Goal: Information Seeking & Learning: Learn about a topic

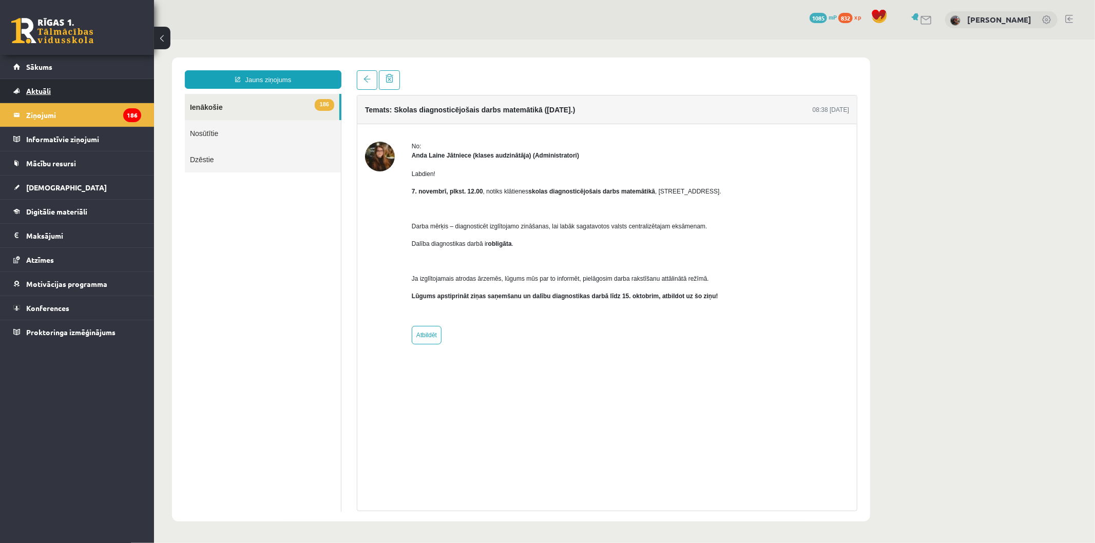
click at [58, 83] on link "Aktuāli" at bounding box center [77, 91] width 128 height 24
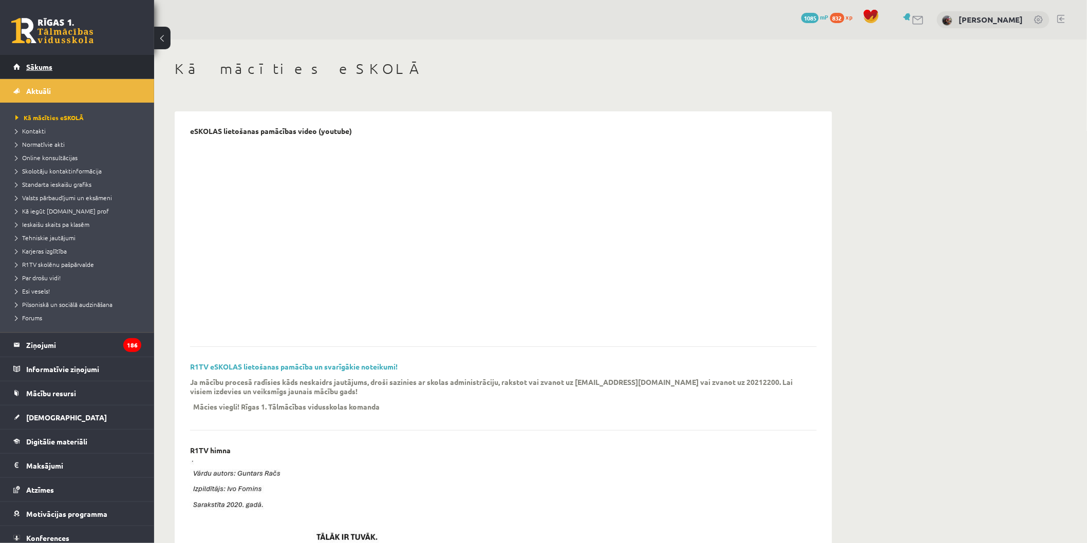
click at [64, 58] on link "Sākums" at bounding box center [77, 67] width 128 height 24
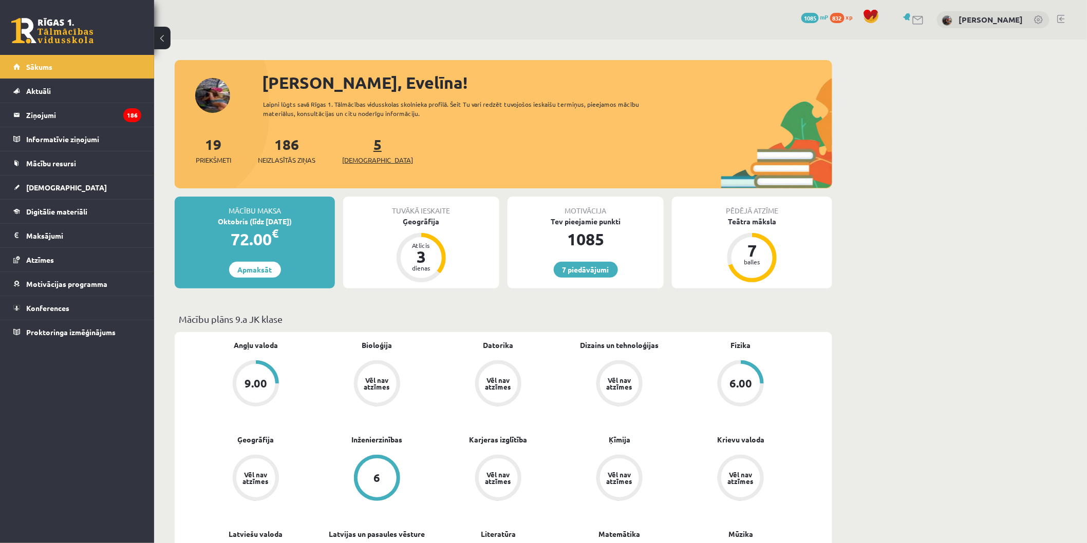
click at [357, 159] on span "[DEMOGRAPHIC_DATA]" at bounding box center [377, 160] width 71 height 10
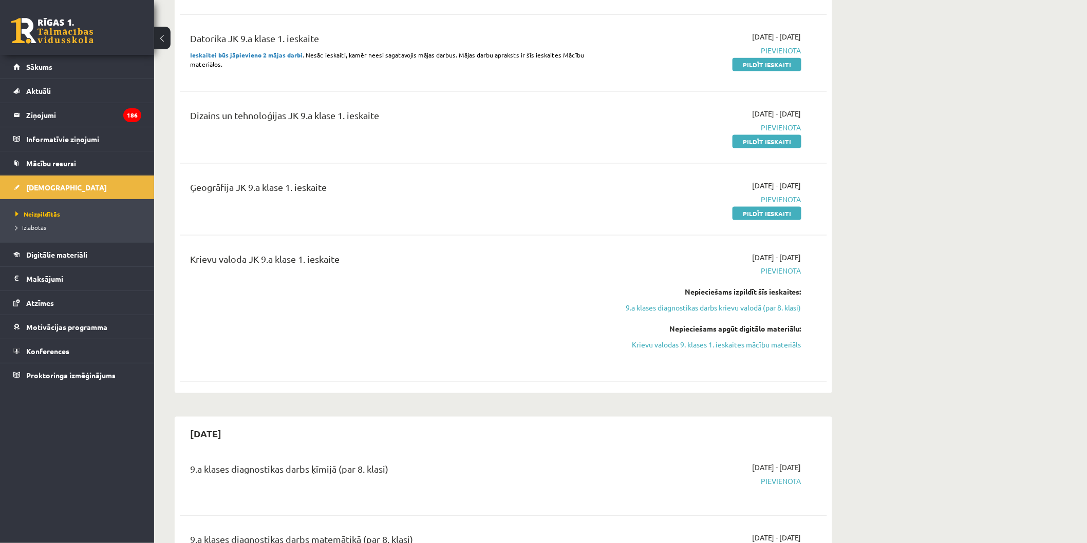
scroll to position [571, 0]
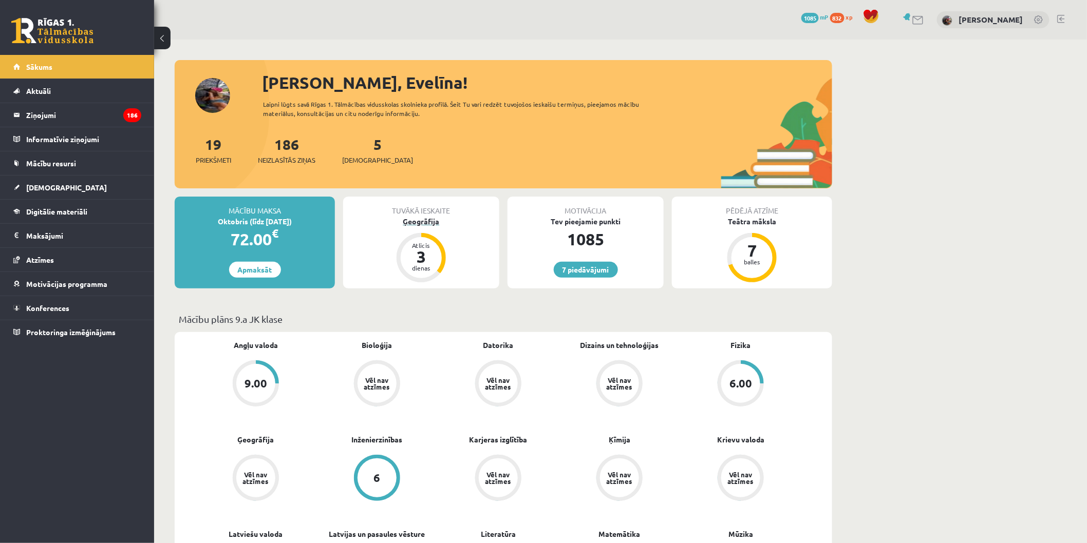
click at [424, 223] on div "Ģeogrāfija" at bounding box center [421, 221] width 156 height 11
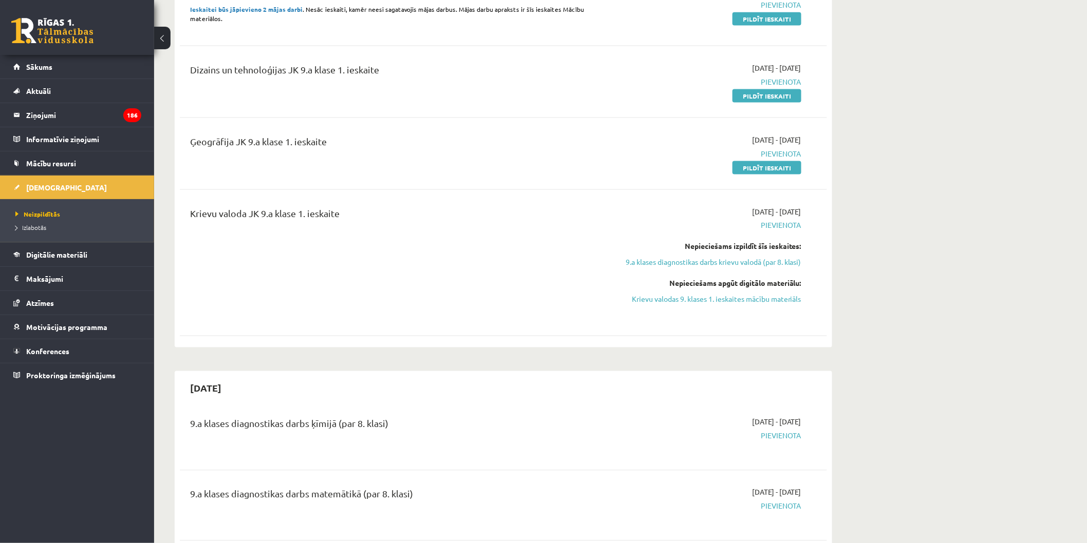
scroll to position [628, 0]
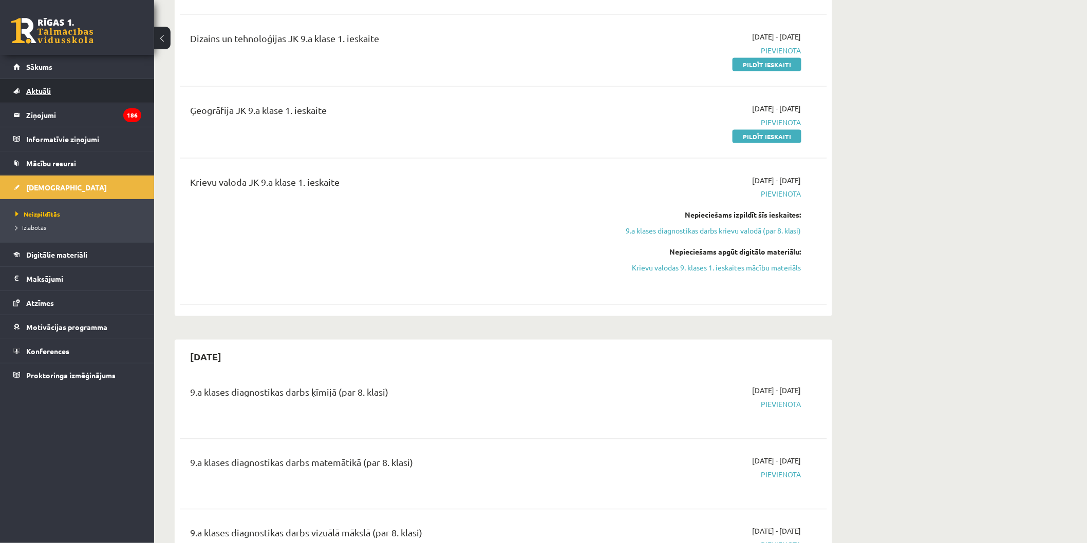
drag, startPoint x: 69, startPoint y: 106, endPoint x: 126, endPoint y: 87, distance: 59.6
click at [126, 87] on link "Aktuāli" at bounding box center [77, 91] width 128 height 24
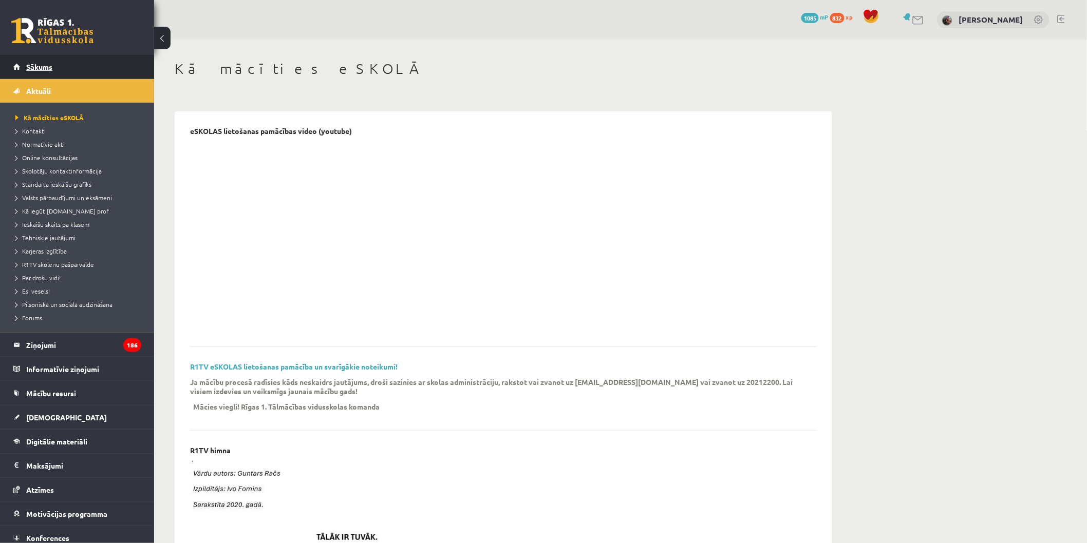
click at [61, 71] on link "Sākums" at bounding box center [77, 67] width 128 height 24
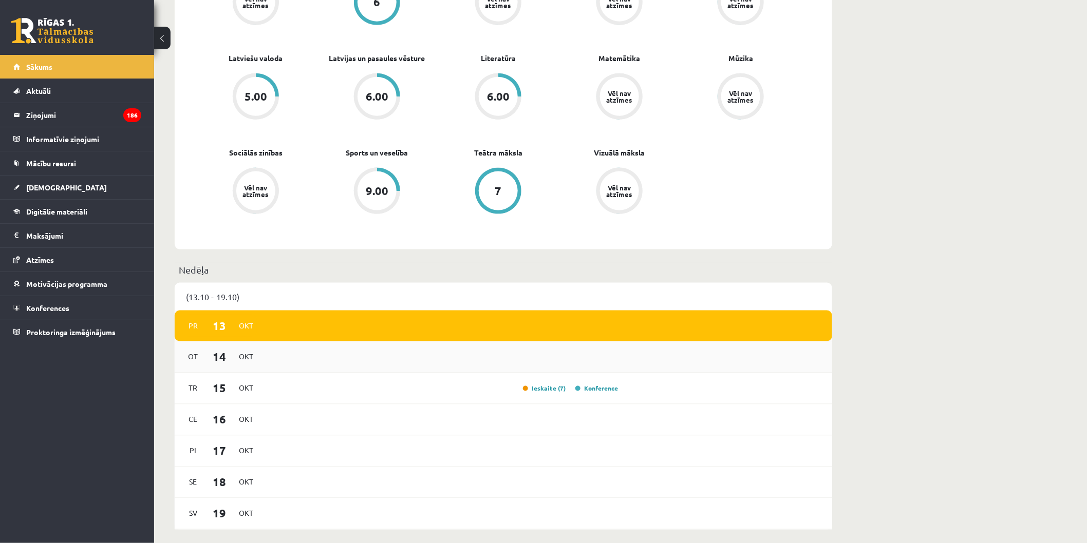
scroll to position [456, 0]
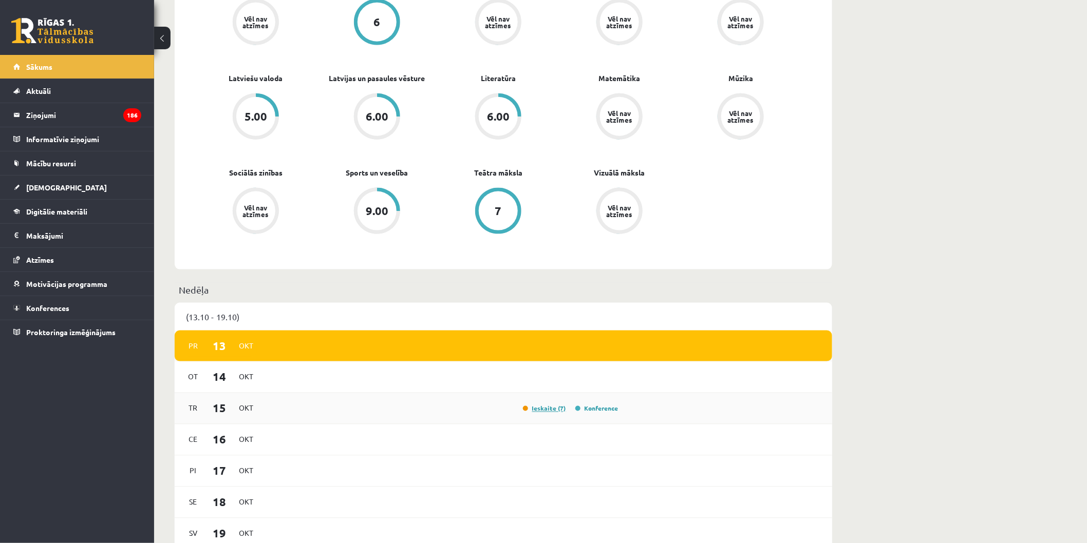
click at [544, 412] on link "Ieskaite (7)" at bounding box center [544, 409] width 43 height 8
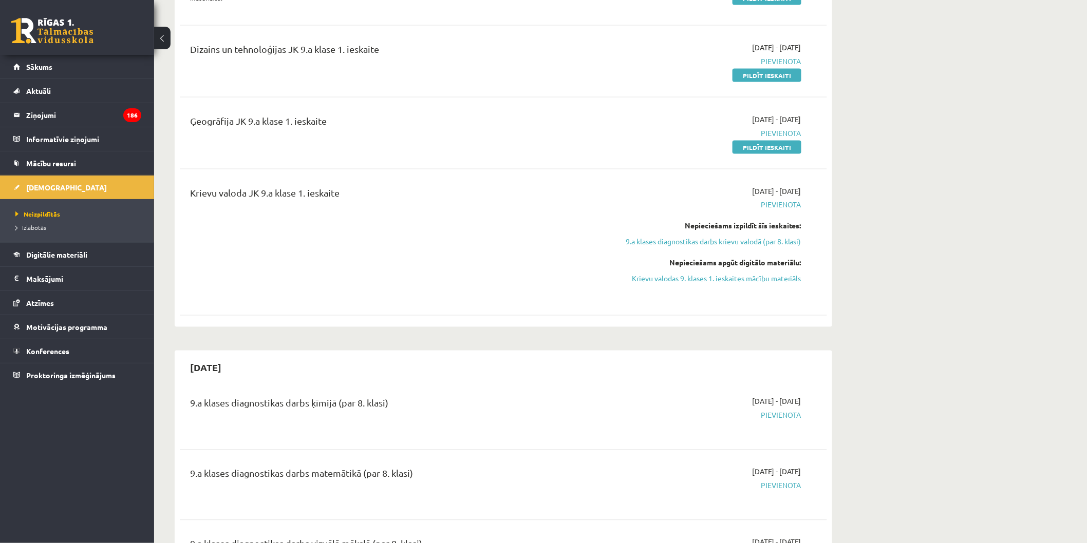
scroll to position [628, 0]
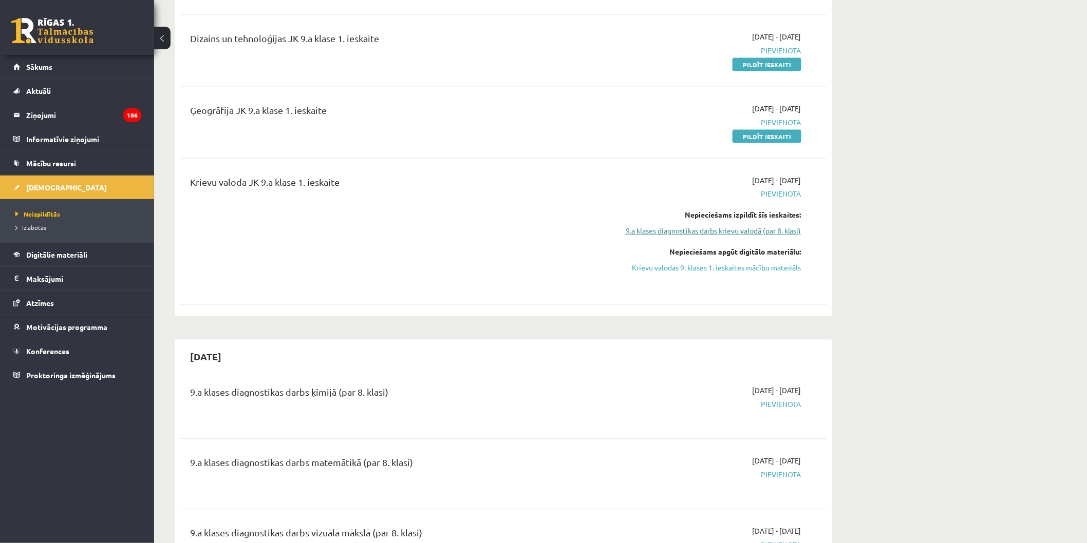
click at [678, 233] on link "9.a klases diagnostikas darbs krievu valodā (par 8. klasi)" at bounding box center [704, 231] width 194 height 11
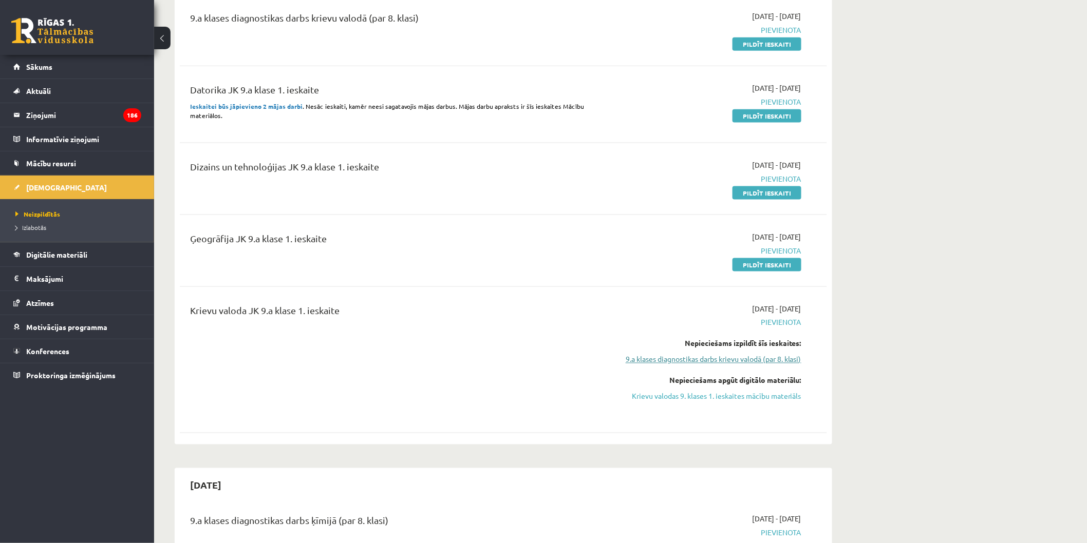
click at [700, 362] on link "9.a klases diagnostikas darbs krievu valodā (par 8. klasi)" at bounding box center [704, 359] width 194 height 11
click at [699, 362] on link "9.a klases diagnostikas darbs krievu valodā (par 8. klasi)" at bounding box center [704, 359] width 194 height 11
click at [690, 357] on link "9.a klases diagnostikas darbs krievu valodā (par 8. klasi)" at bounding box center [704, 359] width 194 height 11
click at [727, 393] on link "Krievu valodas 9. klases 1. ieskaites mācību materiāls" at bounding box center [704, 396] width 194 height 11
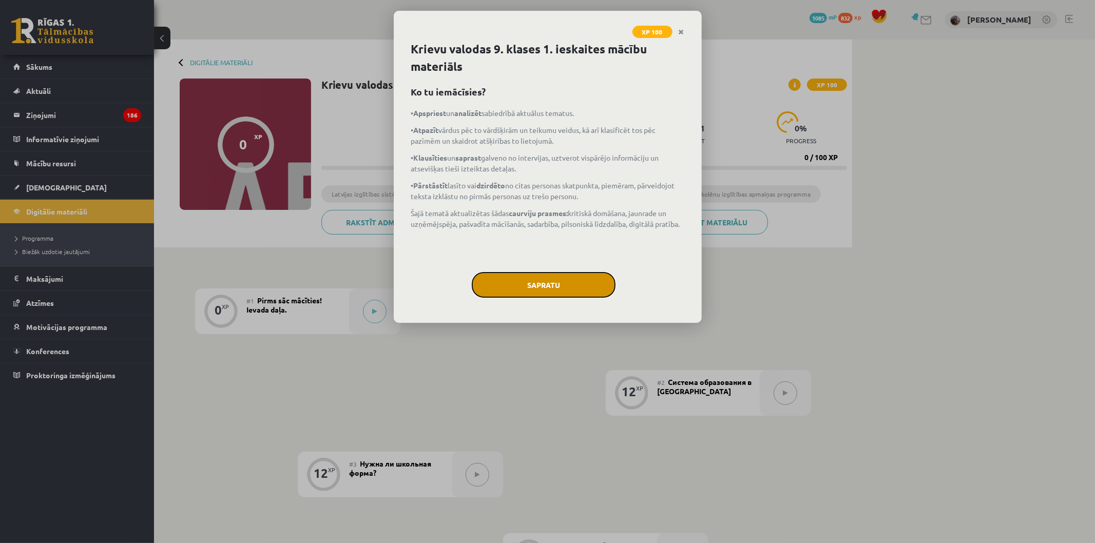
click at [553, 279] on button "Sapratu" at bounding box center [544, 285] width 144 height 26
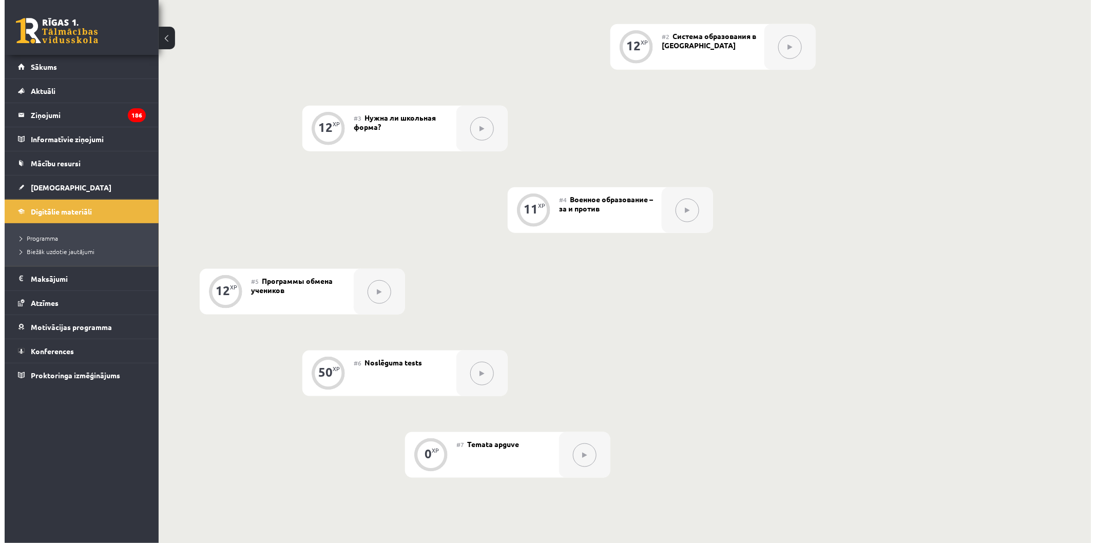
scroll to position [118, 0]
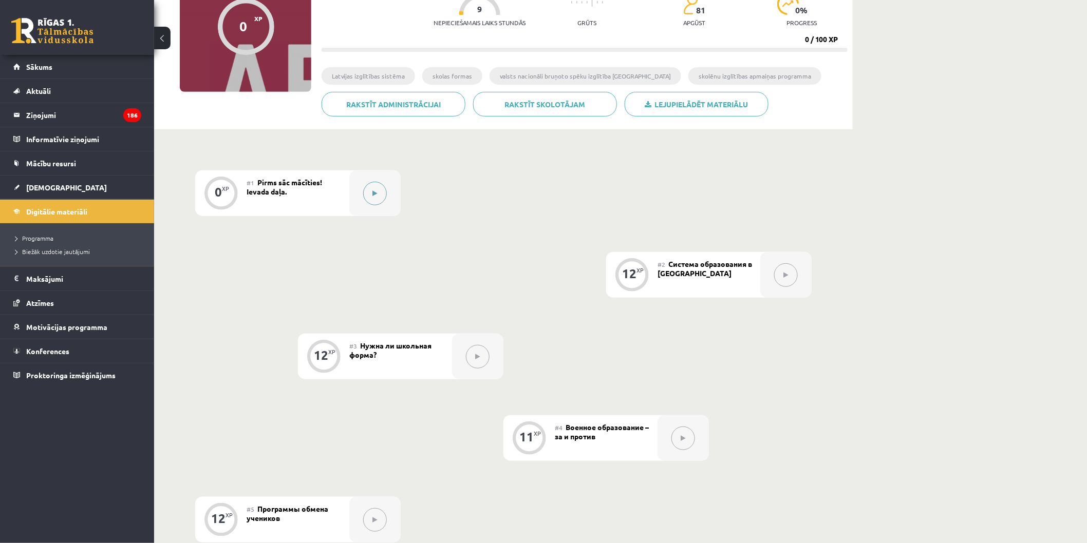
click at [366, 187] on button at bounding box center [375, 194] width 24 height 24
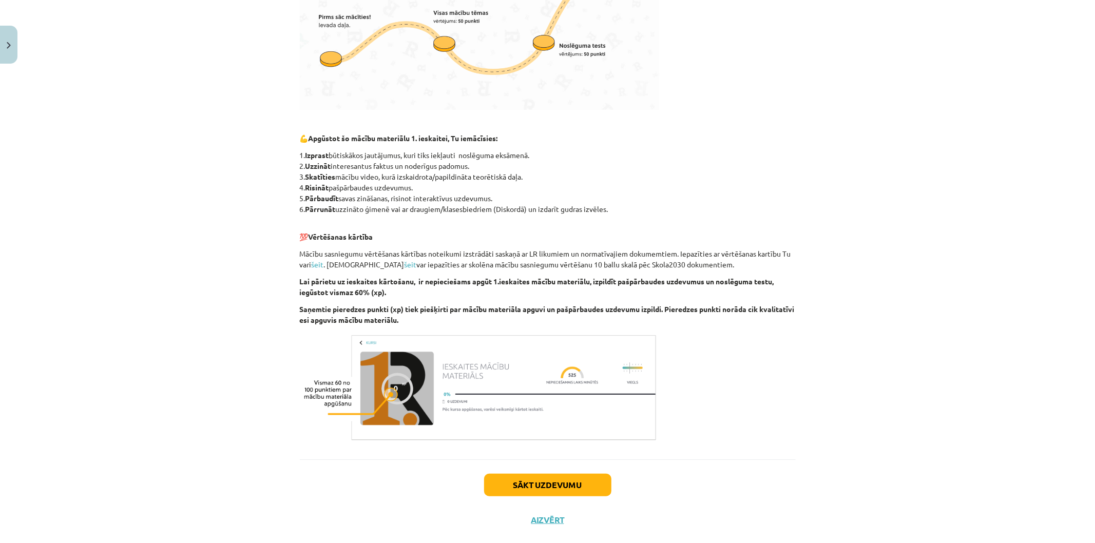
scroll to position [414, 0]
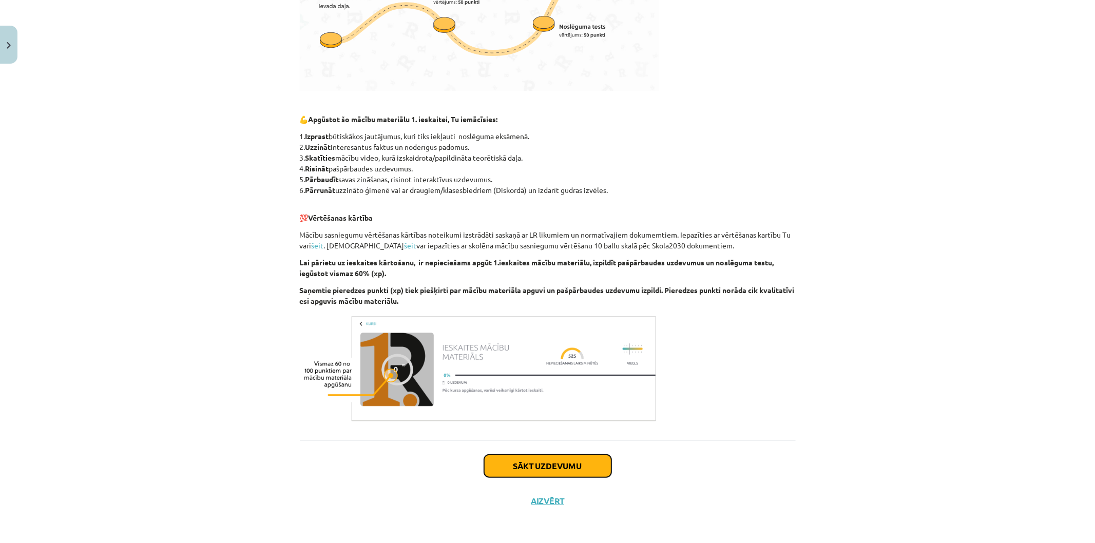
click at [548, 471] on button "Sākt uzdevumu" at bounding box center [547, 466] width 127 height 23
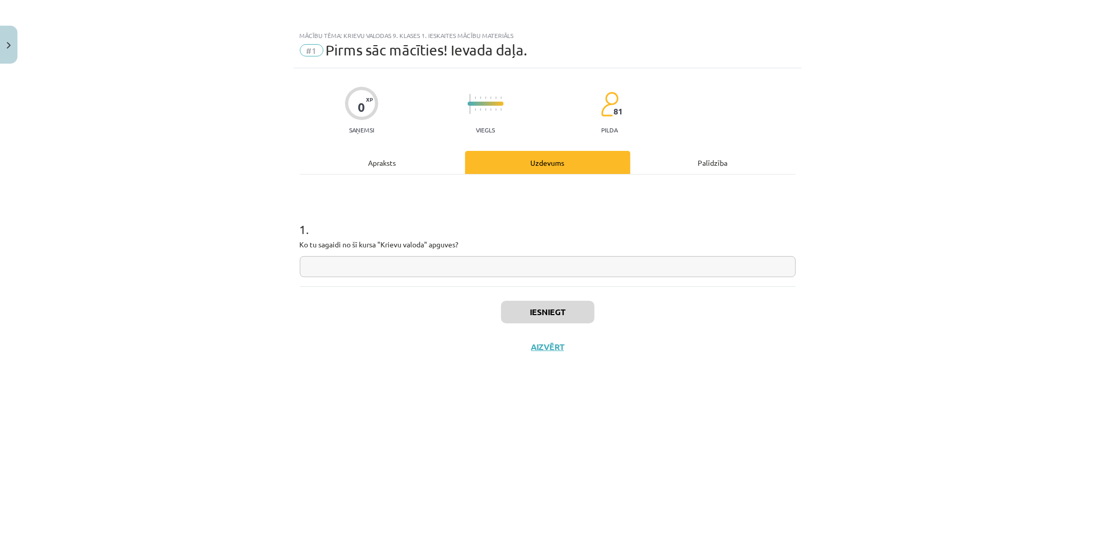
scroll to position [0, 0]
click at [481, 268] on input "text" at bounding box center [548, 266] width 496 height 21
type input "*"
click at [553, 316] on button "Iesniegt" at bounding box center [547, 312] width 93 height 23
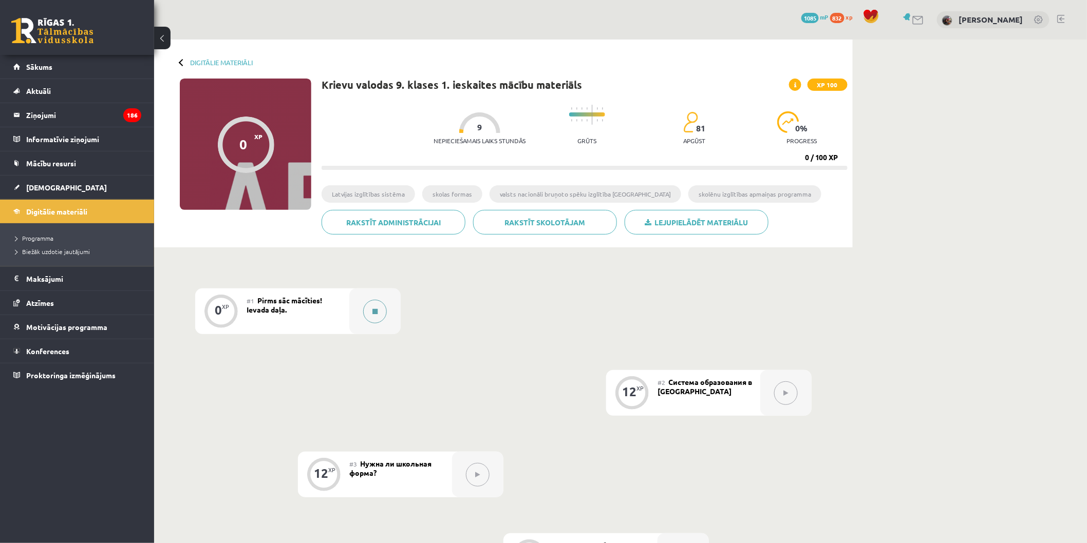
click at [382, 306] on div at bounding box center [374, 312] width 51 height 46
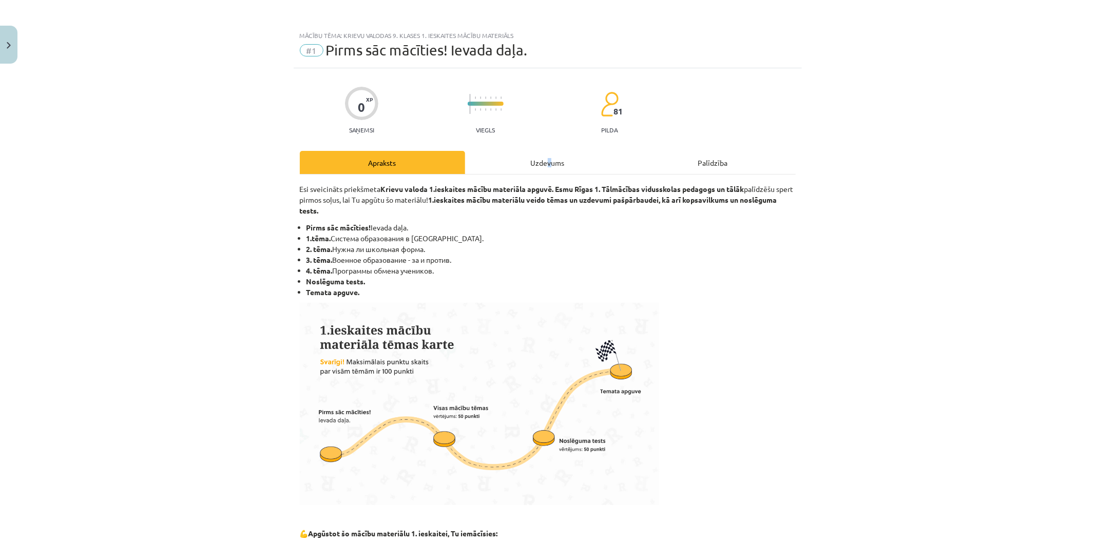
click at [541, 149] on div "0 XP Saņemsi Viegls 81 pilda Apraksts Uzdevums Palīdzība Esi sveicināts priekšm…" at bounding box center [548, 500] width 508 height 865
click at [535, 165] on div "Uzdevums" at bounding box center [547, 162] width 165 height 23
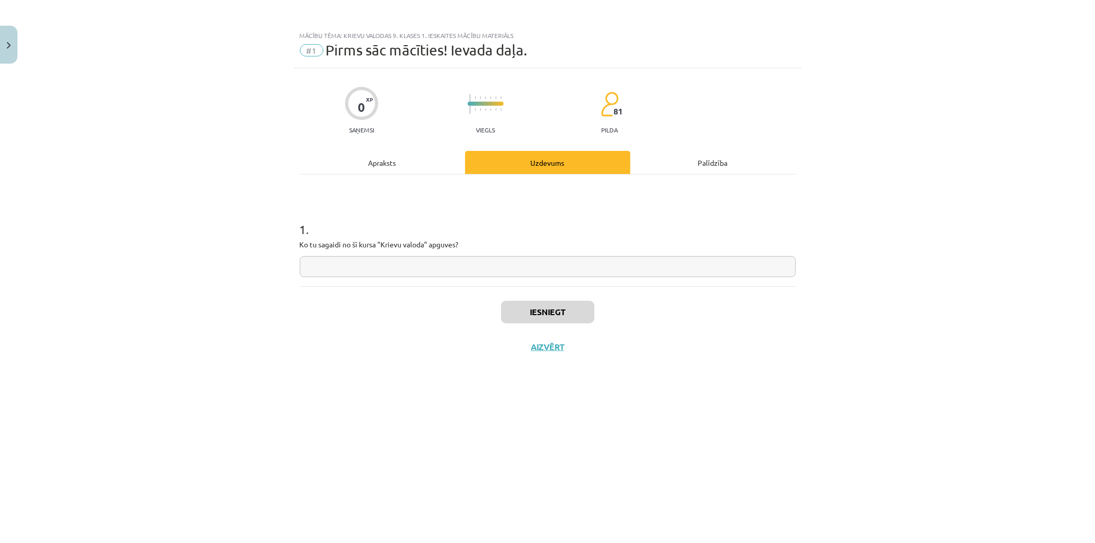
click at [435, 271] on input "text" at bounding box center [548, 266] width 496 height 21
type input "**"
click at [572, 305] on button "Iesniegt" at bounding box center [547, 312] width 93 height 23
click at [553, 353] on button "Nākamā nodarbība" at bounding box center [548, 354] width 101 height 24
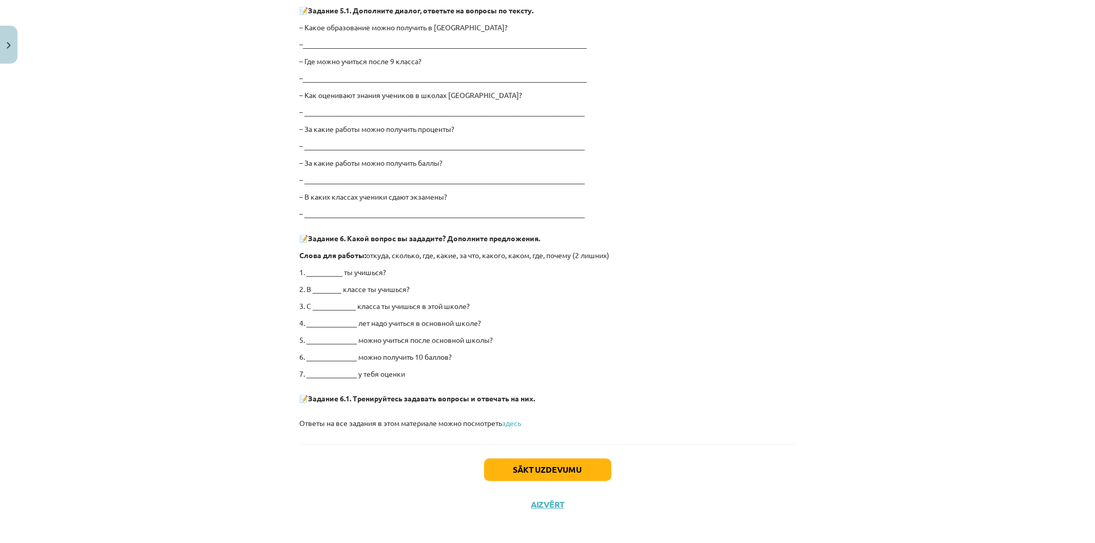
scroll to position [1830, 0]
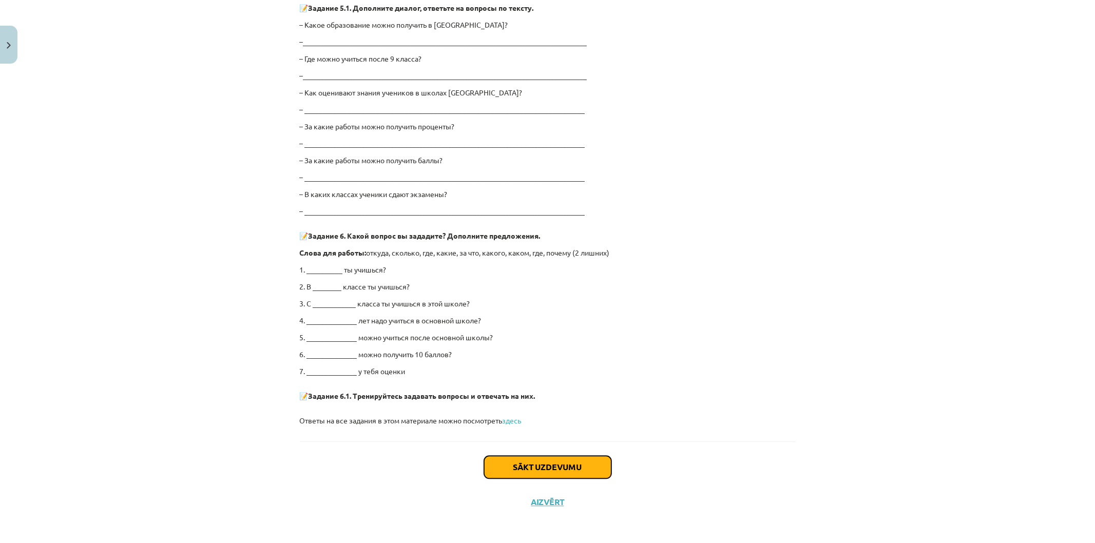
click at [548, 467] on button "Sākt uzdevumu" at bounding box center [547, 467] width 127 height 23
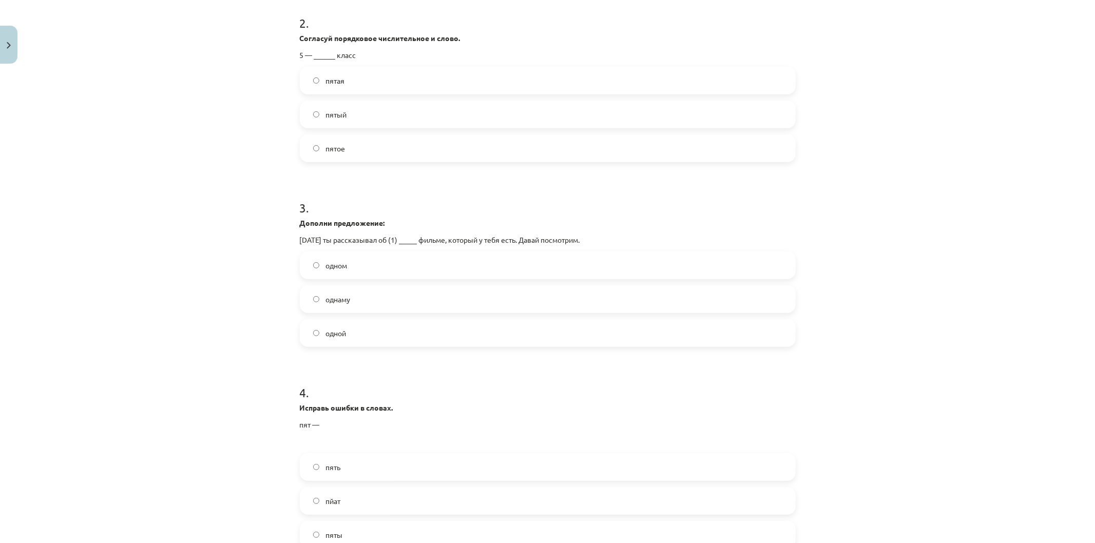
scroll to position [516, 0]
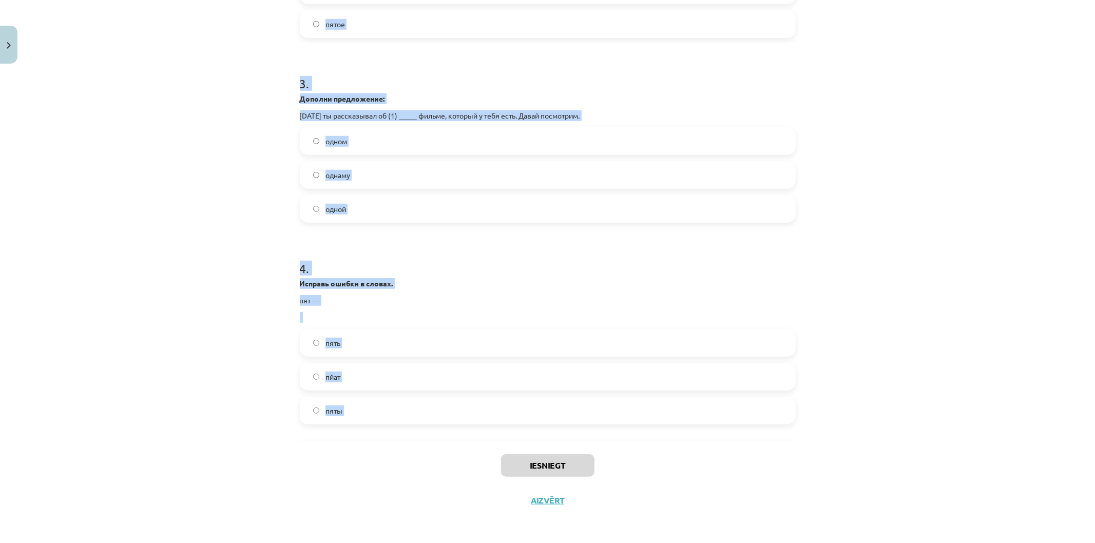
drag, startPoint x: 292, startPoint y: 187, endPoint x: 487, endPoint y: 395, distance: 285.6
click at [487, 395] on div "12 XP Saņemsi Grūts 81 pilda Apraksts Uzdevums Palīdzība 1 . Дополни предложени…" at bounding box center [548, 35] width 508 height 965
click at [486, 394] on div "пять пйат пяты" at bounding box center [548, 377] width 496 height 96
copy form "1 . Дополни предложение: Моей бабушке уже (90) ______ лет. девяноста девяносто …"
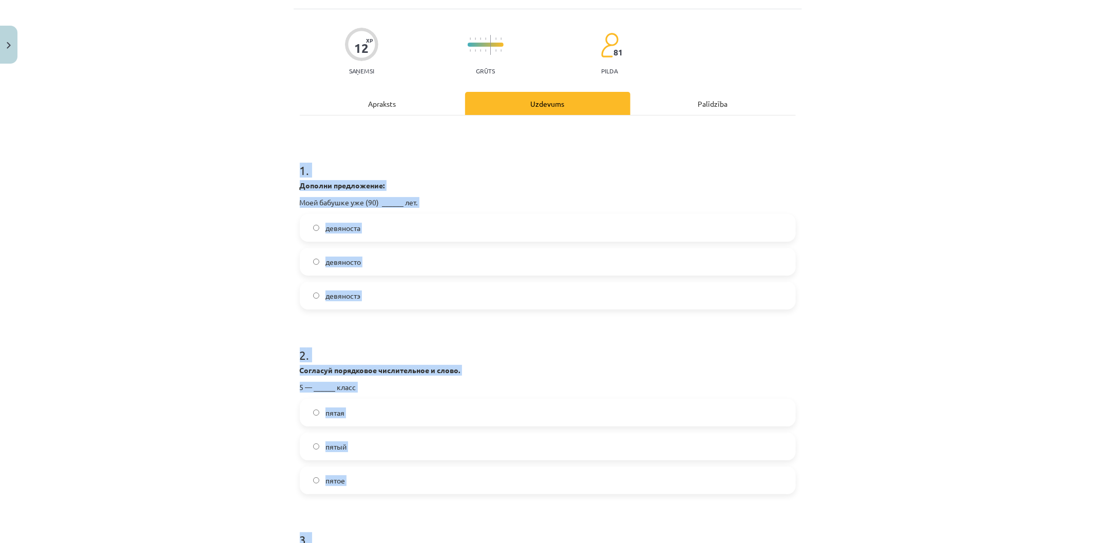
scroll to position [0, 0]
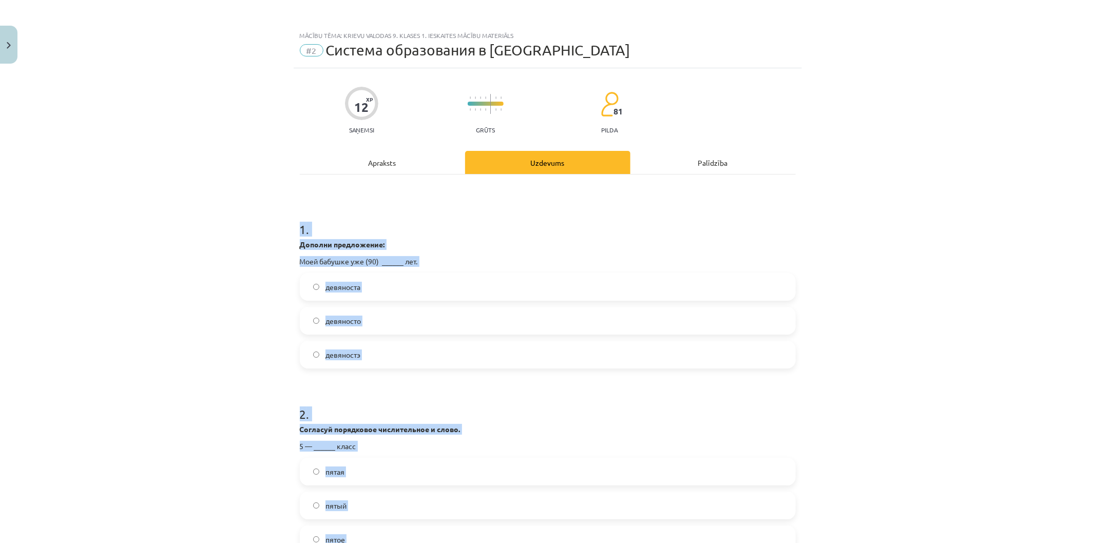
click at [211, 187] on div "Mācību tēma: Krievu valodas 9. klases 1. ieskaites mācību materiāls #2 Система …" at bounding box center [547, 271] width 1095 height 543
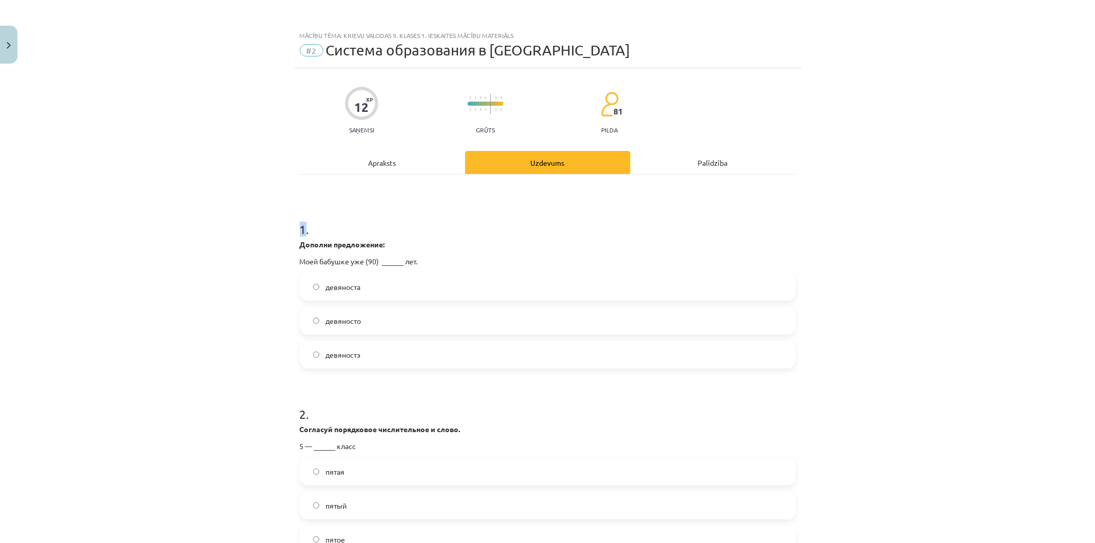
click at [211, 187] on div "Mācību tēma: Krievu valodas 9. klases 1. ieskaites mācību materiāls #2 Система …" at bounding box center [547, 271] width 1095 height 543
click at [419, 288] on label "девяноста" at bounding box center [548, 287] width 494 height 26
click at [402, 312] on label "девяносто" at bounding box center [548, 321] width 494 height 26
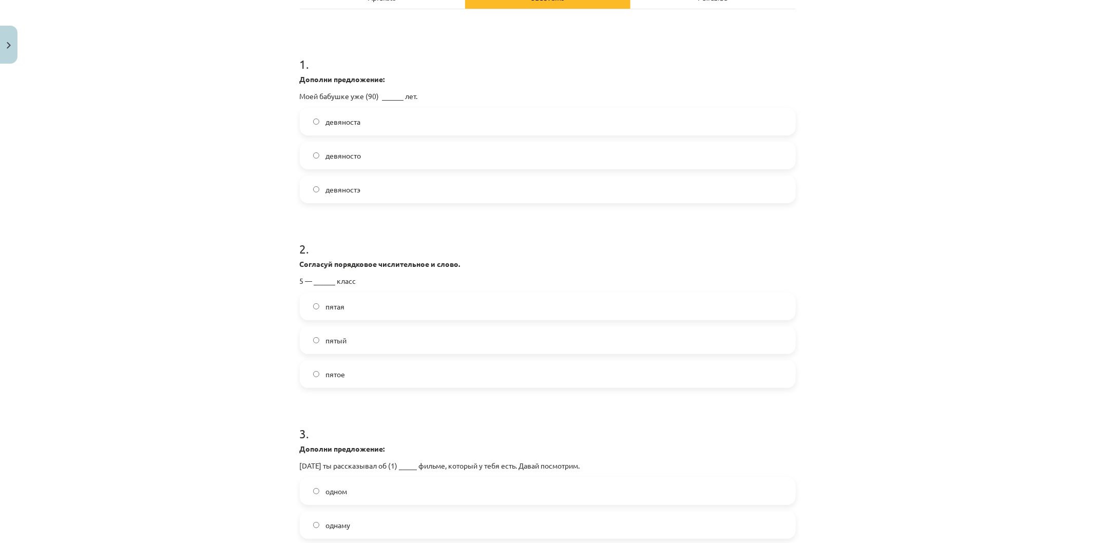
scroll to position [171, 0]
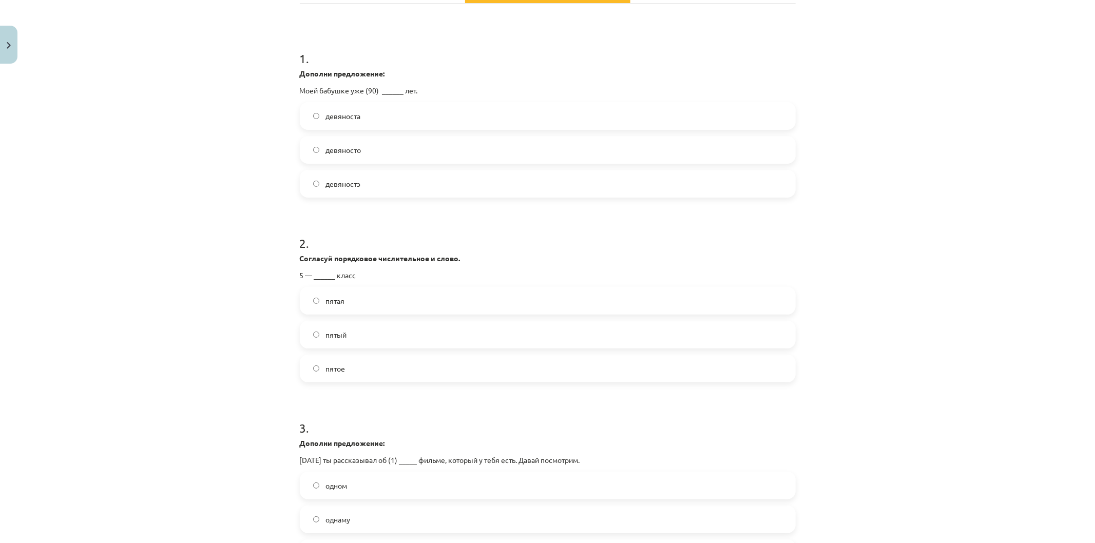
click at [424, 324] on label "пятый" at bounding box center [548, 335] width 494 height 26
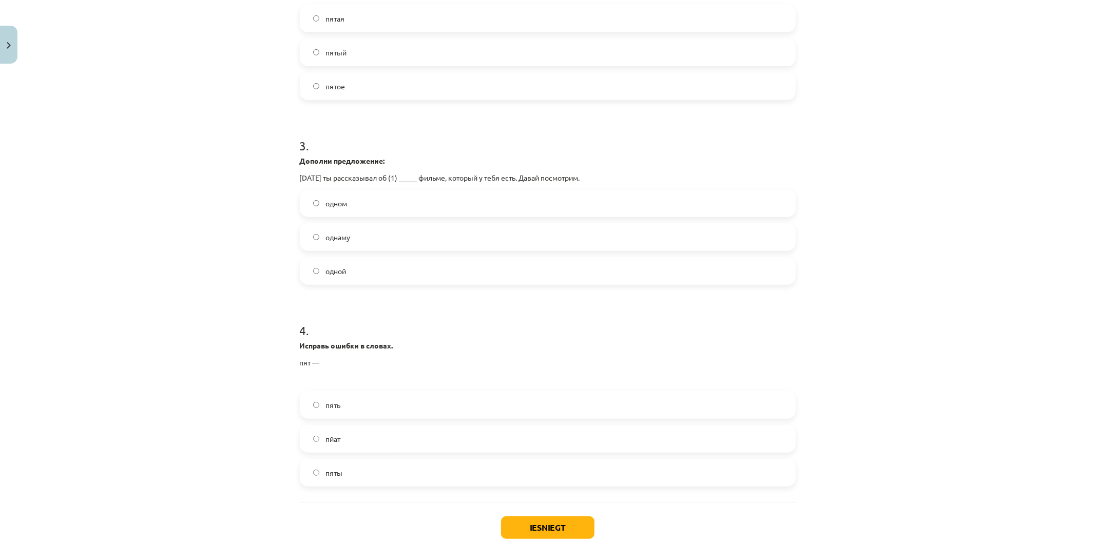
scroll to position [456, 0]
click at [341, 234] on span "однаму" at bounding box center [338, 235] width 25 height 11
click at [375, 193] on label "одном" at bounding box center [548, 201] width 494 height 26
click at [368, 453] on div "пять пйат пяты" at bounding box center [548, 437] width 496 height 96
click at [533, 483] on div "пяты" at bounding box center [548, 471] width 496 height 28
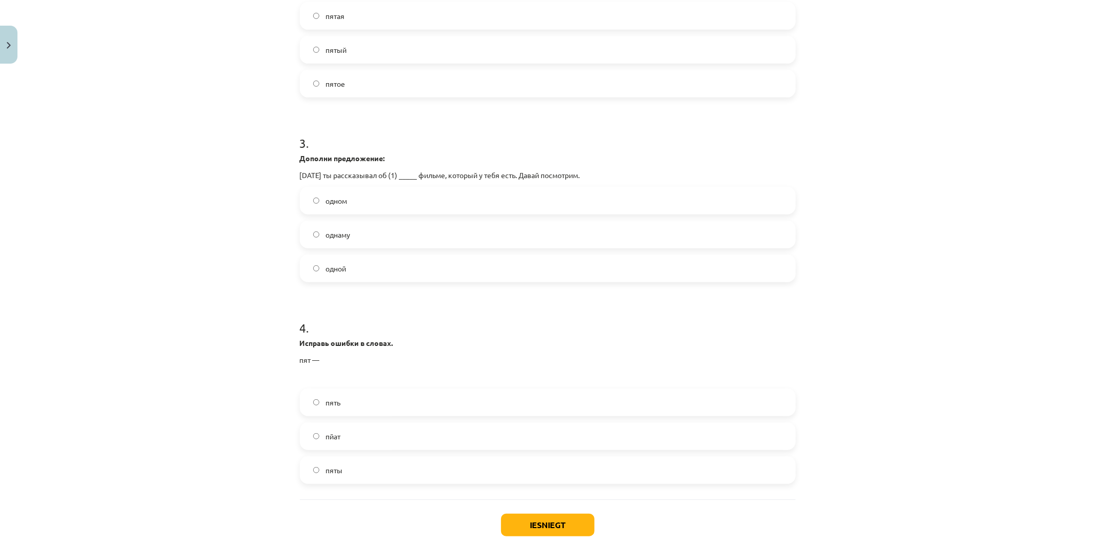
click at [397, 462] on label "пяты" at bounding box center [548, 471] width 494 height 26
click at [526, 533] on button "Iesniegt" at bounding box center [547, 525] width 93 height 23
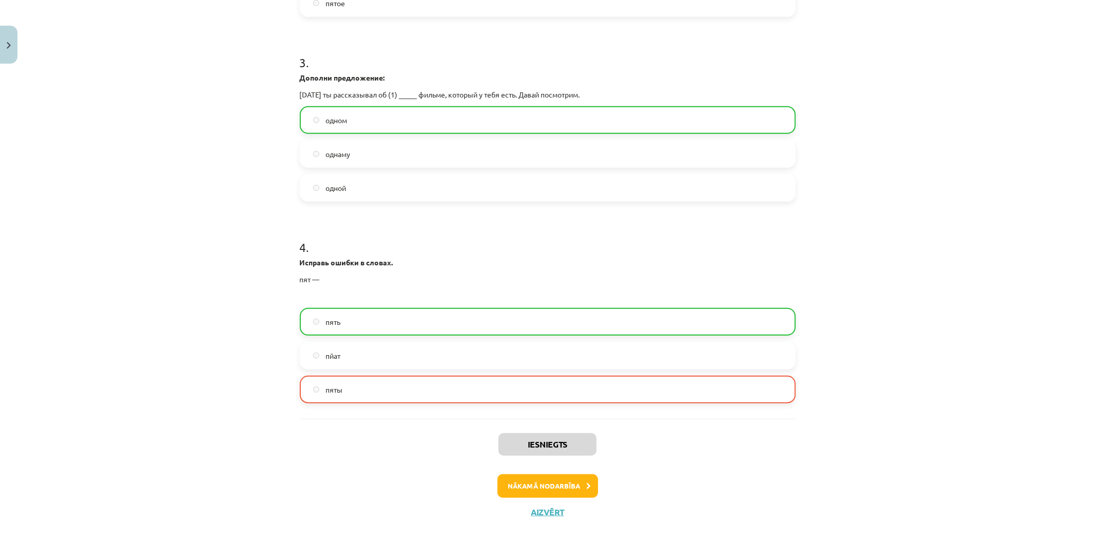
scroll to position [548, 0]
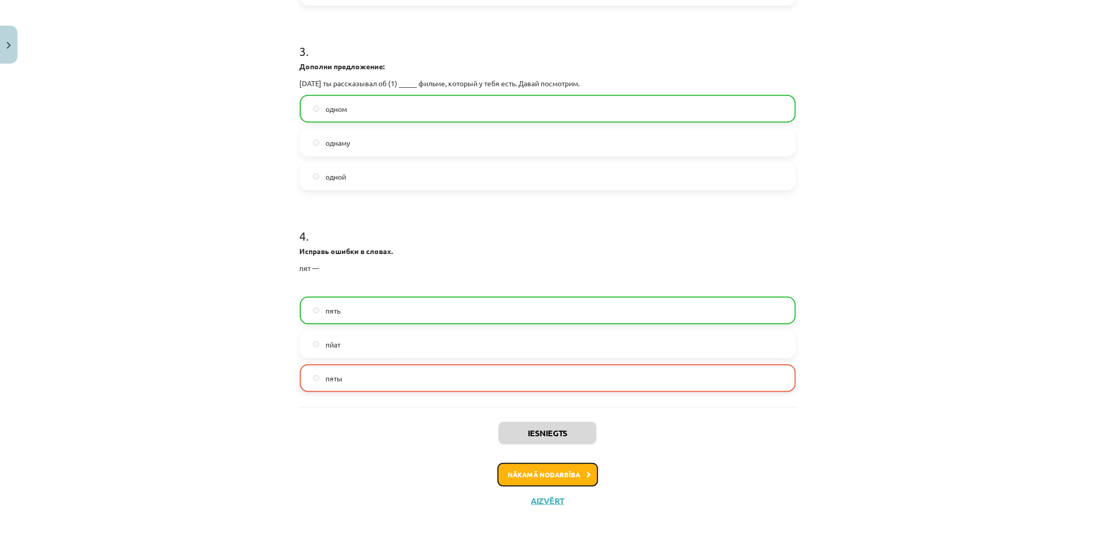
click at [546, 477] on button "Nākamā nodarbība" at bounding box center [548, 475] width 101 height 24
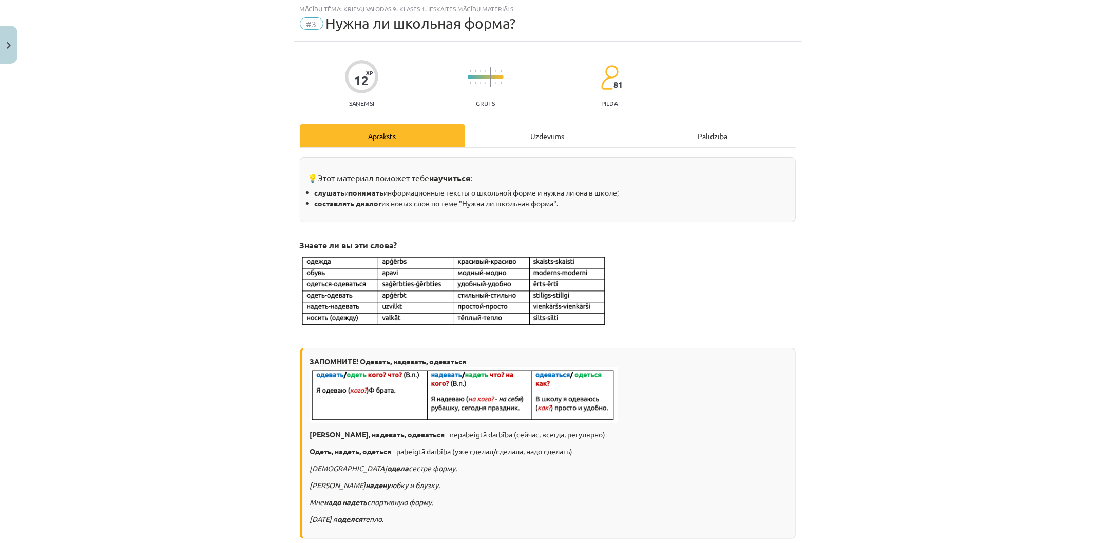
scroll to position [26, 0]
click at [505, 142] on div "Uzdevums" at bounding box center [547, 136] width 165 height 23
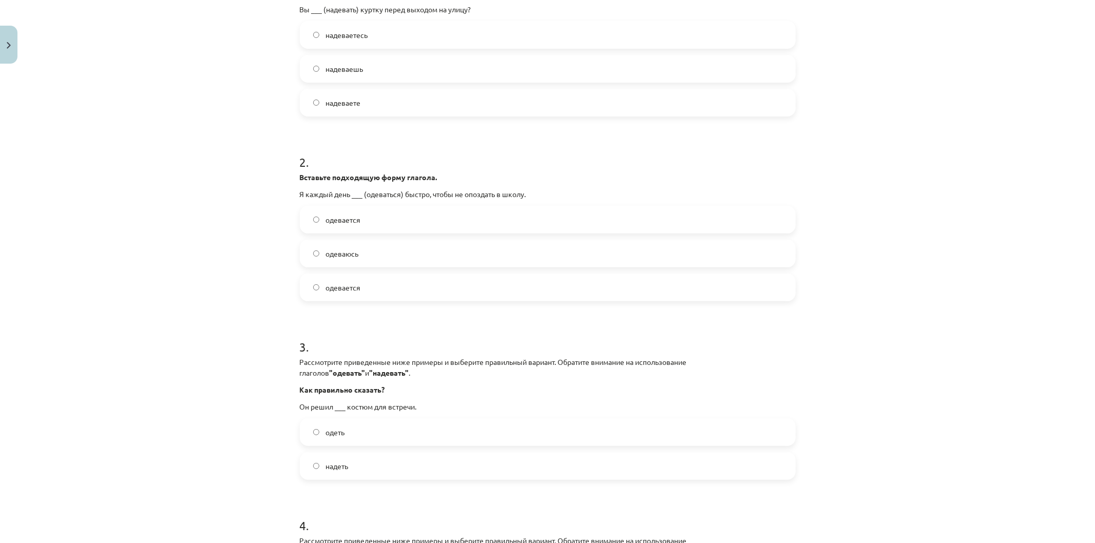
scroll to position [486, 0]
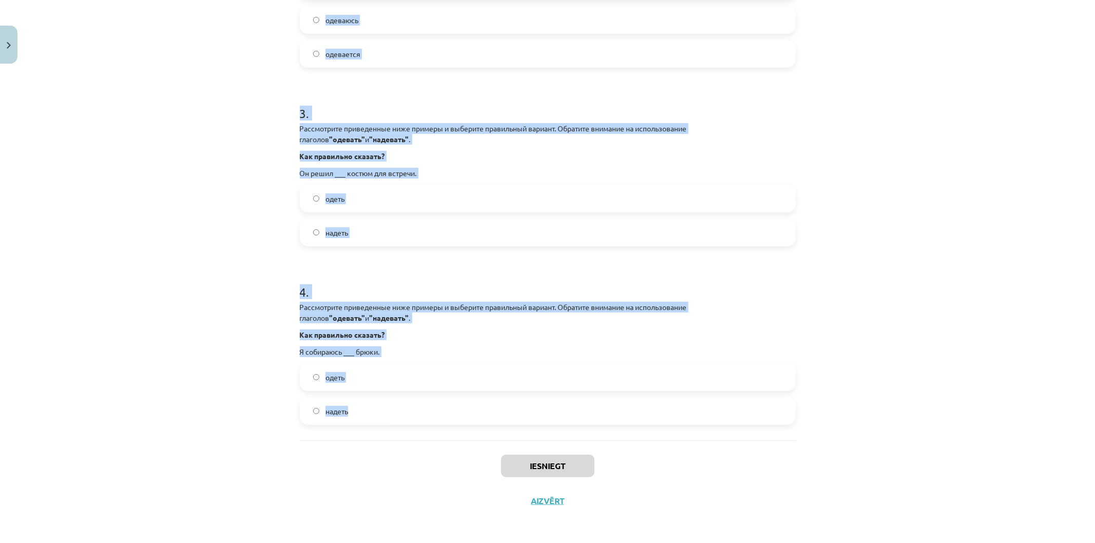
drag, startPoint x: 295, startPoint y: 197, endPoint x: 533, endPoint y: 403, distance: 315.3
click at [533, 403] on div "Mācību tēma: Krievu valodas 9. klases 1. ieskaites mācību materiāls #3 Нужна ли…" at bounding box center [547, 271] width 1095 height 543
copy form "1 . Вставьте подходящую форму глагола. Вы ___ (надевать) куртку перед выходом н…"
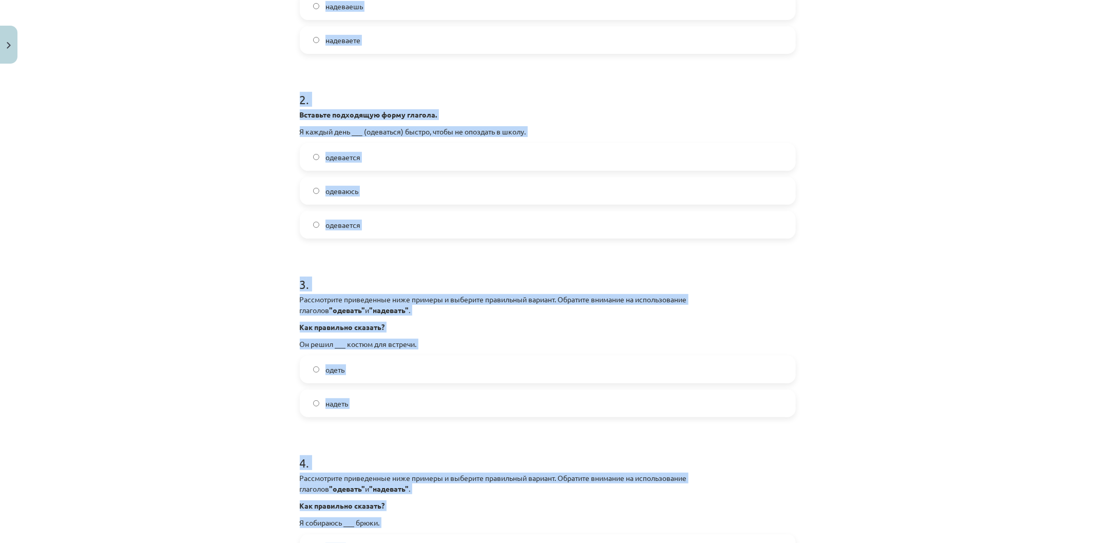
drag, startPoint x: 149, startPoint y: 275, endPoint x: 154, endPoint y: 274, distance: 5.2
click at [150, 275] on div "Mācību tēma: Krievu valodas 9. klases 1. ieskaites mācību materiāls #3 Нужна ли…" at bounding box center [547, 271] width 1095 height 543
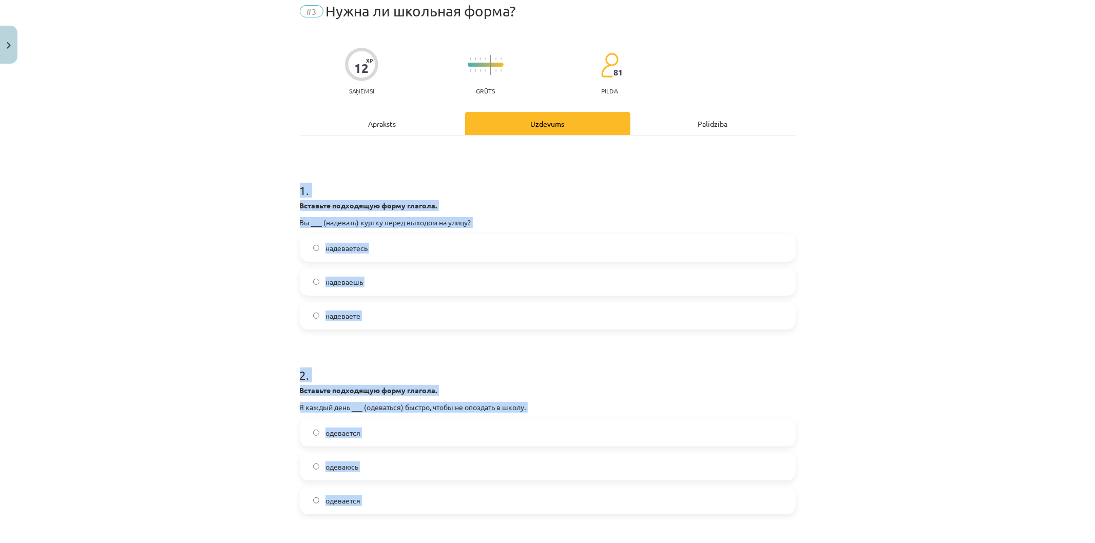
scroll to position [0, 0]
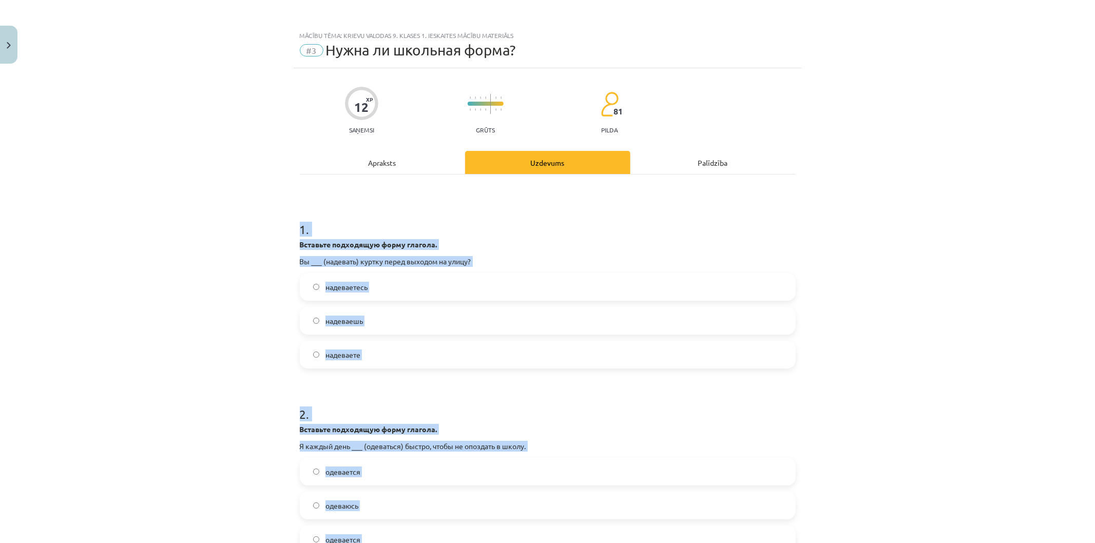
click at [414, 355] on label "надеваете" at bounding box center [548, 355] width 494 height 26
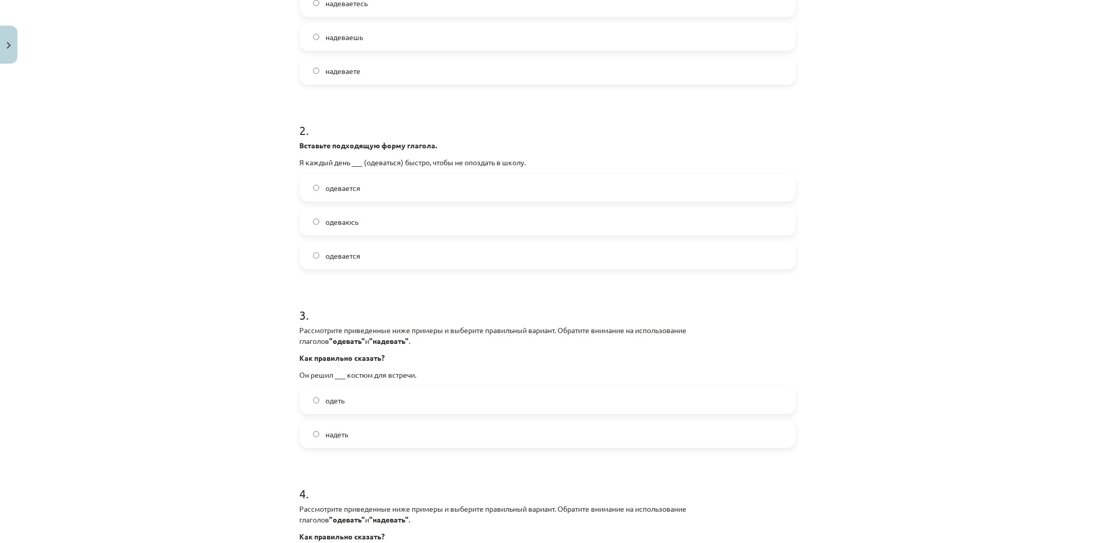
scroll to position [285, 0]
click at [437, 229] on label "одеваюсь" at bounding box center [548, 221] width 494 height 26
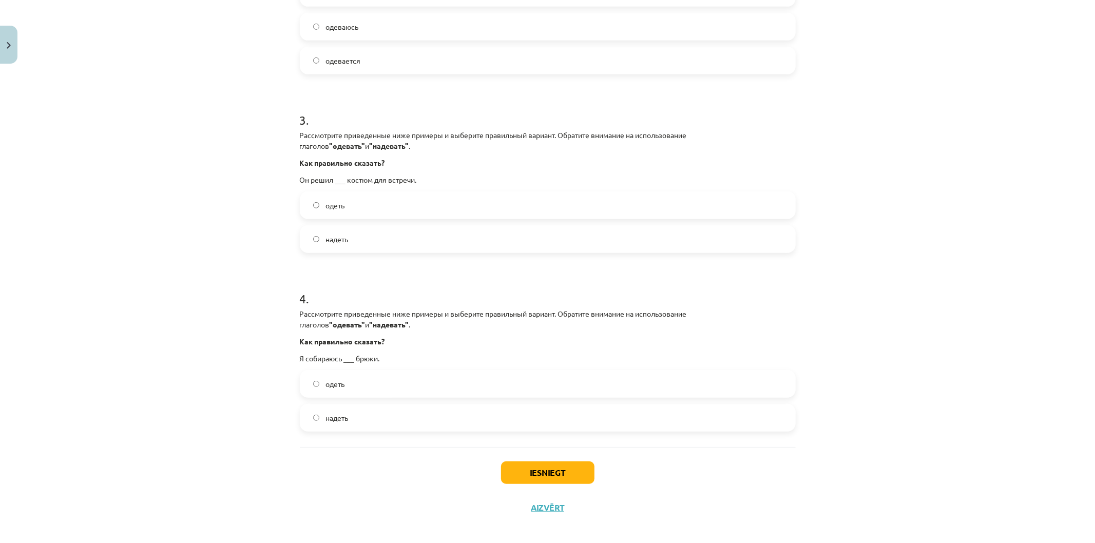
scroll to position [486, 0]
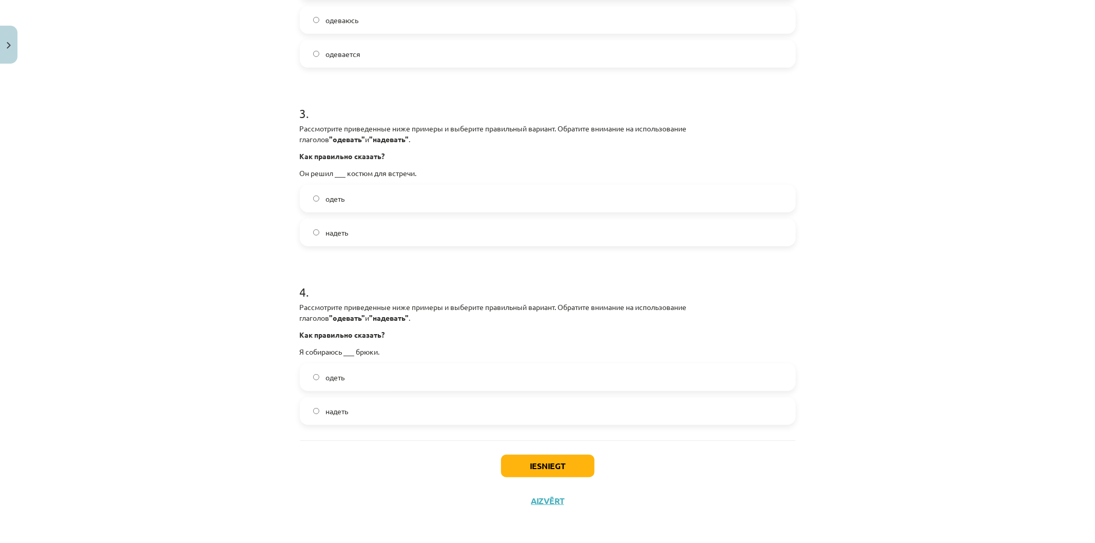
click at [384, 236] on label "надеть" at bounding box center [548, 233] width 494 height 26
click at [370, 405] on label "надеть" at bounding box center [548, 411] width 494 height 26
click at [542, 469] on button "Iesniegt" at bounding box center [547, 466] width 93 height 23
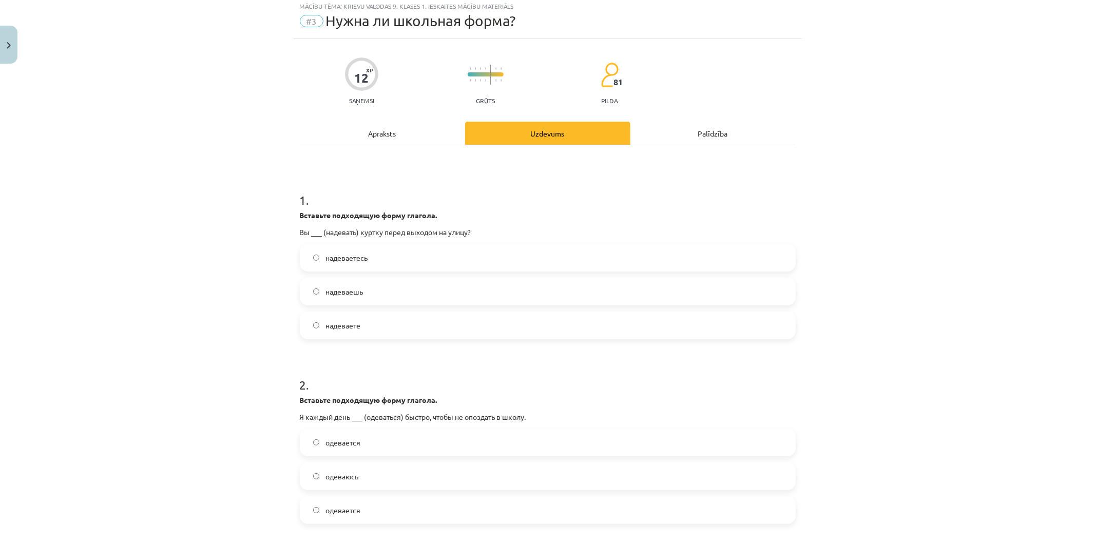
scroll to position [0, 0]
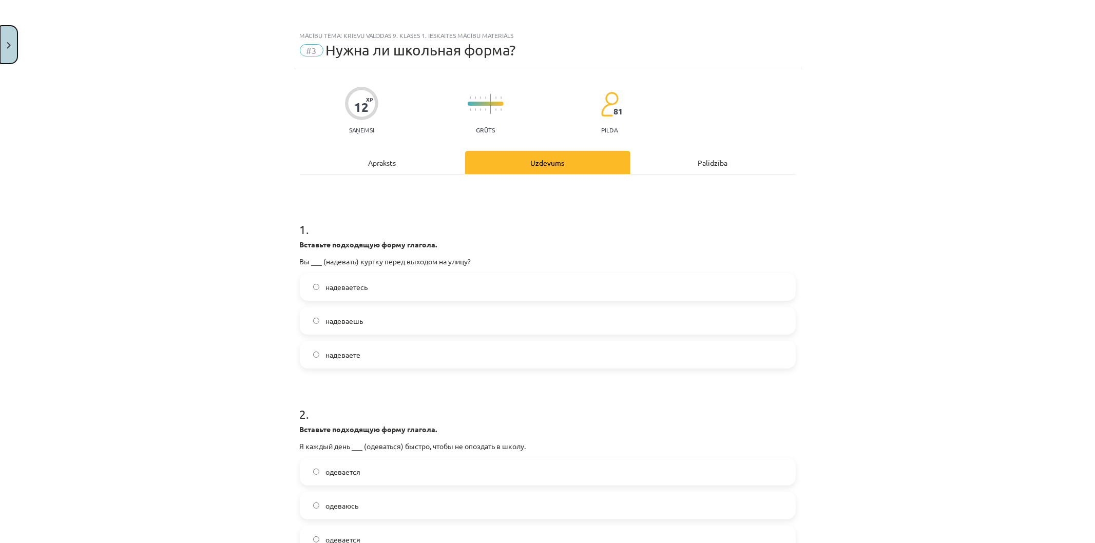
click at [0, 39] on button "Close" at bounding box center [8, 45] width 17 height 38
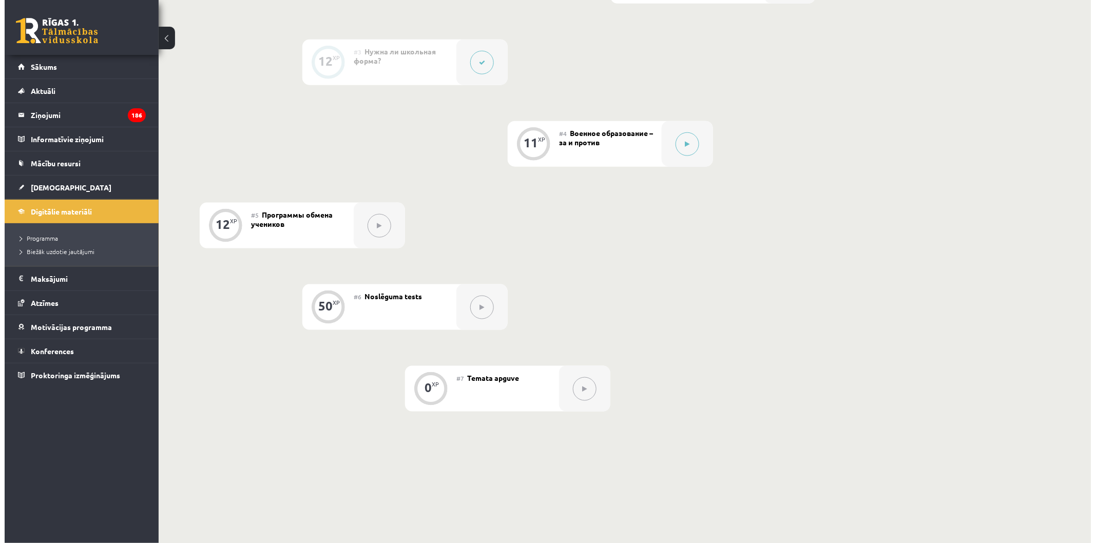
scroll to position [461, 0]
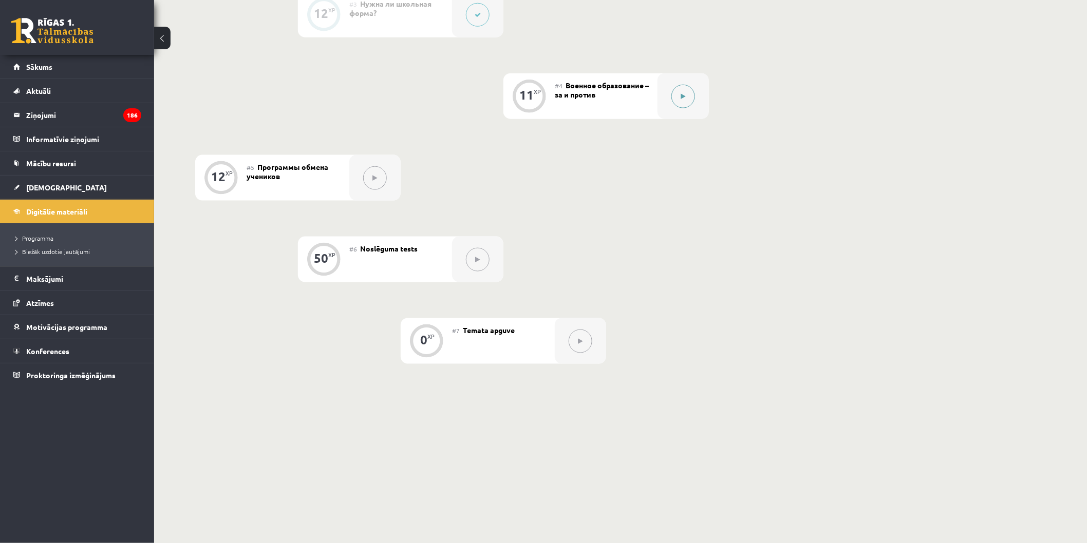
click at [681, 99] on button at bounding box center [683, 97] width 24 height 24
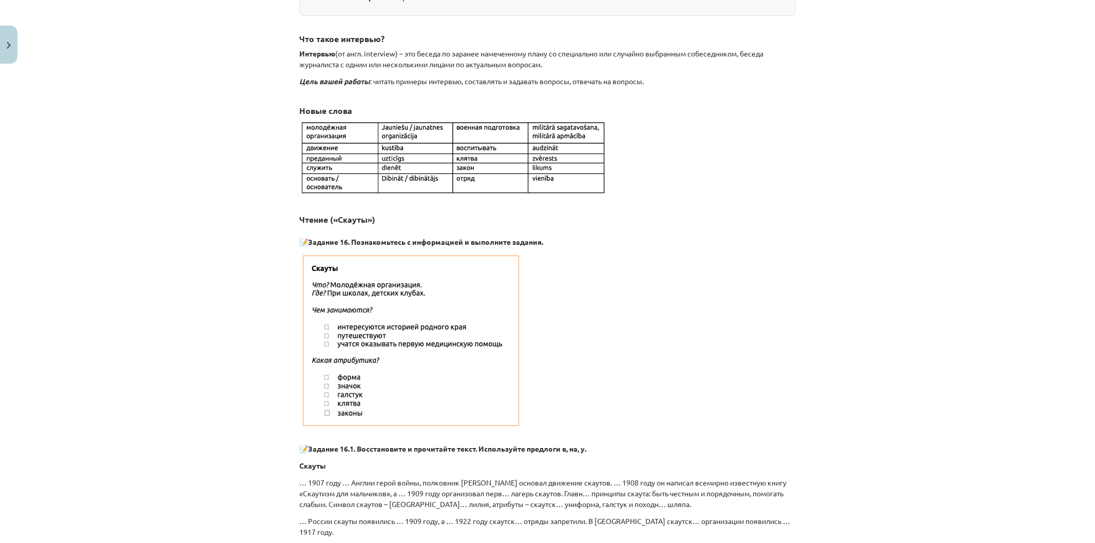
scroll to position [0, 0]
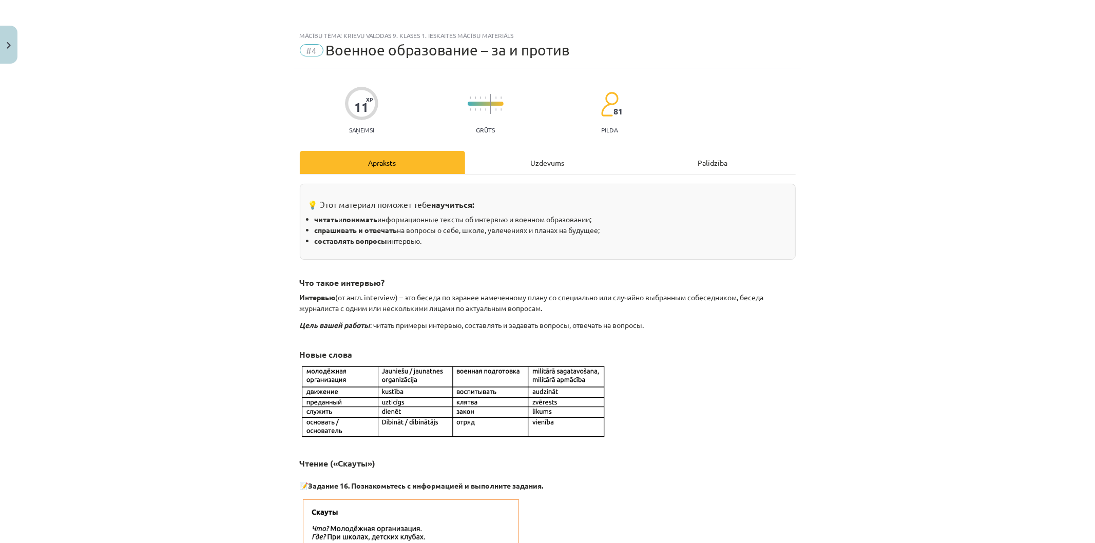
click at [543, 163] on div "Uzdevums" at bounding box center [547, 162] width 165 height 23
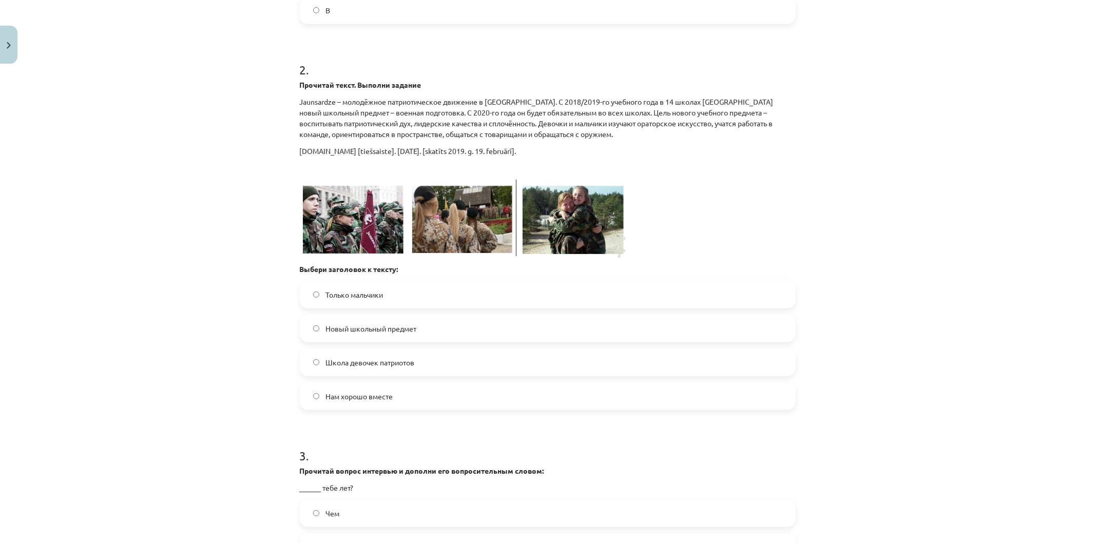
scroll to position [700, 0]
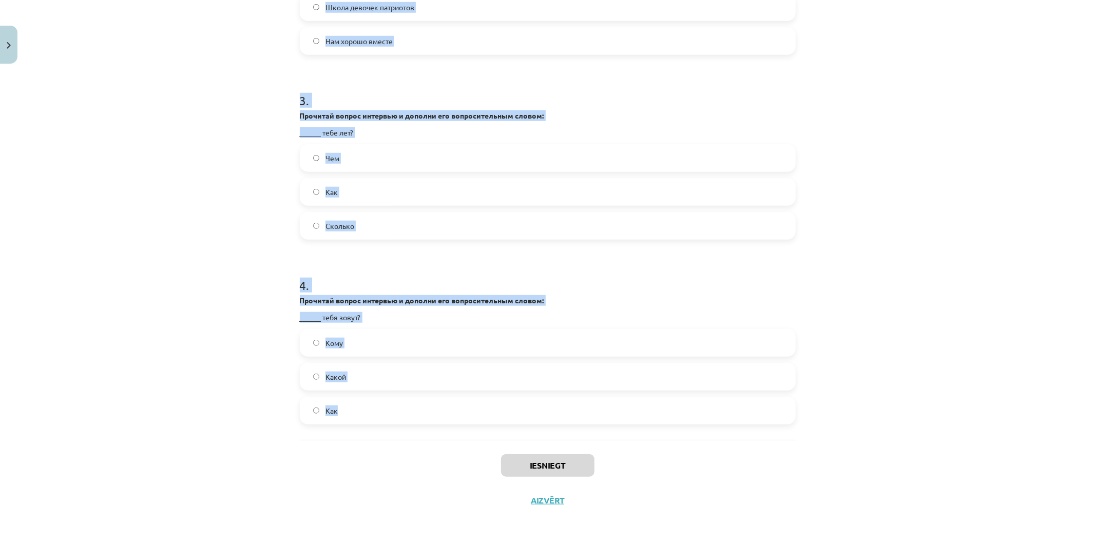
drag, startPoint x: 286, startPoint y: 46, endPoint x: 614, endPoint y: 398, distance: 481.0
click at [614, 398] on div "Mācību tēma: Krievu valodas 9. klases 1. ieskaites mācību materiāls #4 Военное …" at bounding box center [547, 271] width 1095 height 543
copy form "Прочитай вопрос интервью и дополни его вопросительным словом: ______ ты оканчив…"
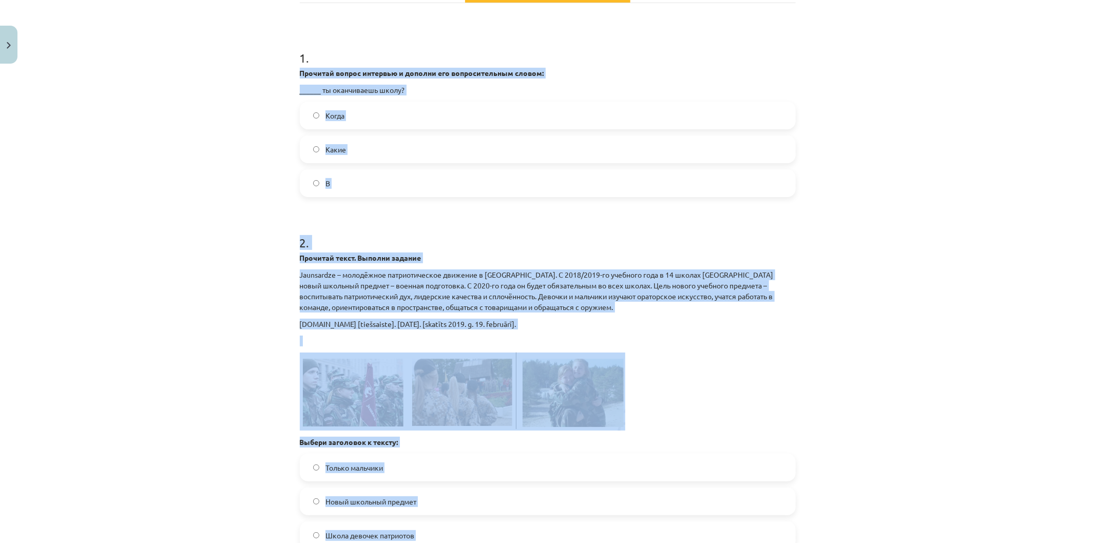
scroll to position [72, 0]
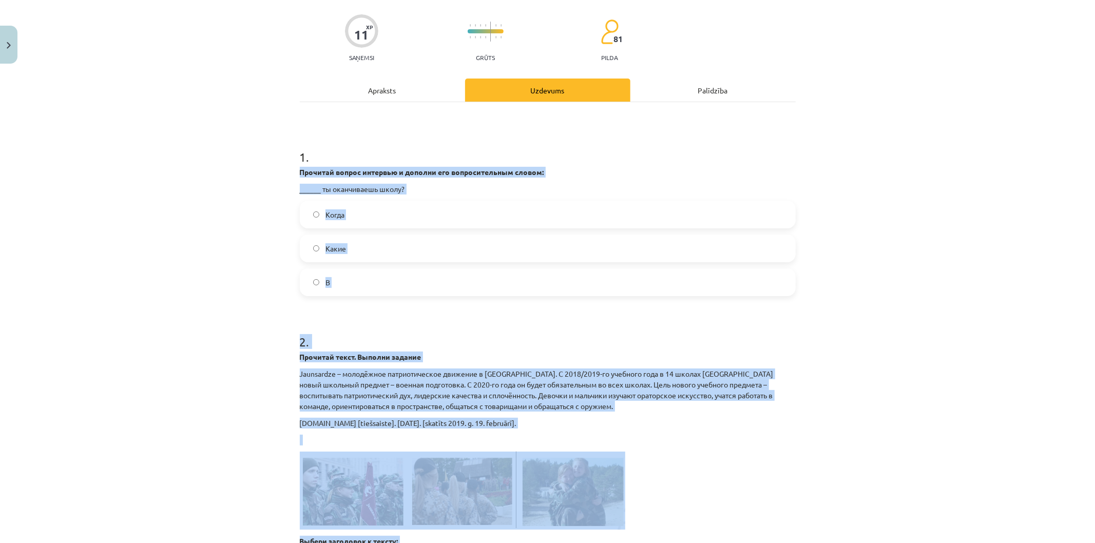
click at [178, 388] on div "Mācību tēma: Krievu valodas 9. klases 1. ieskaites mācību materiāls #4 Военное …" at bounding box center [547, 271] width 1095 height 543
click at [199, 305] on div "Mācību tēma: Krievu valodas 9. klases 1. ieskaites mācību materiāls #4 Военное …" at bounding box center [547, 271] width 1095 height 543
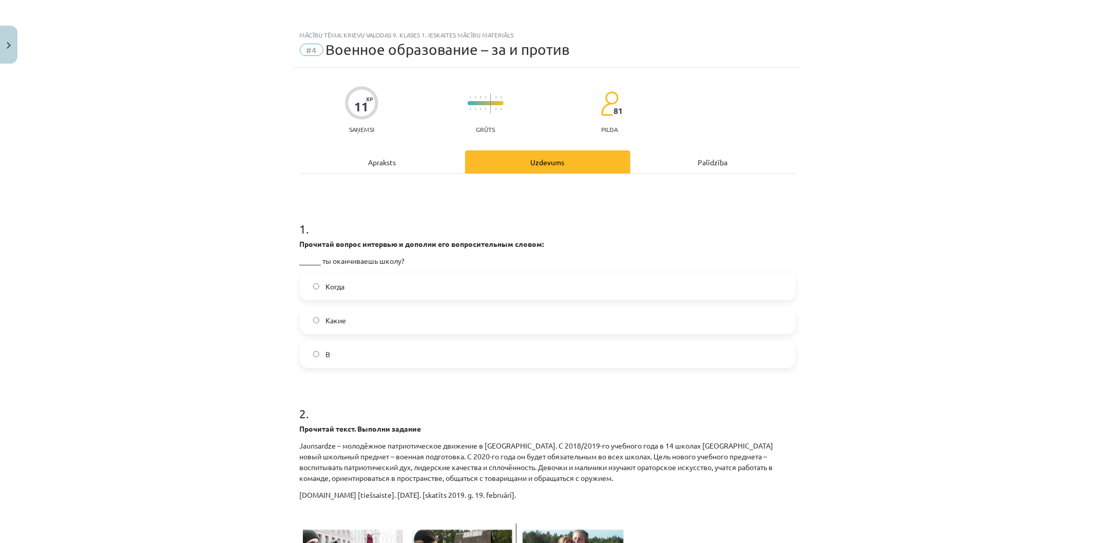
scroll to position [0, 0]
click at [455, 288] on label "Когда" at bounding box center [548, 287] width 494 height 26
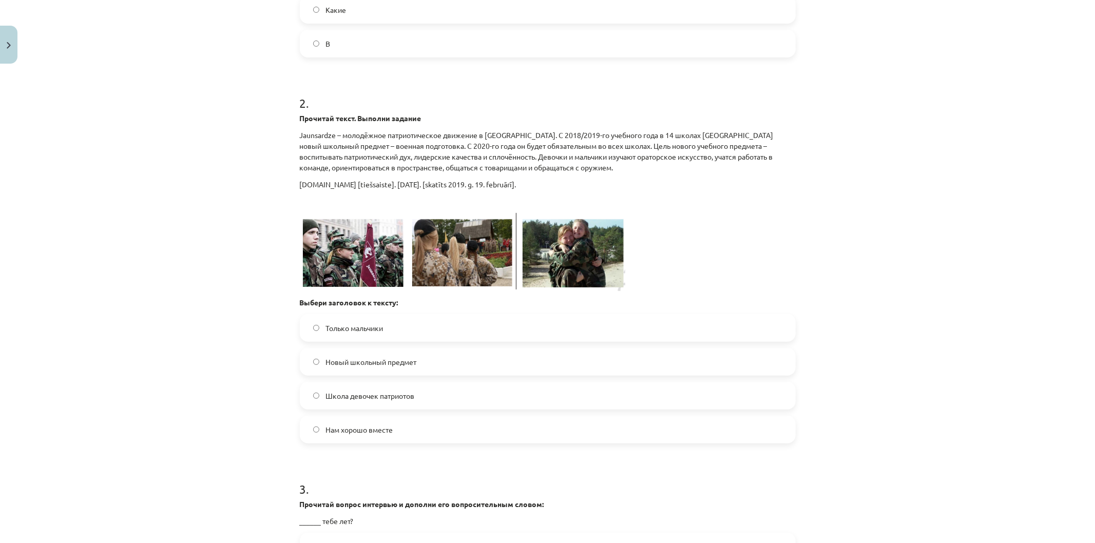
scroll to position [399, 0]
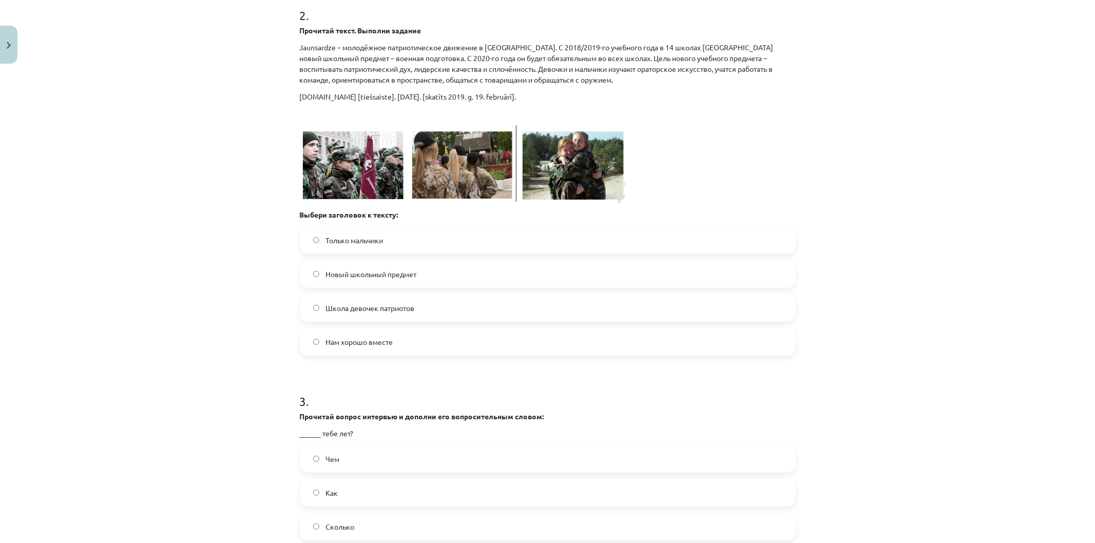
click at [453, 278] on label "Новый школьный предмет" at bounding box center [548, 274] width 494 height 26
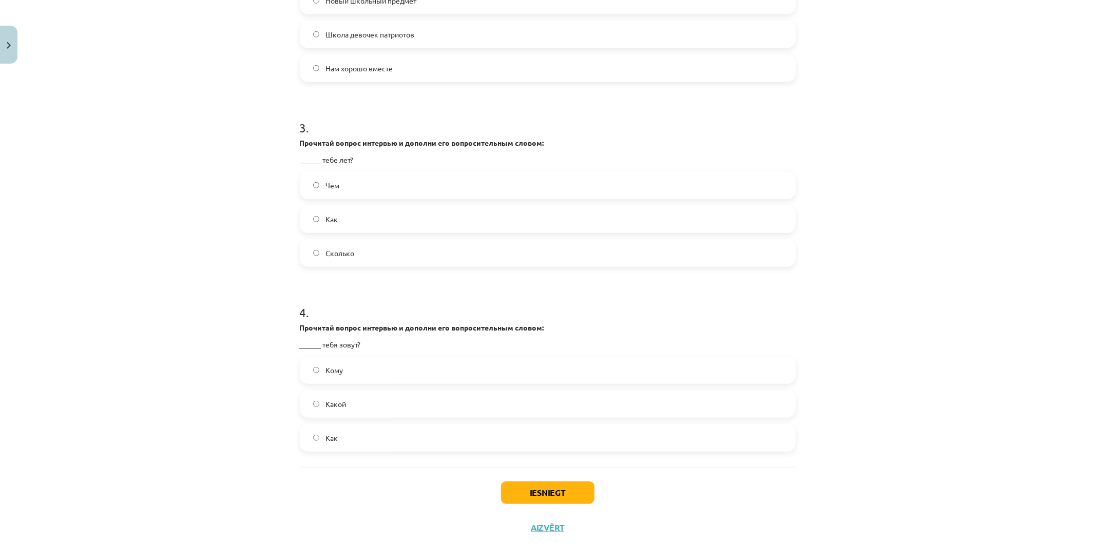
scroll to position [700, 0]
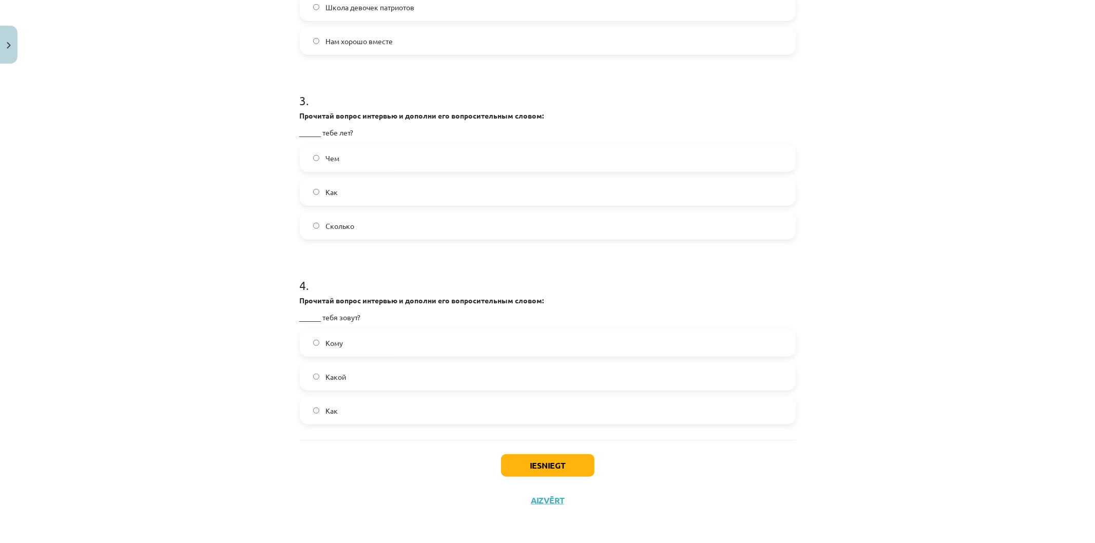
click at [409, 218] on label "Сколько" at bounding box center [548, 226] width 494 height 26
click at [368, 409] on label "Как" at bounding box center [548, 411] width 494 height 26
click at [545, 466] on button "Iesniegt" at bounding box center [547, 465] width 93 height 23
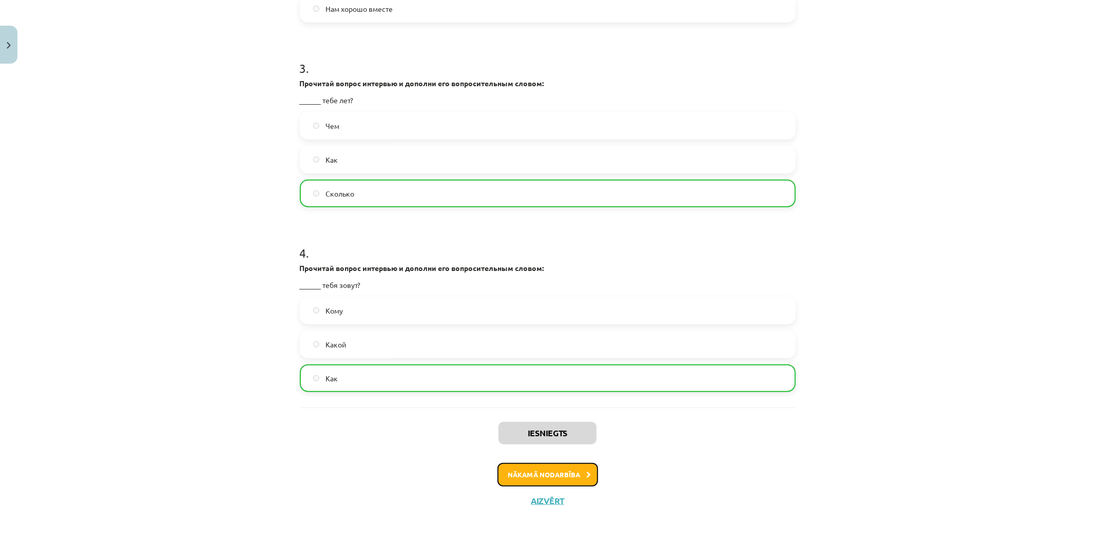
click at [522, 483] on button "Nākamā nodarbība" at bounding box center [548, 475] width 101 height 24
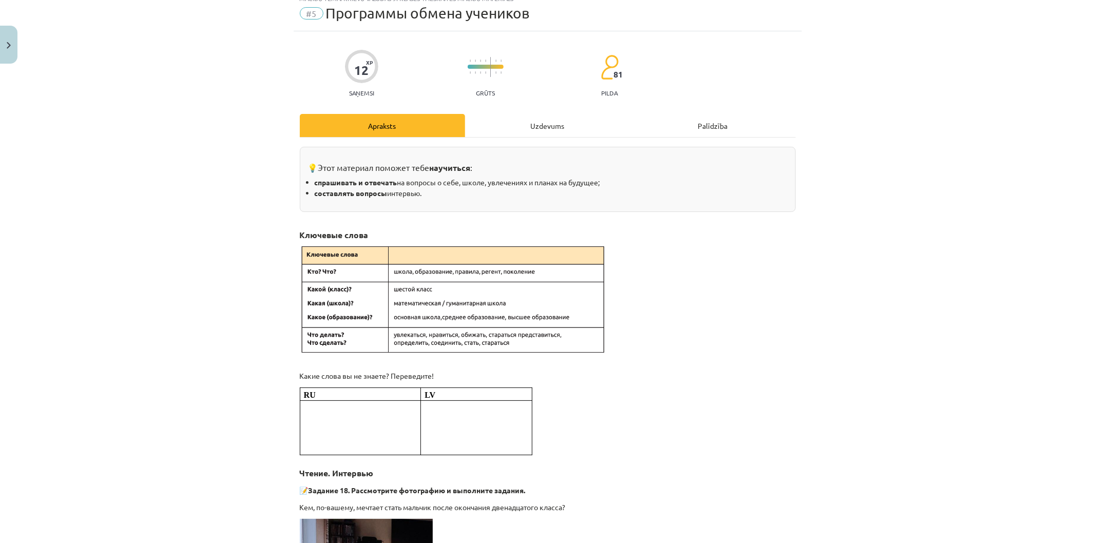
scroll to position [26, 0]
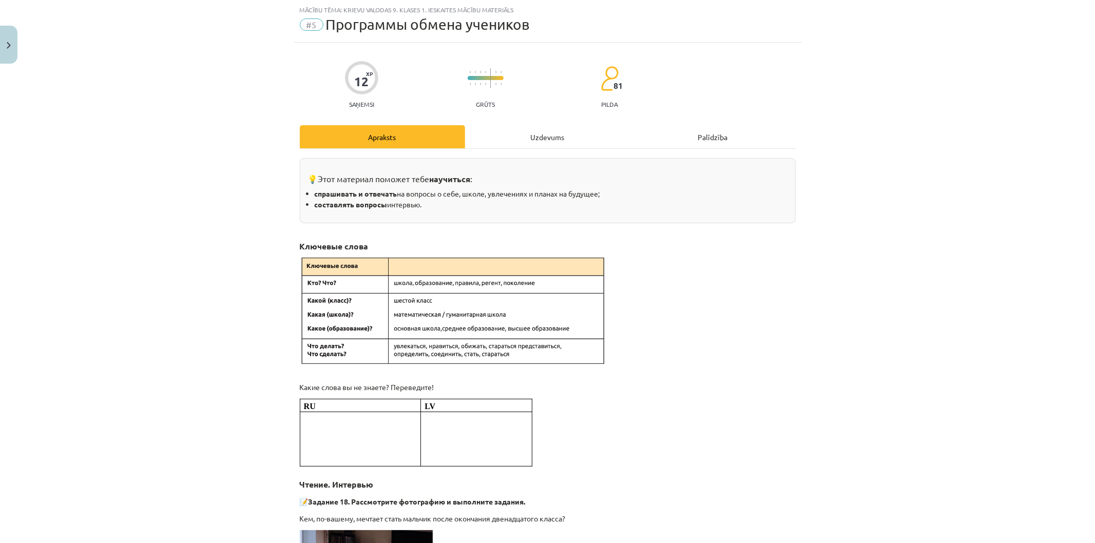
click at [538, 134] on div "Uzdevums" at bounding box center [547, 136] width 165 height 23
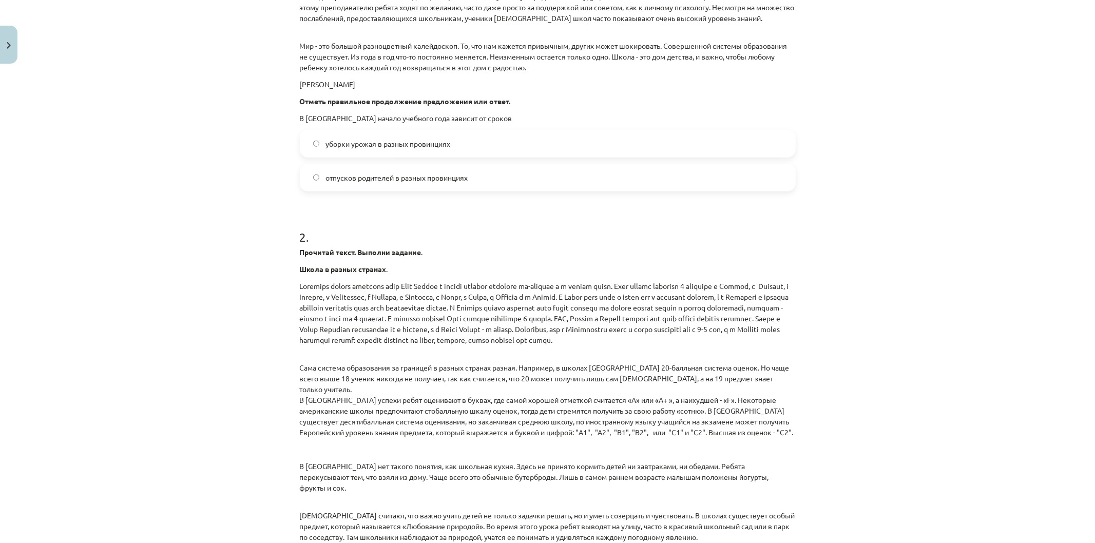
scroll to position [627, 0]
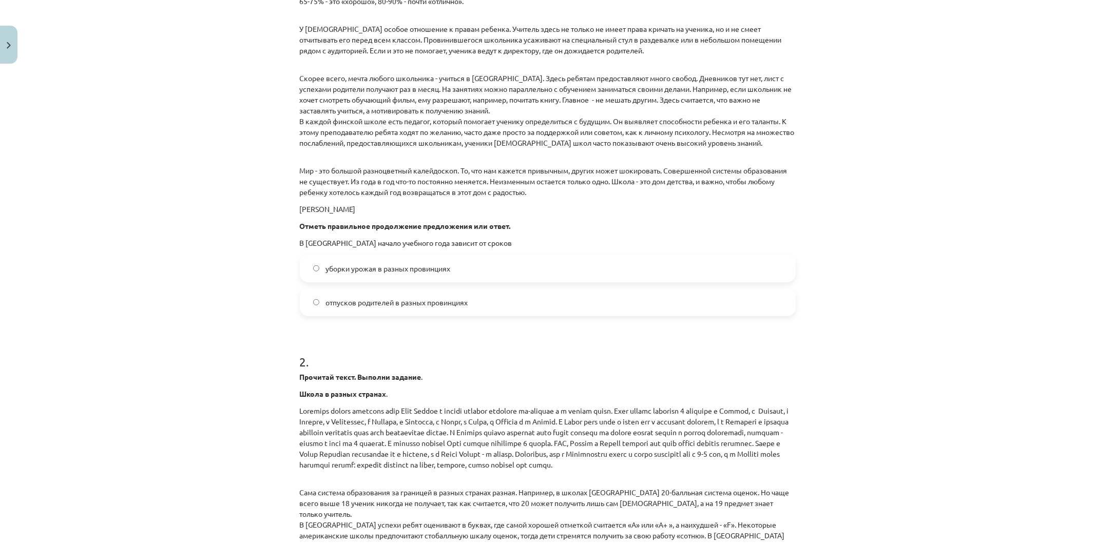
click at [363, 268] on span "уборки урожая в разных провинциях" at bounding box center [388, 268] width 125 height 11
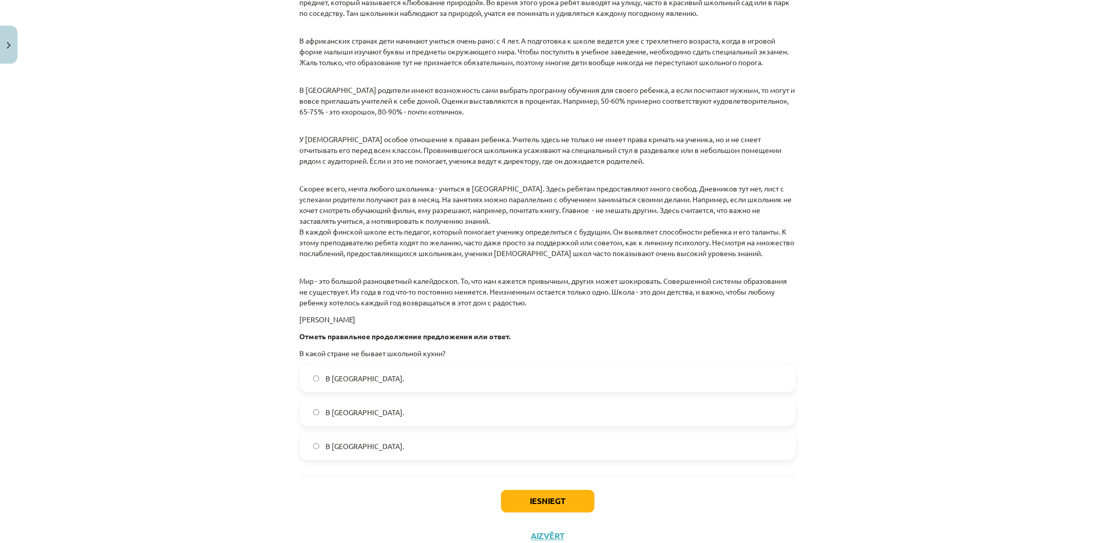
scroll to position [1312, 0]
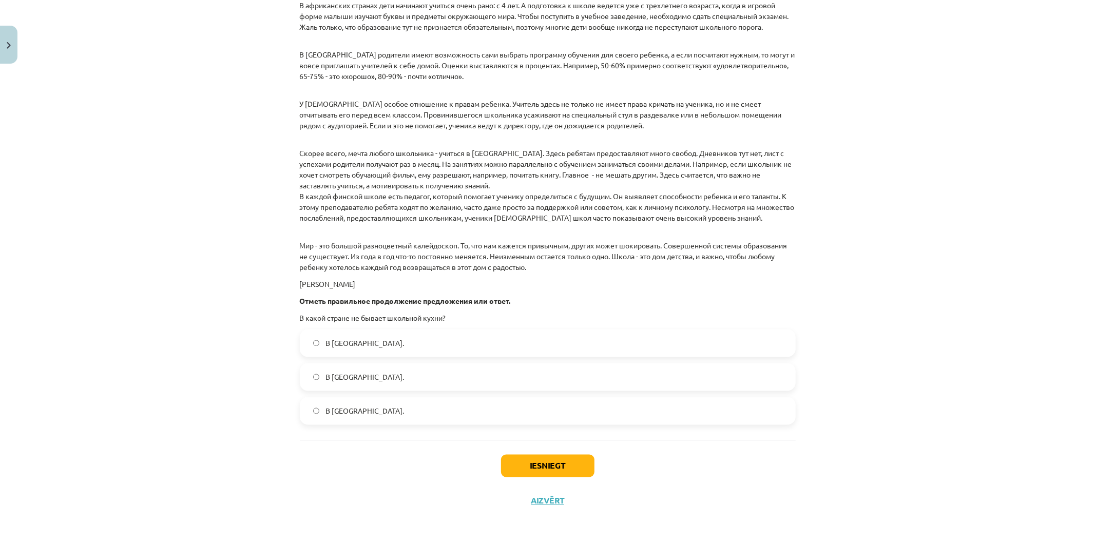
click at [371, 376] on label "В Норвегии." at bounding box center [548, 378] width 494 height 26
click at [517, 474] on button "Iesniegt" at bounding box center [547, 466] width 93 height 23
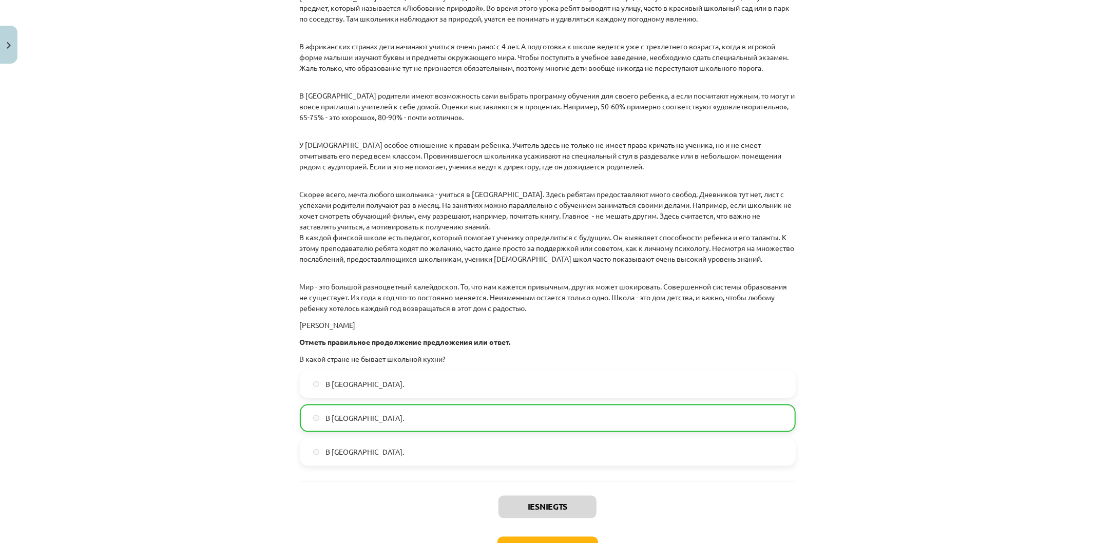
scroll to position [1344, 0]
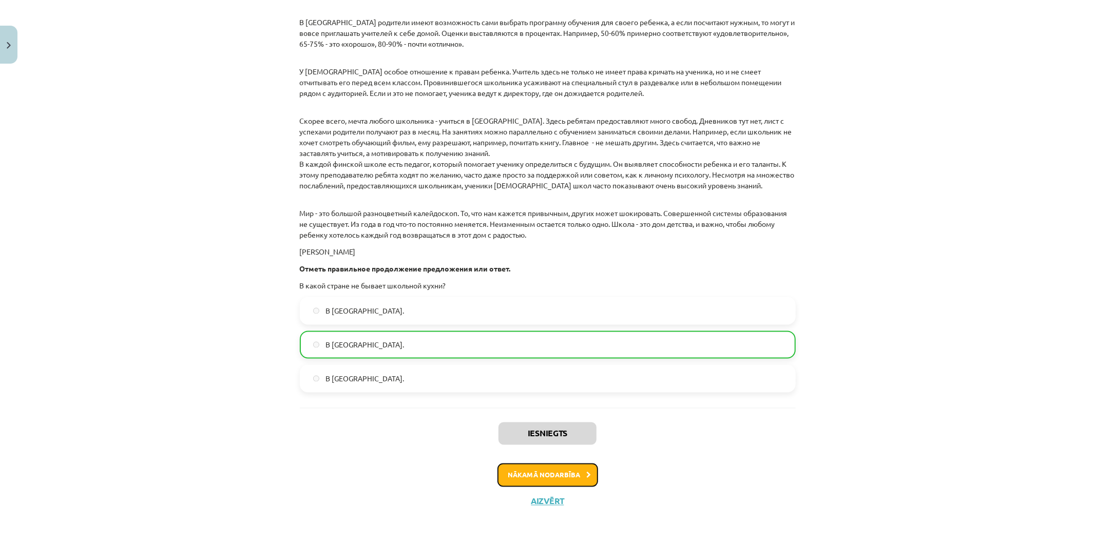
click at [522, 470] on button "Nākamā nodarbība" at bounding box center [548, 476] width 101 height 24
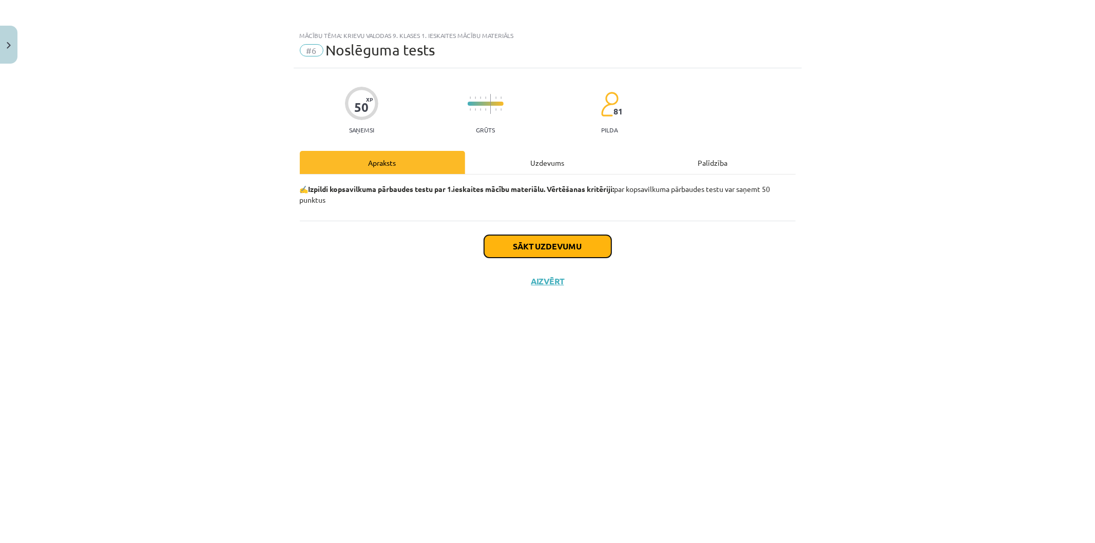
click at [524, 242] on button "Sākt uzdevumu" at bounding box center [547, 246] width 127 height 23
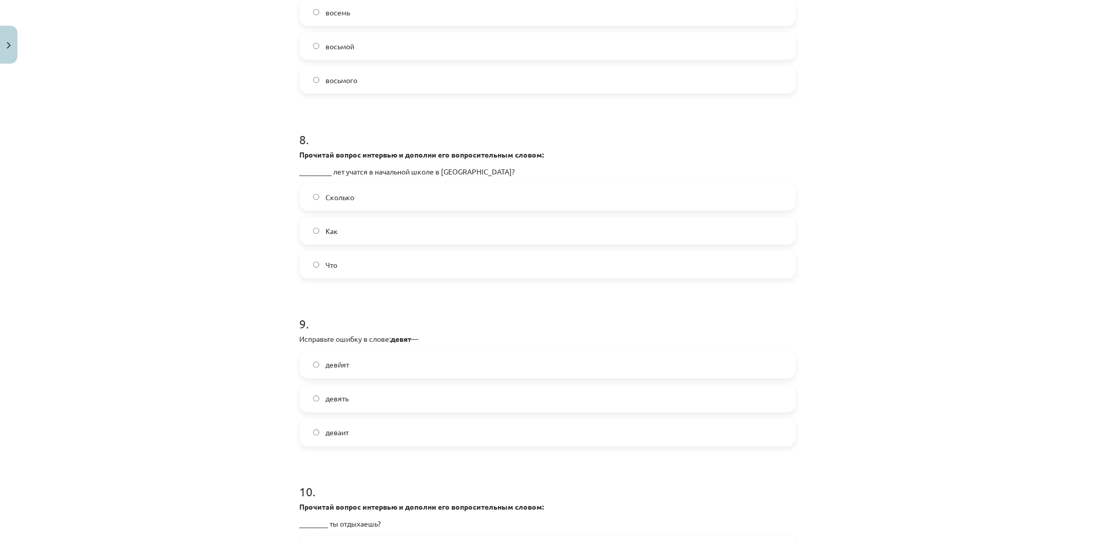
scroll to position [1573, 0]
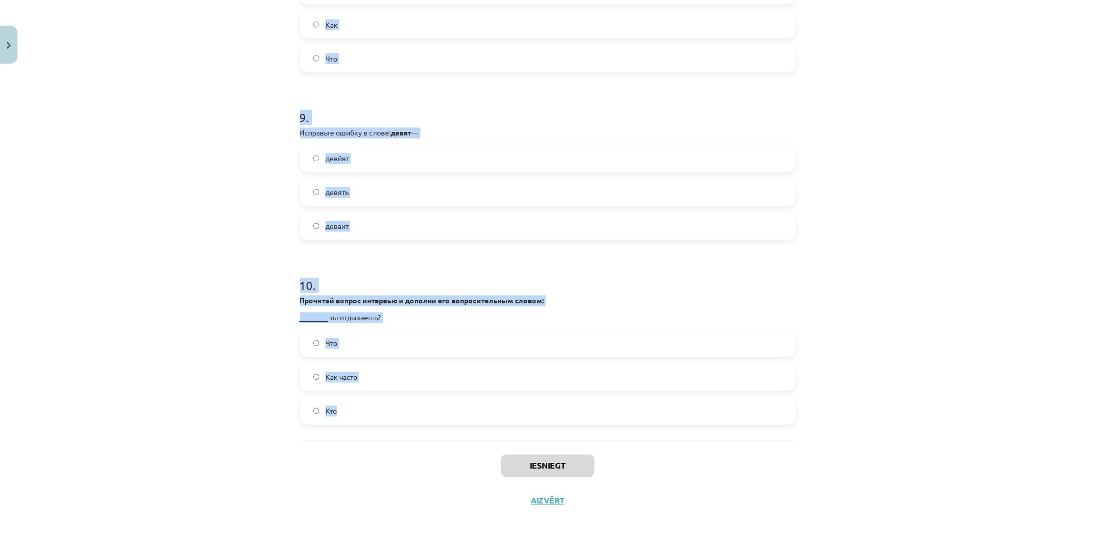
drag, startPoint x: 250, startPoint y: 215, endPoint x: 422, endPoint y: 406, distance: 257.4
click at [422, 406] on div "Mācību tēma: Krievu valodas 9. klases 1. ieskaites mācību materiāls #6 Noslēgum…" at bounding box center [547, 271] width 1095 height 543
click at [422, 406] on label "Кто" at bounding box center [548, 411] width 494 height 26
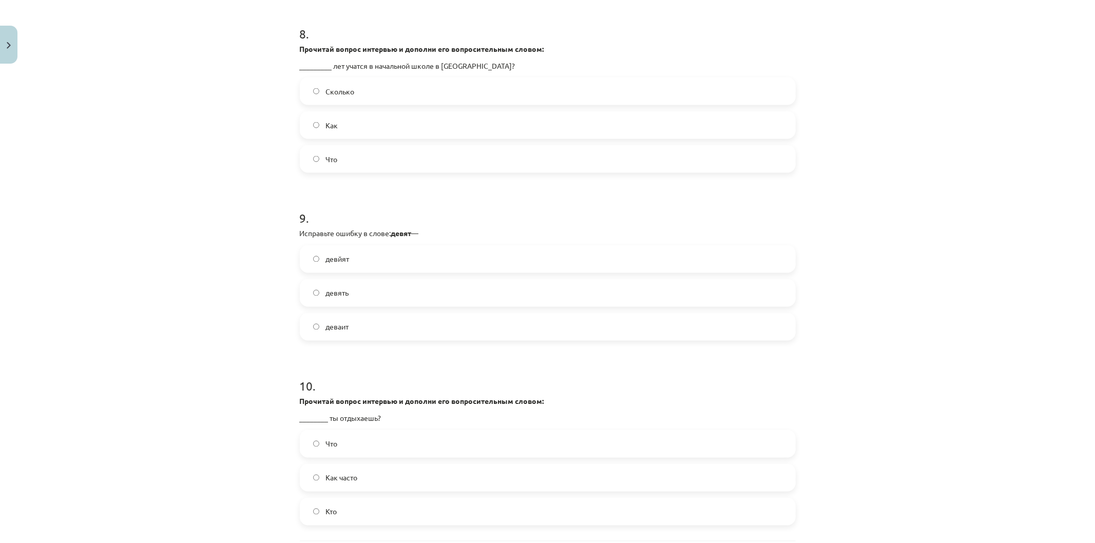
scroll to position [1497, 0]
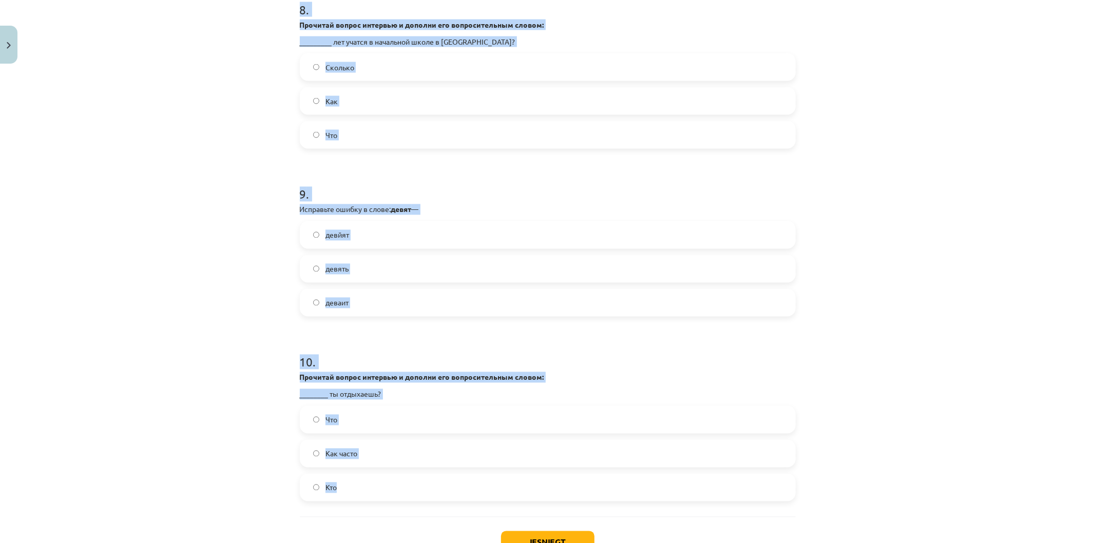
drag, startPoint x: 336, startPoint y: 228, endPoint x: 407, endPoint y: 455, distance: 238.3
click at [418, 499] on div "Mācību tēma: Krievu valodas 9. klases 1. ieskaites mācību materiāls #6 Noslēgum…" at bounding box center [547, 271] width 1095 height 543
copy form "1 . Заполните пропуски подходящими формами глаголов. Мы всегда ___ (одеваться) …"
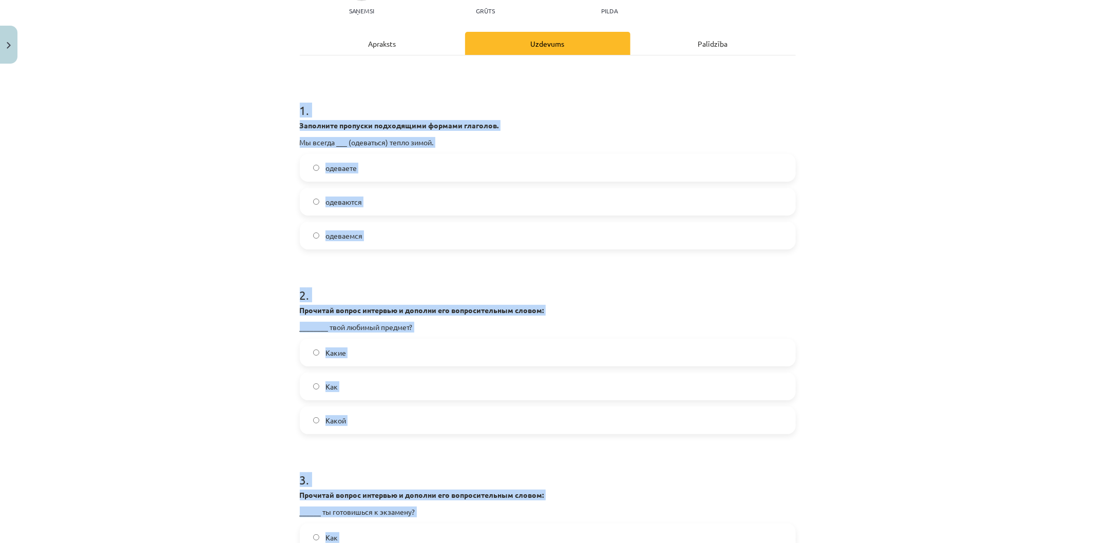
scroll to position [0, 0]
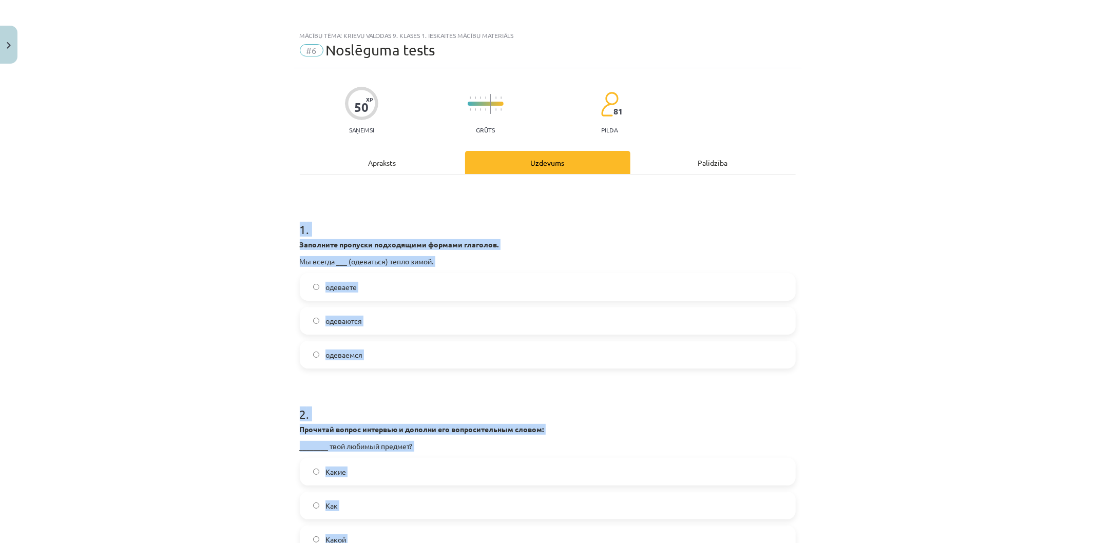
click at [398, 317] on label "одеваются" at bounding box center [548, 321] width 494 height 26
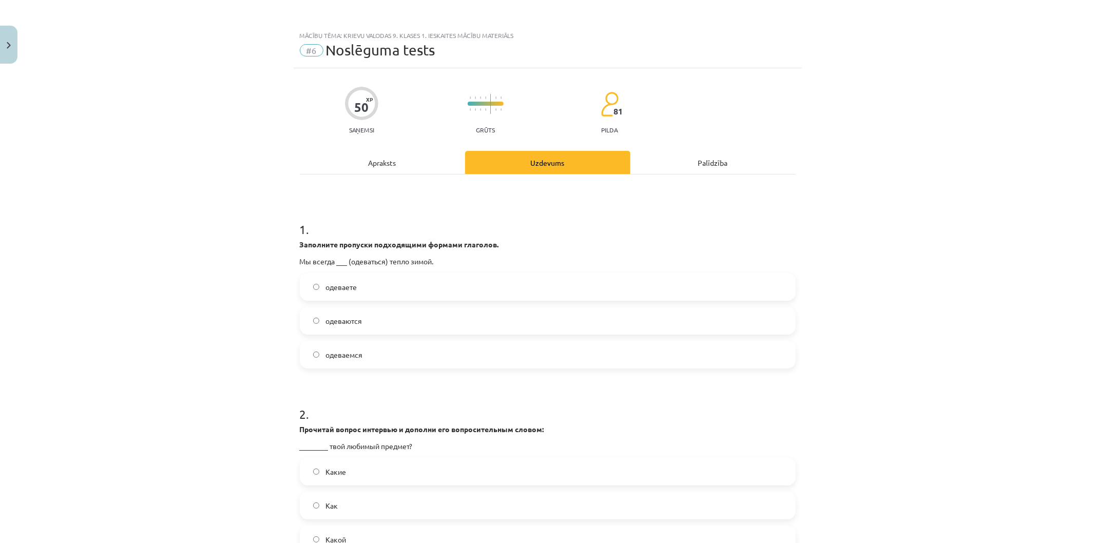
click at [334, 359] on span "одеваемся" at bounding box center [344, 355] width 37 height 11
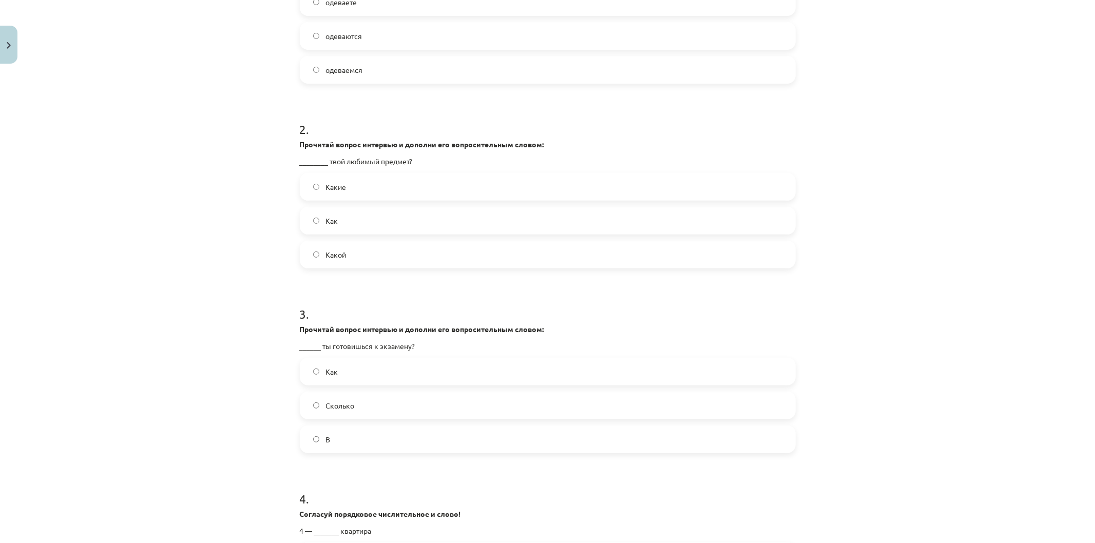
click at [414, 257] on label "Какой" at bounding box center [548, 255] width 494 height 26
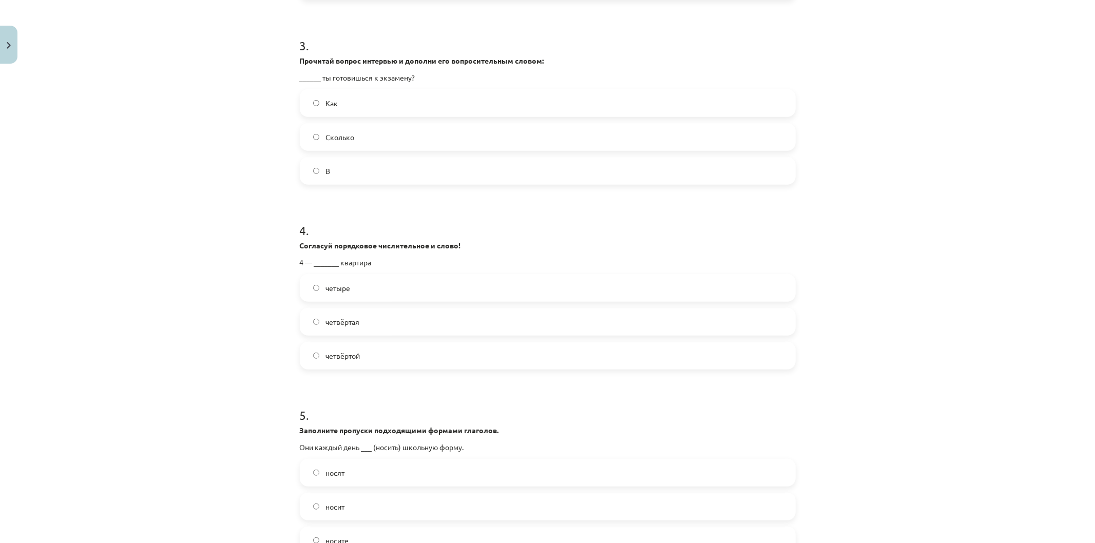
scroll to position [571, 0]
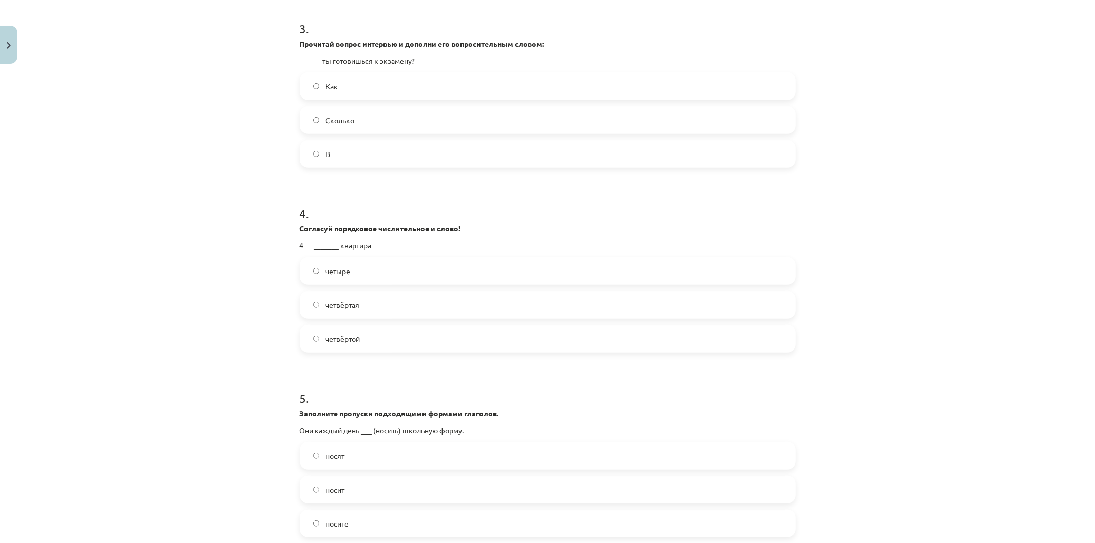
click at [377, 86] on label "Как" at bounding box center [548, 86] width 494 height 26
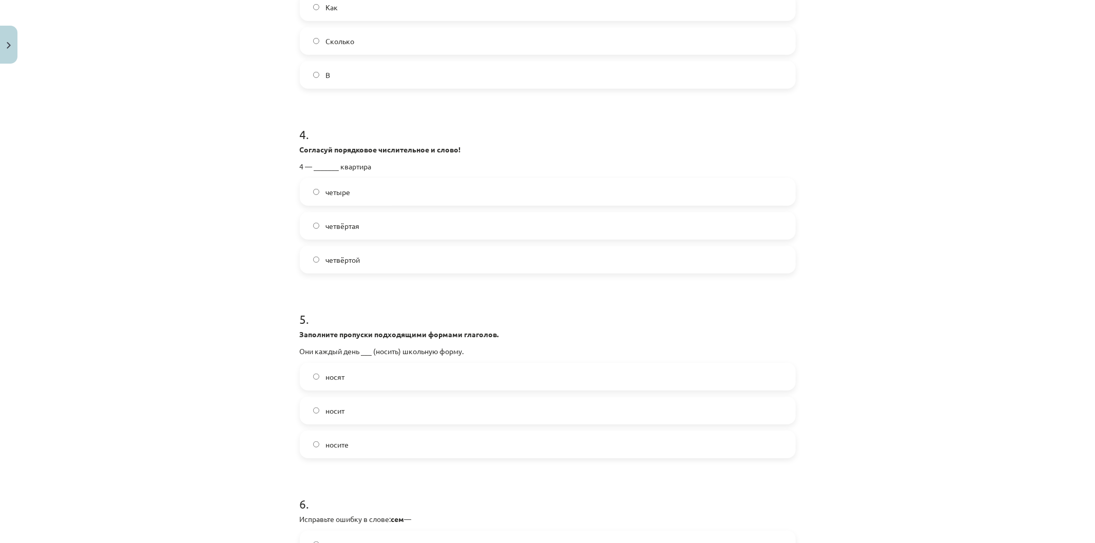
scroll to position [742, 0]
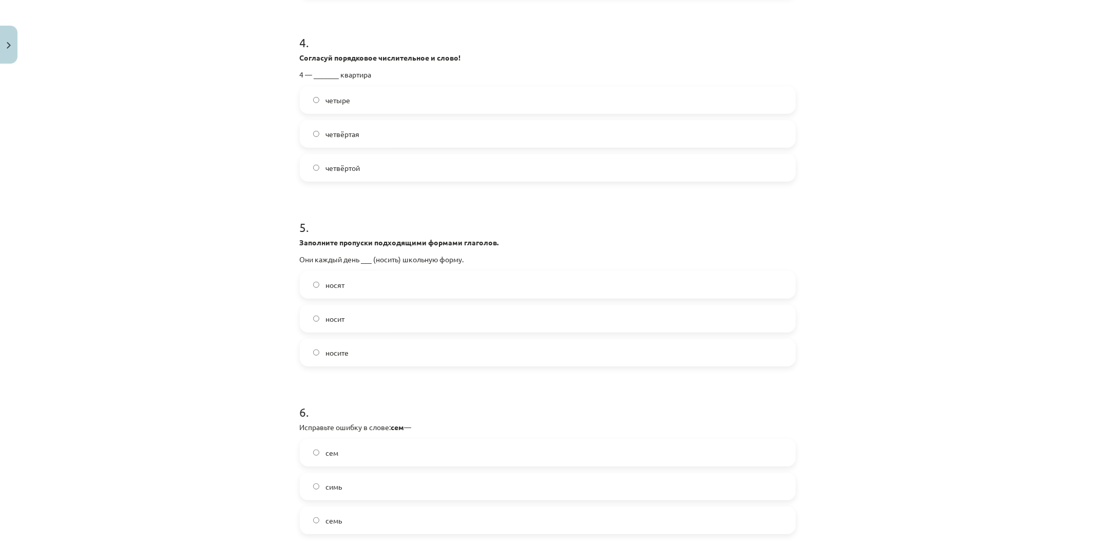
click at [424, 145] on label "четвёртая" at bounding box center [548, 134] width 494 height 26
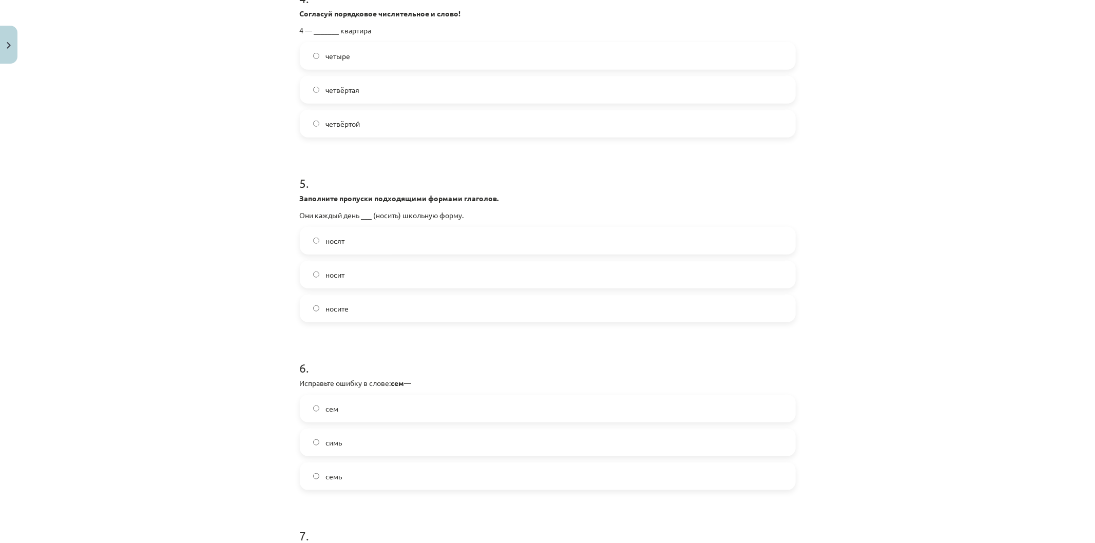
scroll to position [913, 0]
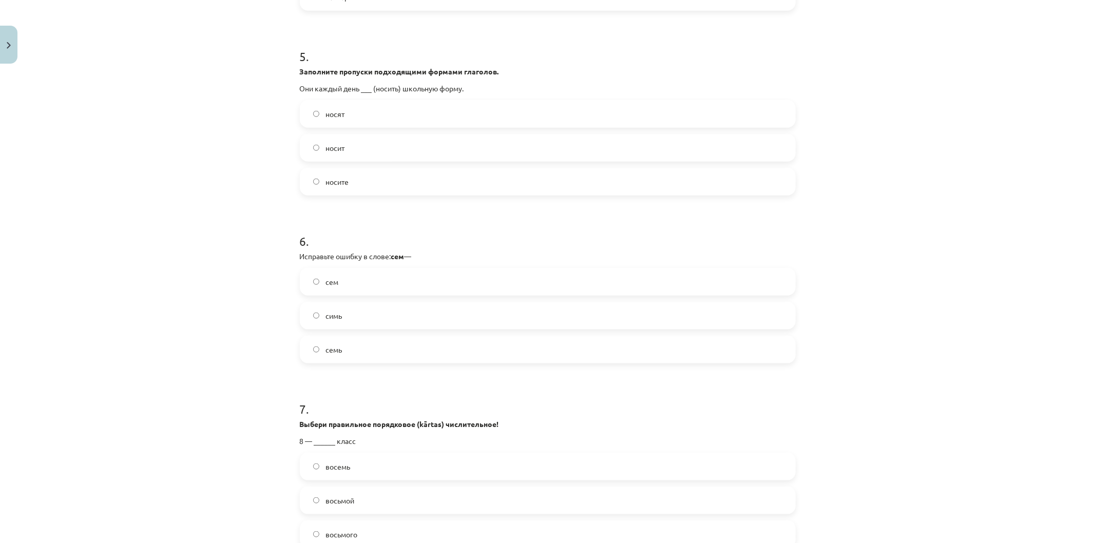
click at [387, 120] on label "носят" at bounding box center [548, 114] width 494 height 26
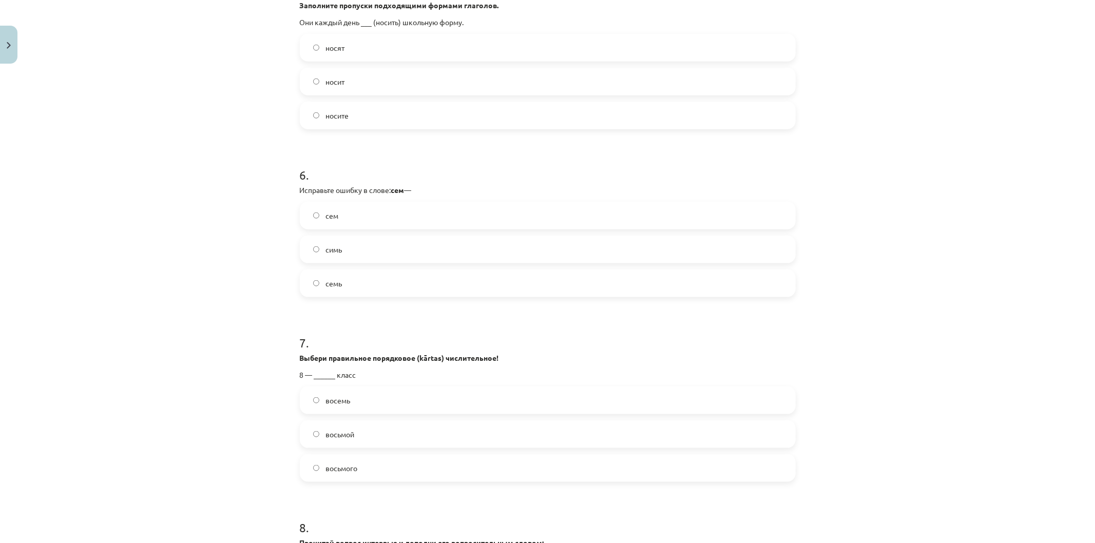
scroll to position [1141, 0]
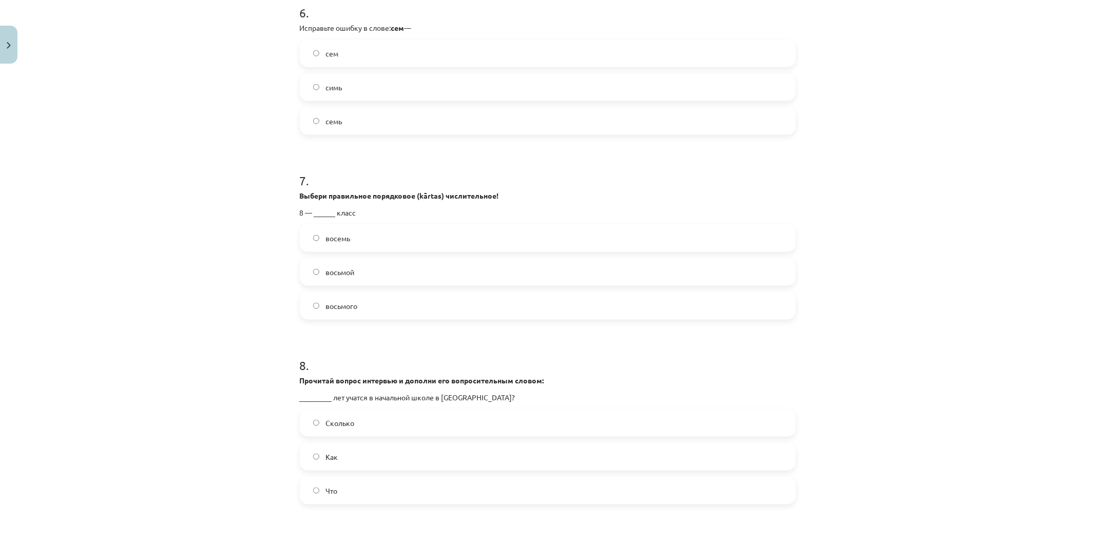
click at [378, 127] on label "семь" at bounding box center [548, 121] width 494 height 26
click at [386, 269] on label "восьмой" at bounding box center [548, 272] width 494 height 26
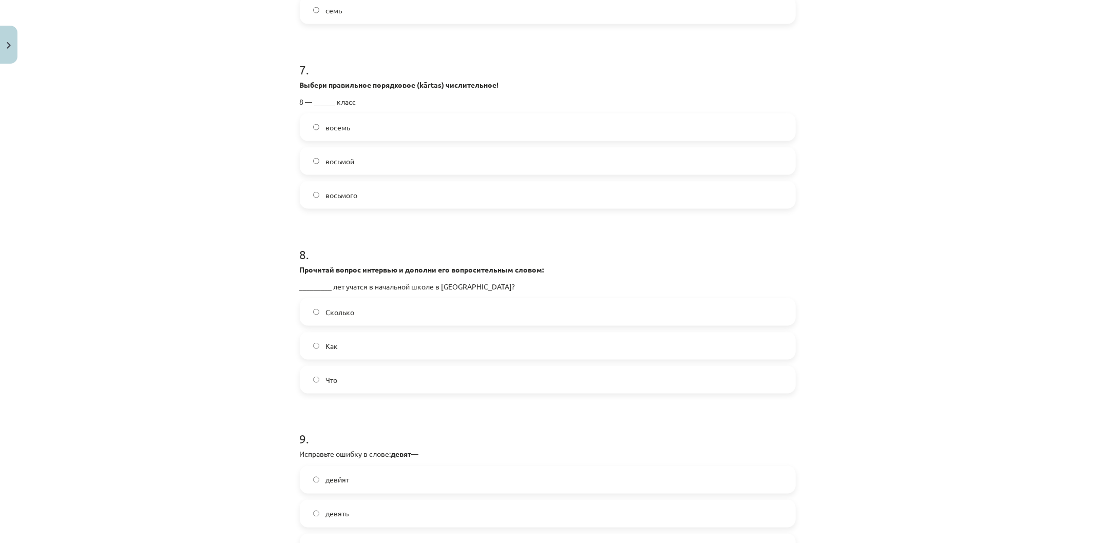
scroll to position [1255, 0]
click at [395, 309] on label "Сколько" at bounding box center [548, 309] width 494 height 26
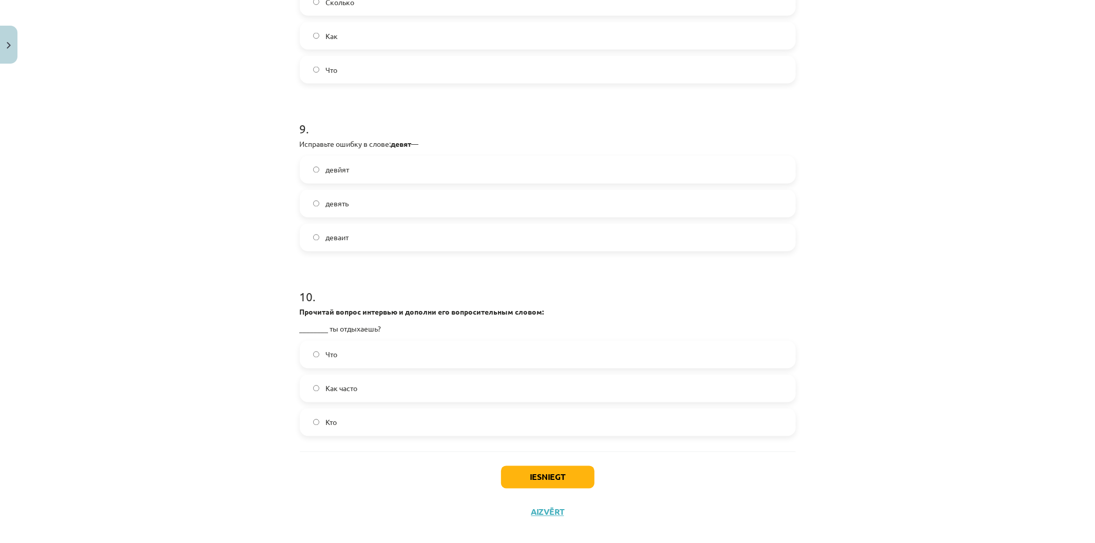
scroll to position [1573, 0]
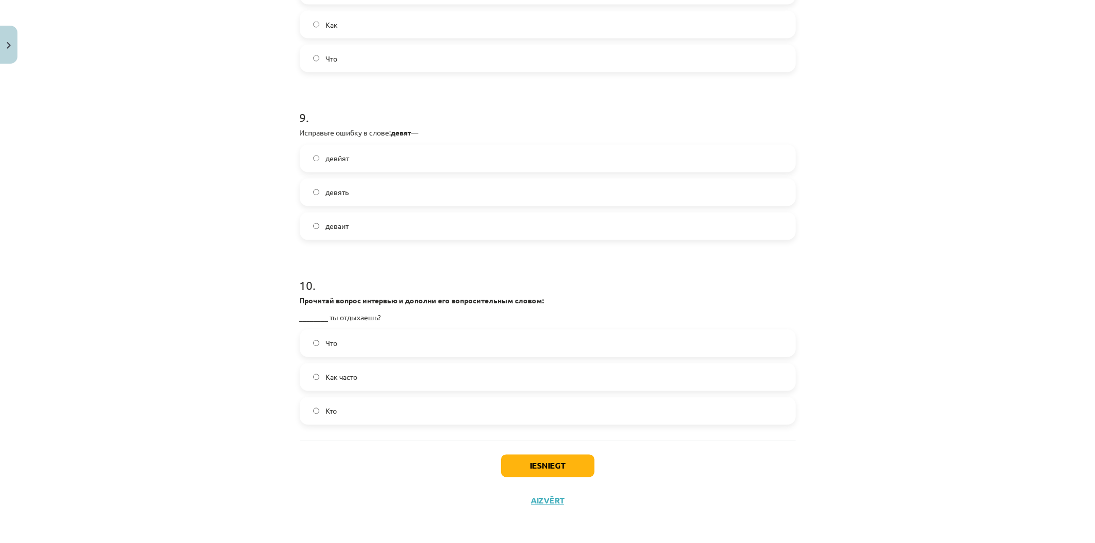
click at [416, 381] on label "Как часто" at bounding box center [548, 378] width 494 height 26
click at [388, 200] on label "девять" at bounding box center [548, 193] width 494 height 26
click at [548, 474] on button "Iesniegt" at bounding box center [547, 466] width 93 height 23
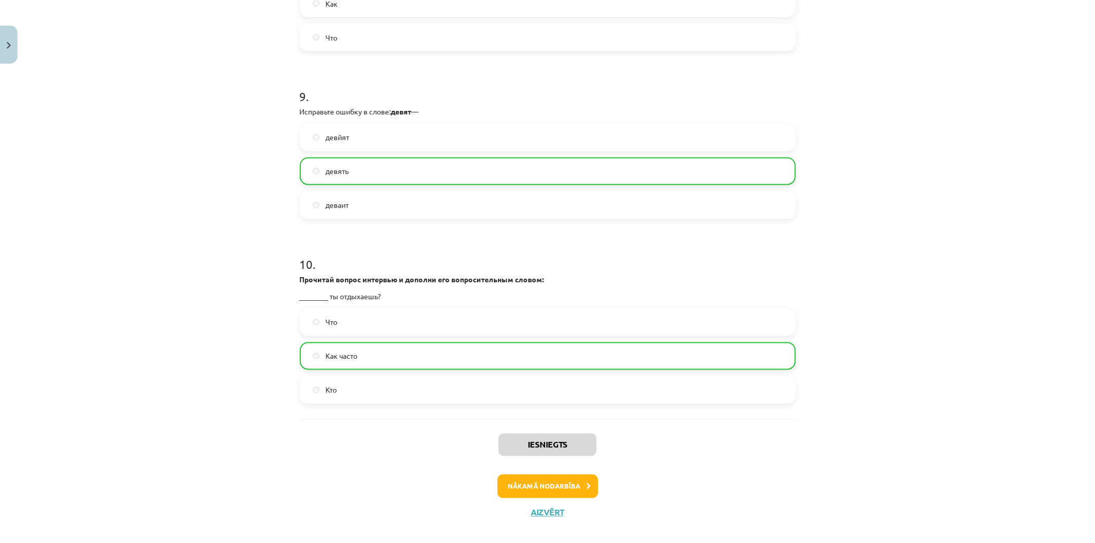
scroll to position [1606, 0]
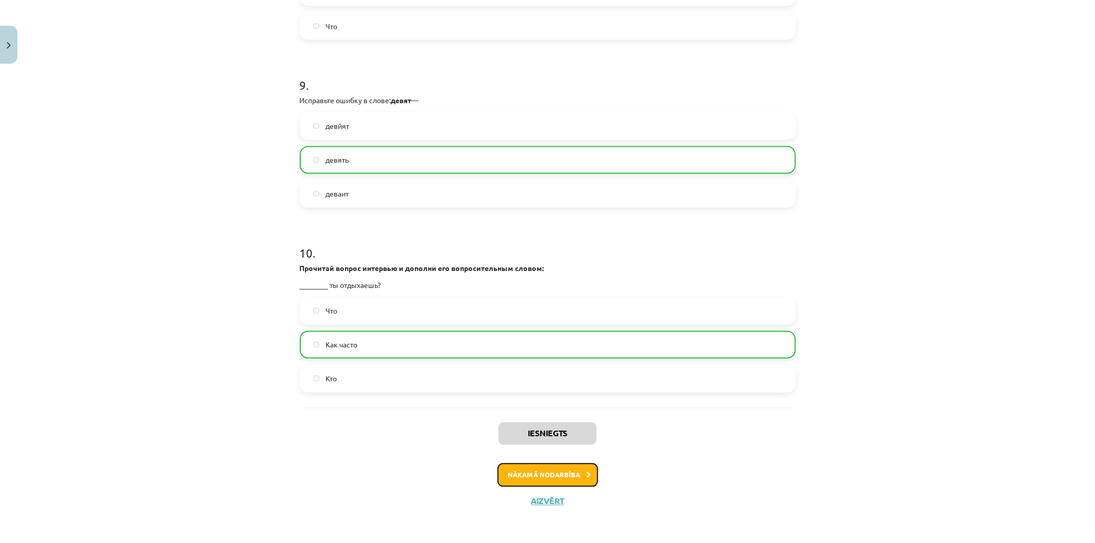
click at [519, 478] on button "Nākamā nodarbība" at bounding box center [548, 476] width 101 height 24
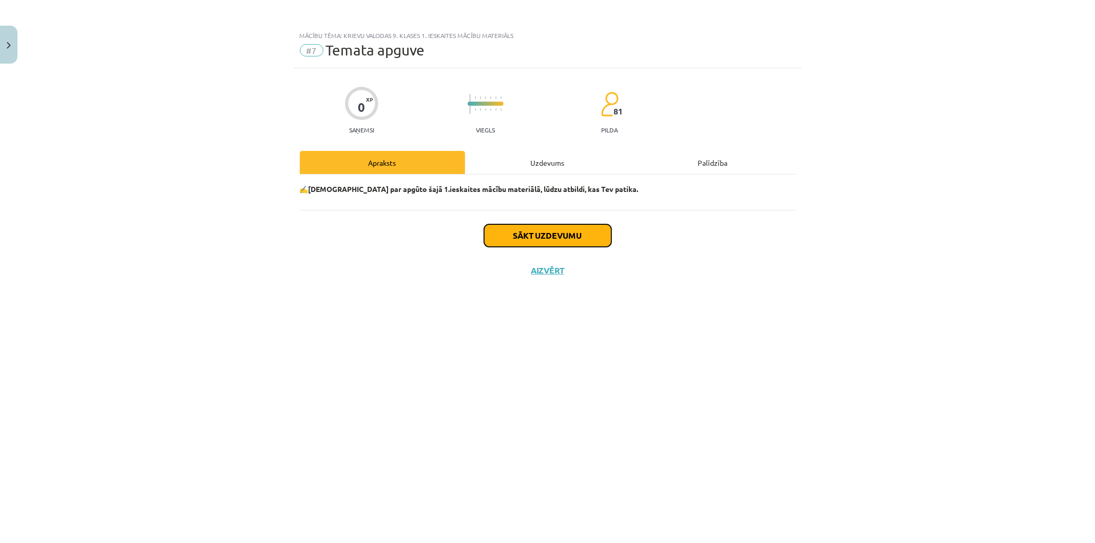
click at [529, 232] on button "Sākt uzdevumu" at bounding box center [547, 235] width 127 height 23
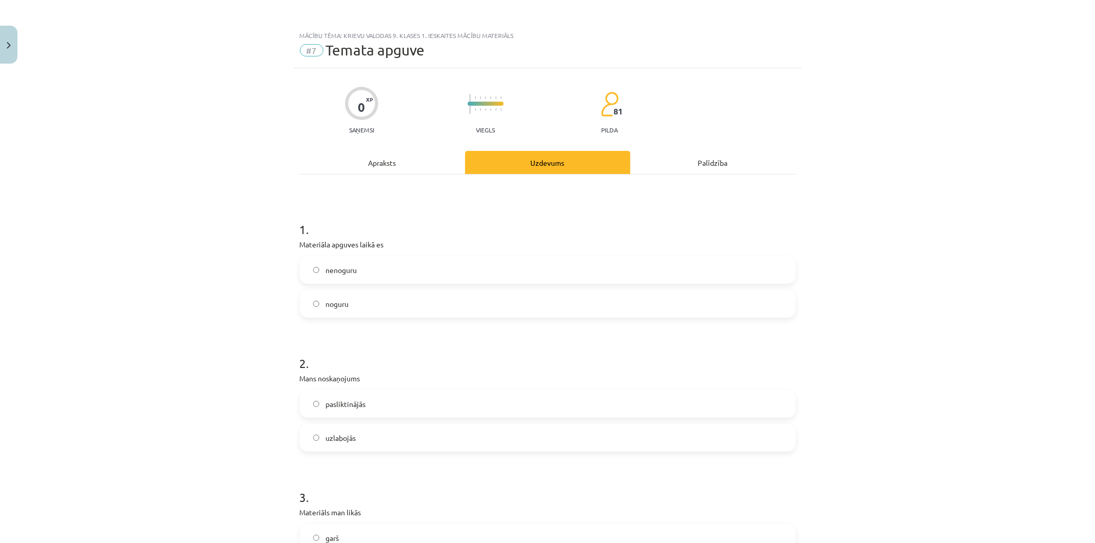
click at [428, 277] on label "nenoguru" at bounding box center [548, 270] width 494 height 26
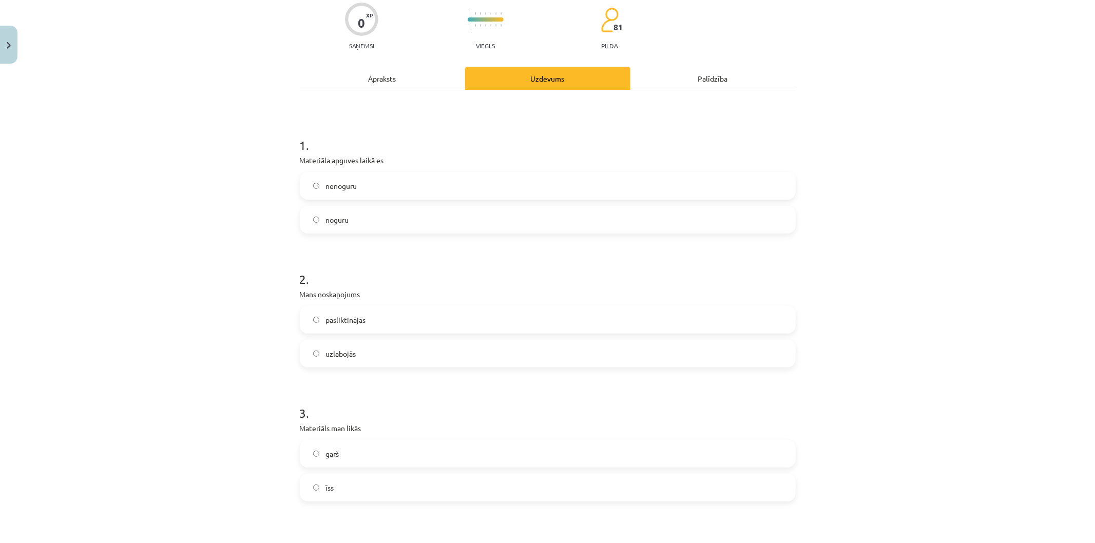
scroll to position [114, 0]
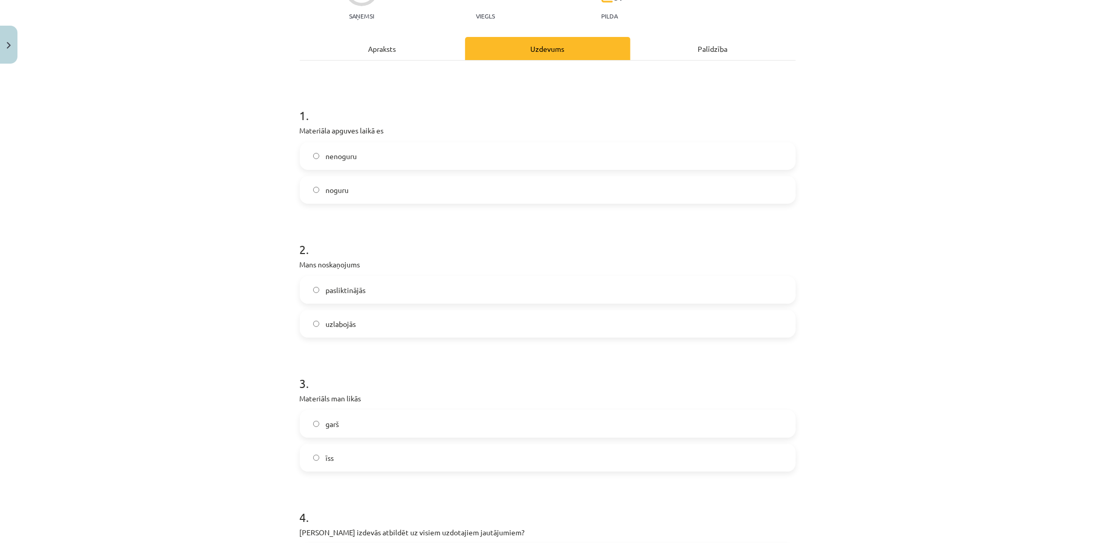
click at [392, 191] on label "noguru" at bounding box center [548, 190] width 494 height 26
click at [387, 293] on label "pasliktinājās" at bounding box center [548, 290] width 494 height 26
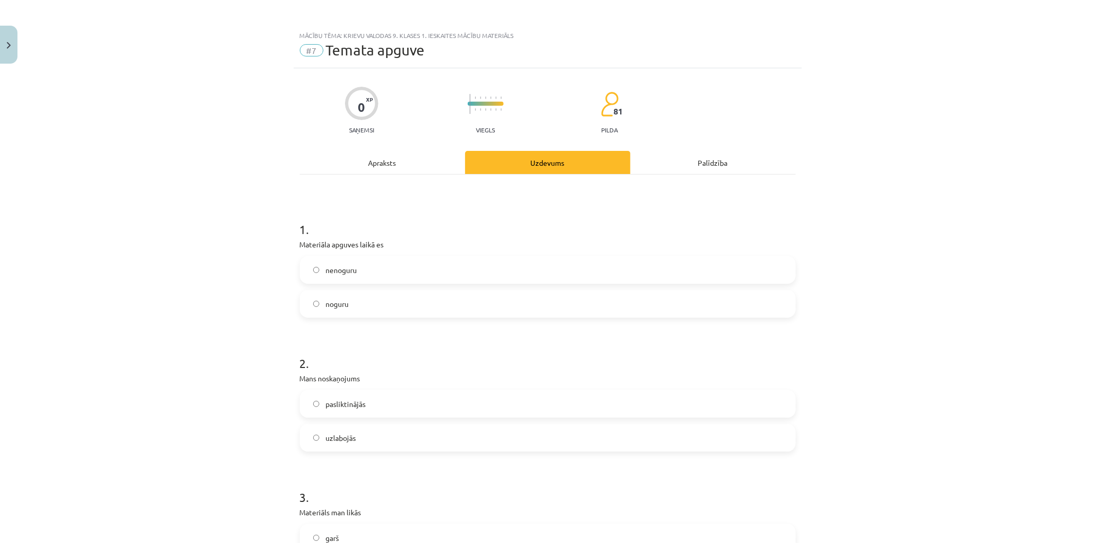
scroll to position [228, 0]
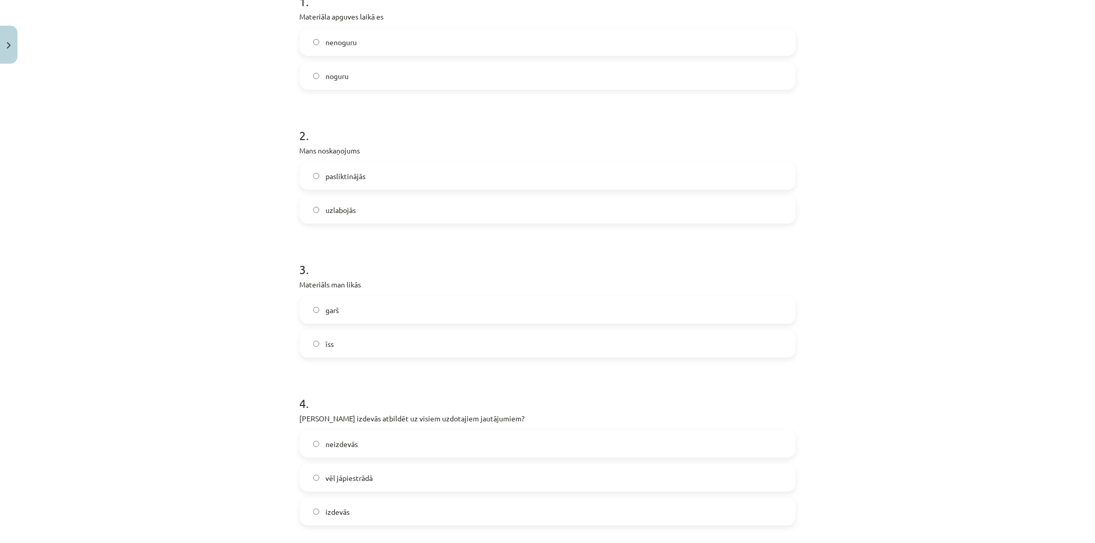
click at [362, 332] on label "īss" at bounding box center [548, 344] width 494 height 26
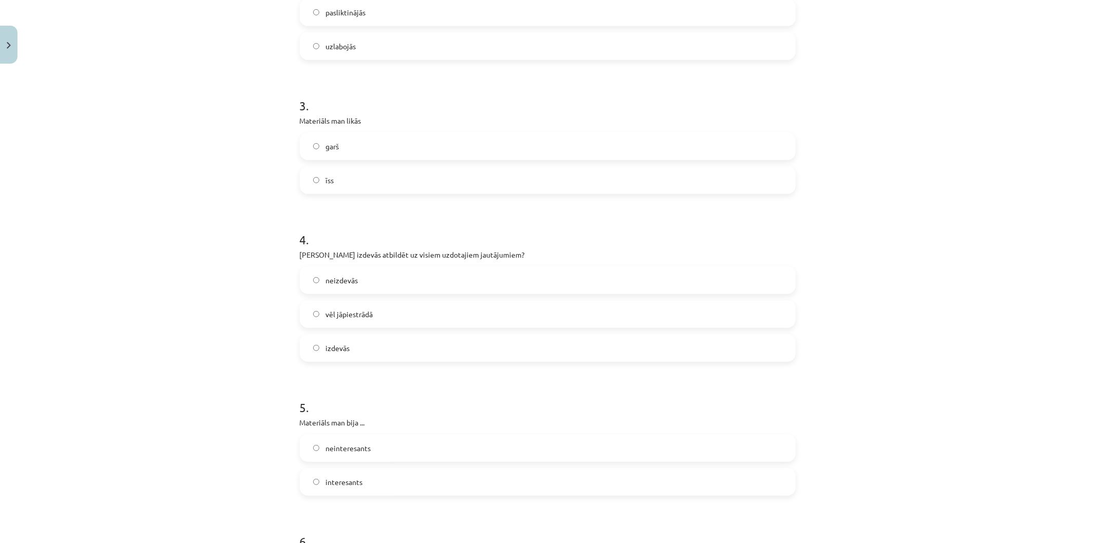
scroll to position [399, 0]
click at [367, 279] on label "neizdevās" at bounding box center [548, 273] width 494 height 26
click at [376, 305] on label "vēl jāpiestrādā" at bounding box center [548, 307] width 494 height 26
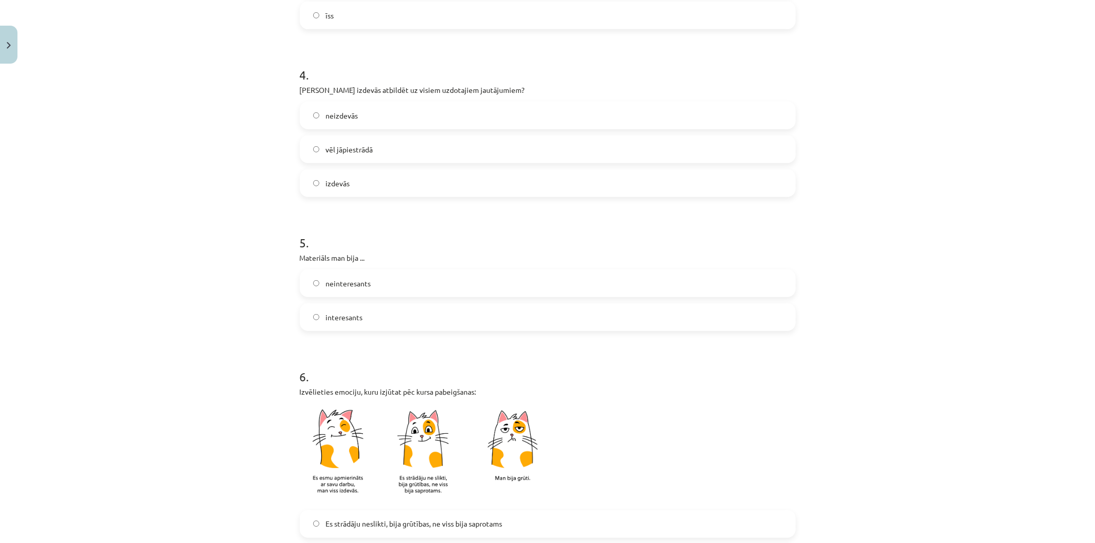
scroll to position [571, 0]
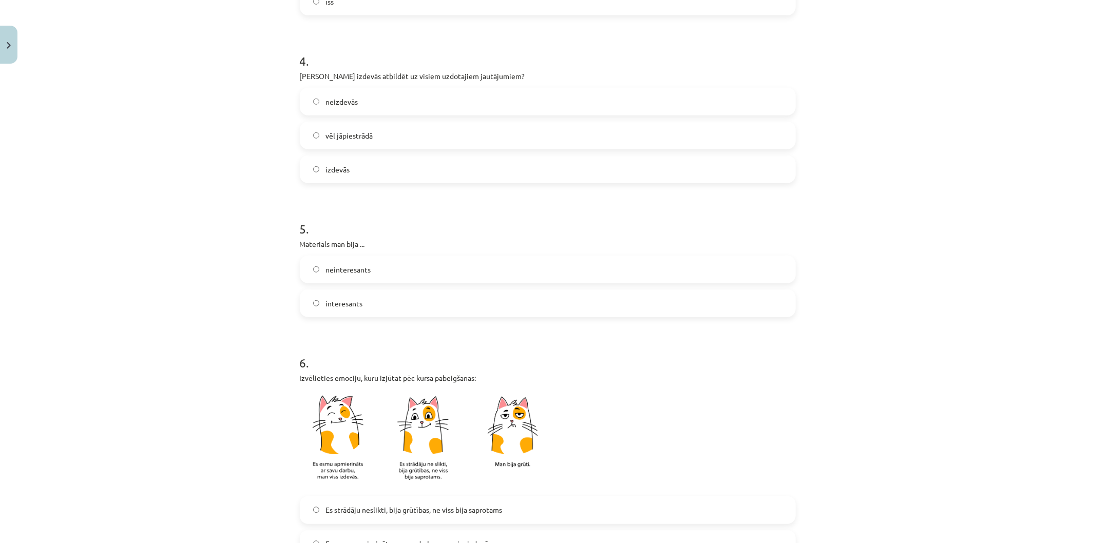
click at [384, 272] on label "neinteresants" at bounding box center [548, 270] width 494 height 26
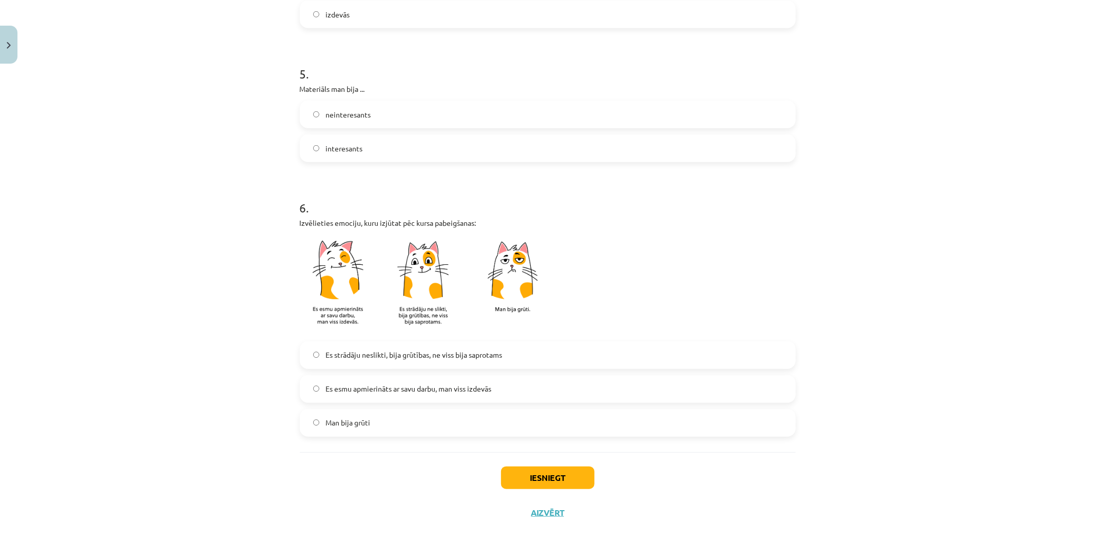
scroll to position [737, 0]
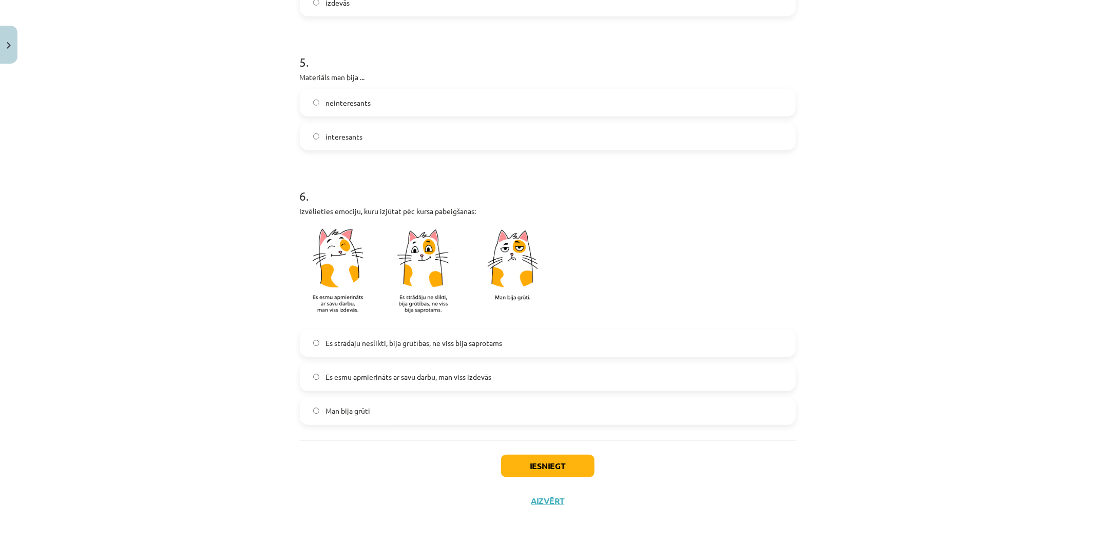
click at [403, 386] on label "Es esmu apmierināts ar savu darbu, man viss izdevās" at bounding box center [548, 378] width 494 height 26
click at [533, 477] on div "Iesniegt Aizvērt" at bounding box center [548, 477] width 496 height 72
click at [532, 477] on div "Iesniegt Aizvērt" at bounding box center [548, 477] width 496 height 72
click at [529, 469] on button "Iesniegt" at bounding box center [547, 466] width 93 height 23
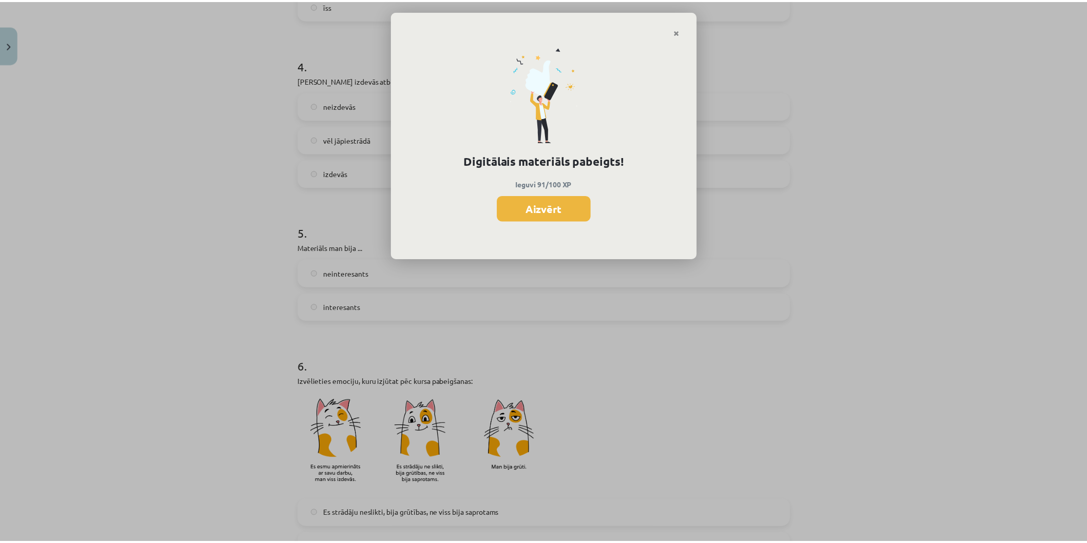
scroll to position [395, 0]
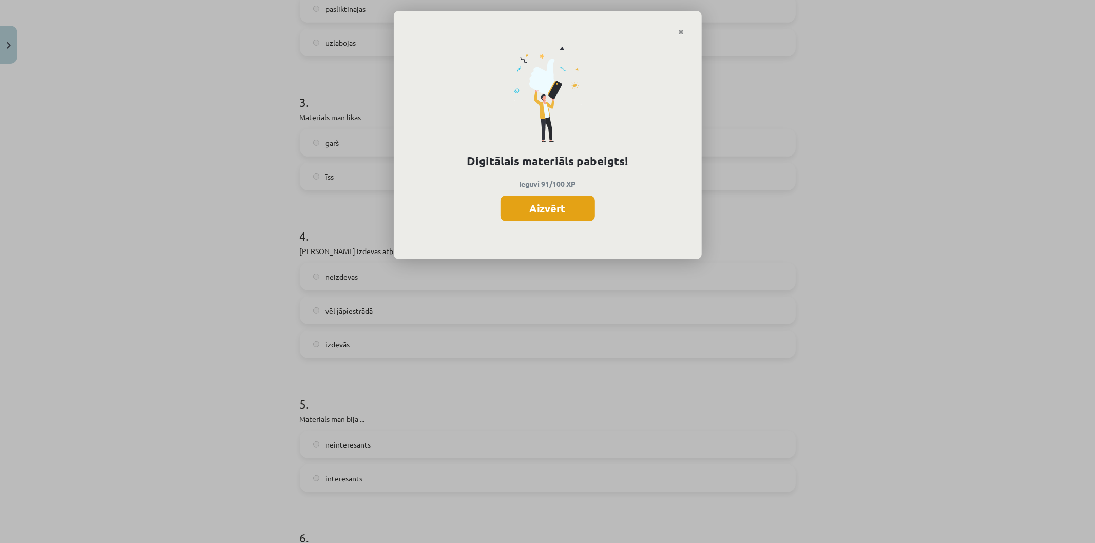
click at [533, 213] on button "Aizvērt" at bounding box center [548, 209] width 94 height 26
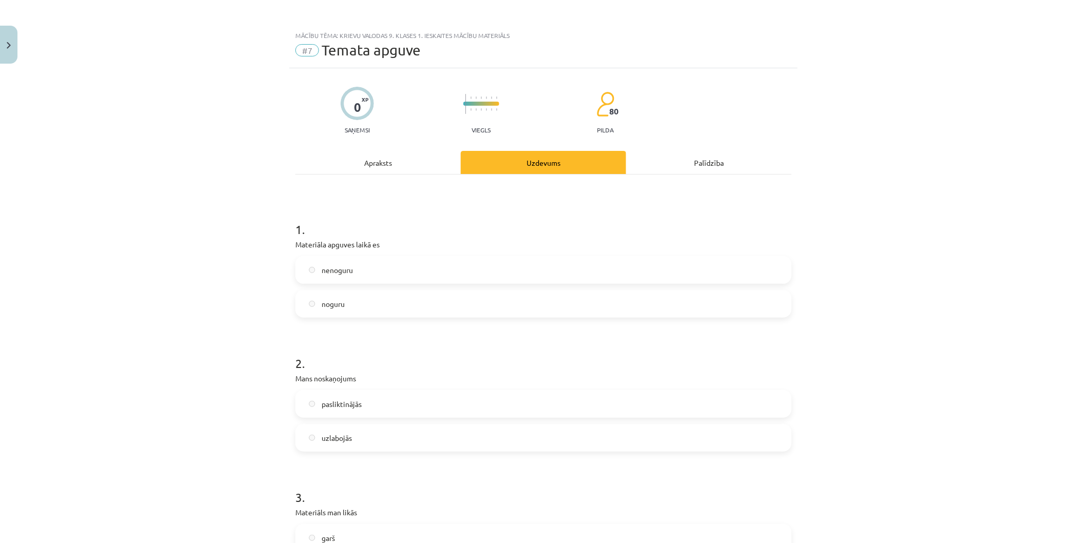
scroll to position [232, 0]
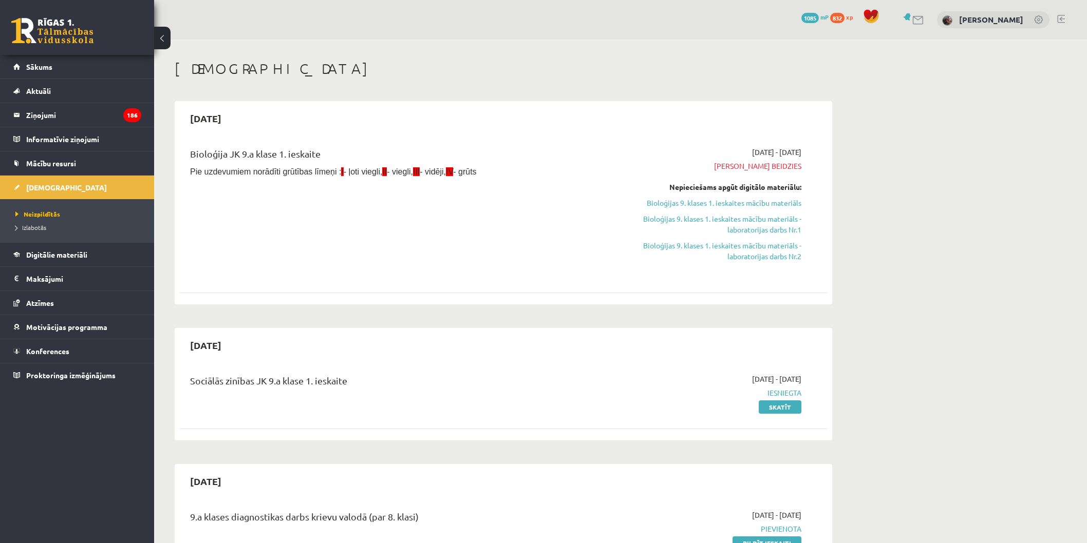
scroll to position [499, 0]
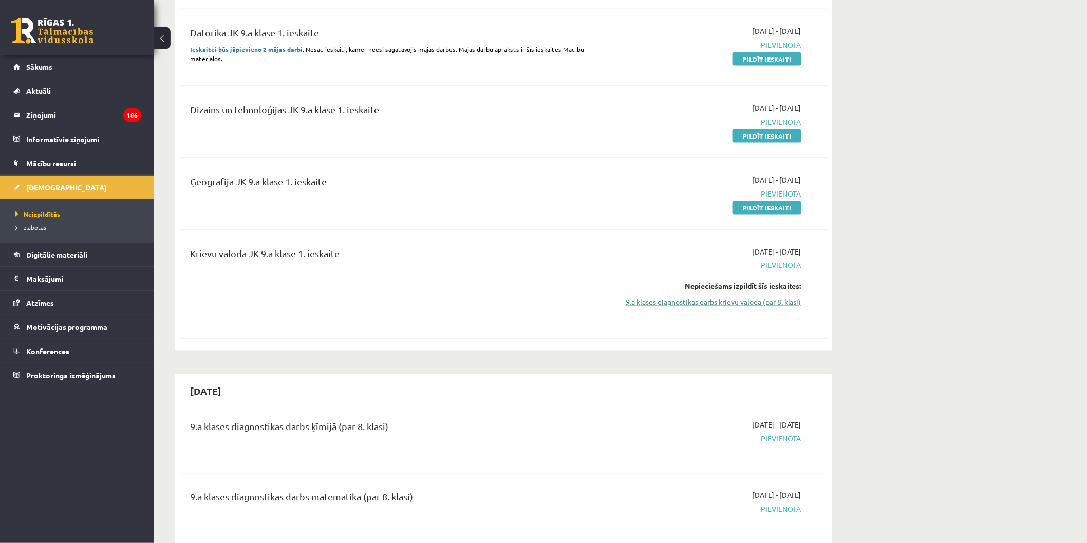
click at [695, 303] on link "9.a klases diagnostikas darbs krievu valodā (par 8. klasi)" at bounding box center [704, 302] width 194 height 11
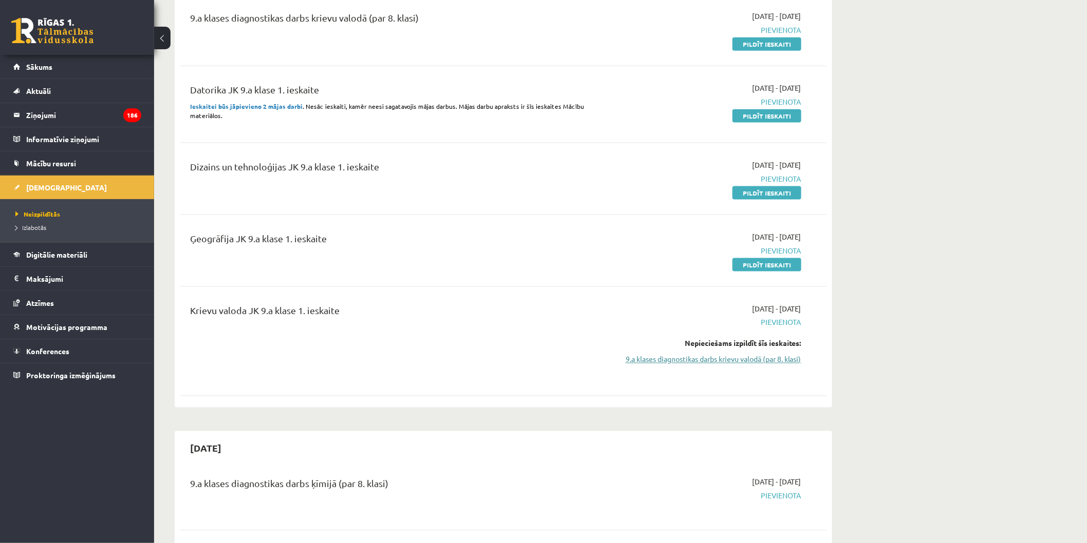
click at [706, 360] on link "9.a klases diagnostikas darbs krievu valodā (par 8. klasi)" at bounding box center [704, 359] width 194 height 11
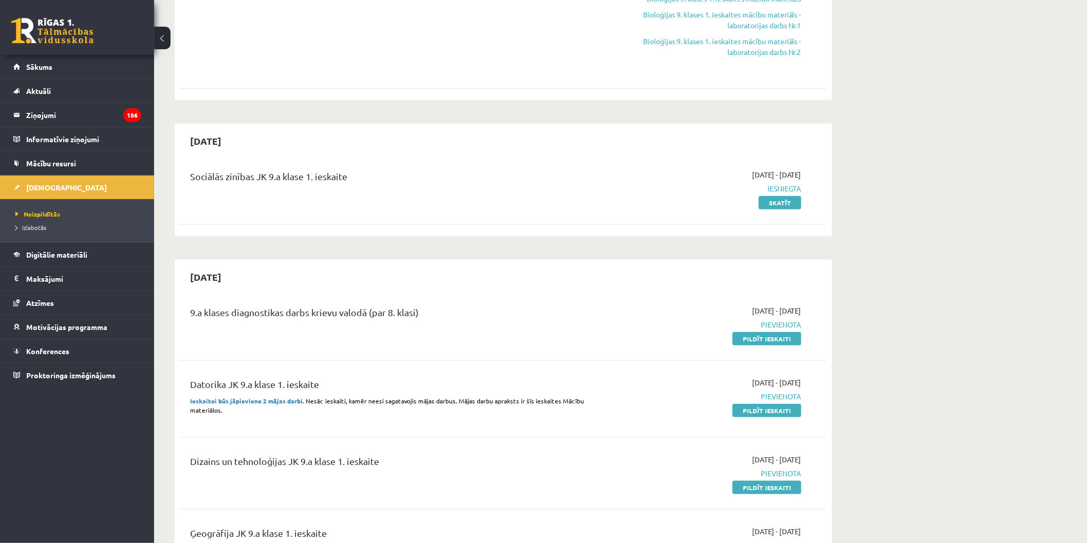
scroll to position [214, 0]
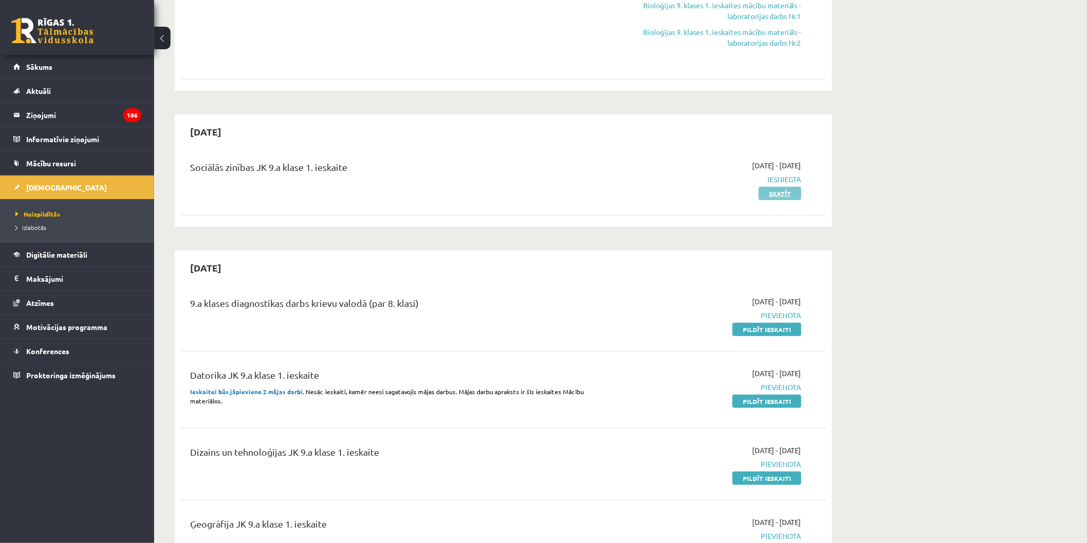
click at [788, 192] on link "Skatīt" at bounding box center [779, 193] width 43 height 13
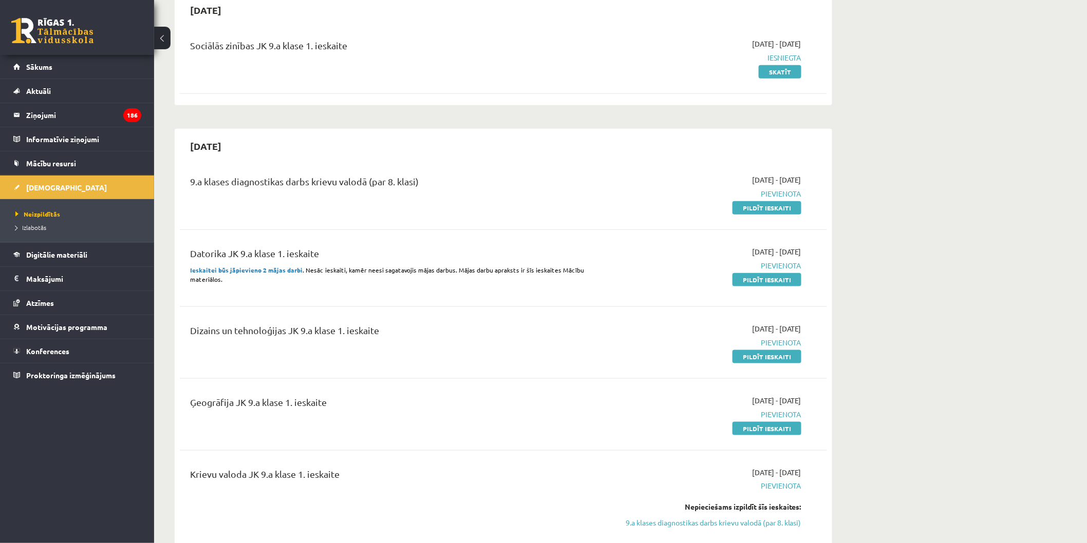
scroll to position [328, 0]
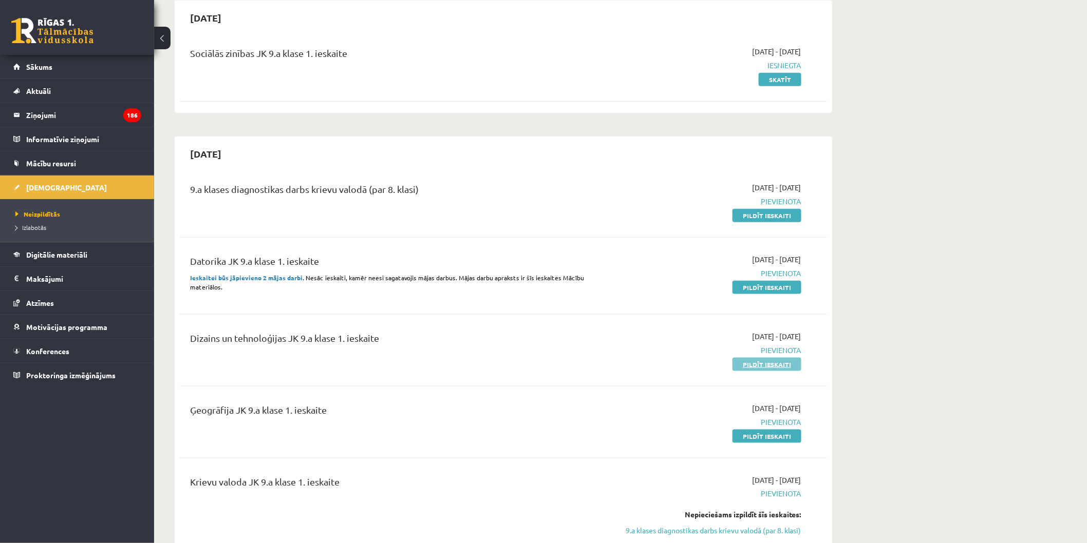
click at [766, 363] on link "Pildīt ieskaiti" at bounding box center [766, 364] width 69 height 13
click at [644, 62] on span "Iesniegta" at bounding box center [704, 65] width 194 height 11
click at [53, 87] on link "Aktuāli" at bounding box center [77, 91] width 128 height 24
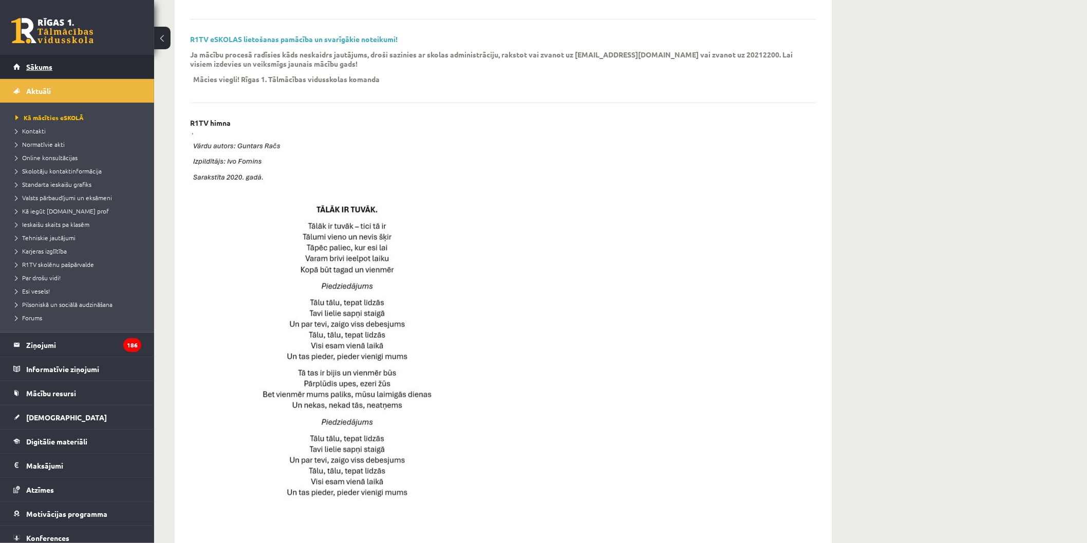
click at [40, 62] on span "Sākums" at bounding box center [39, 66] width 26 height 9
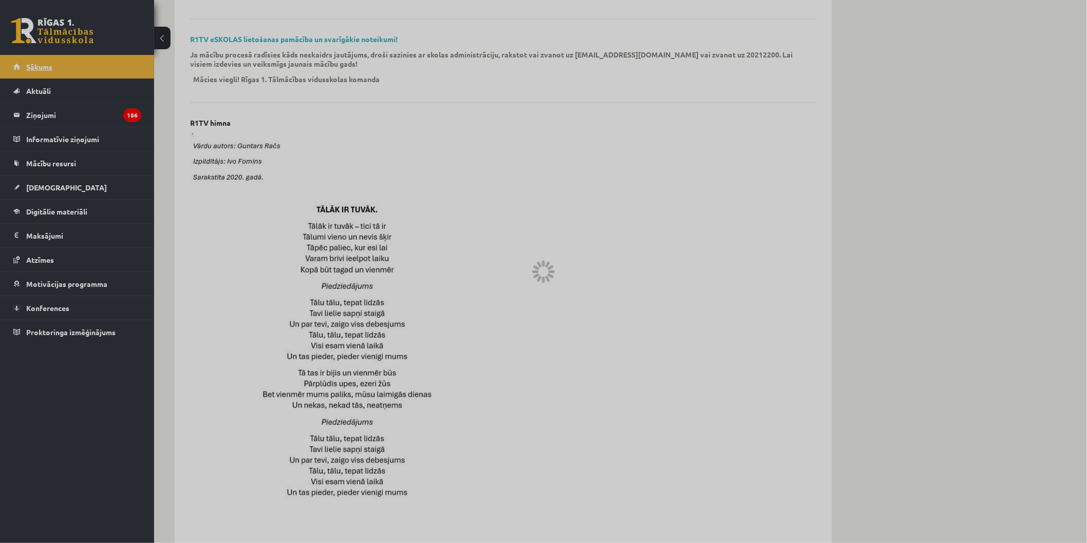
click at [40, 62] on div at bounding box center [543, 271] width 1087 height 543
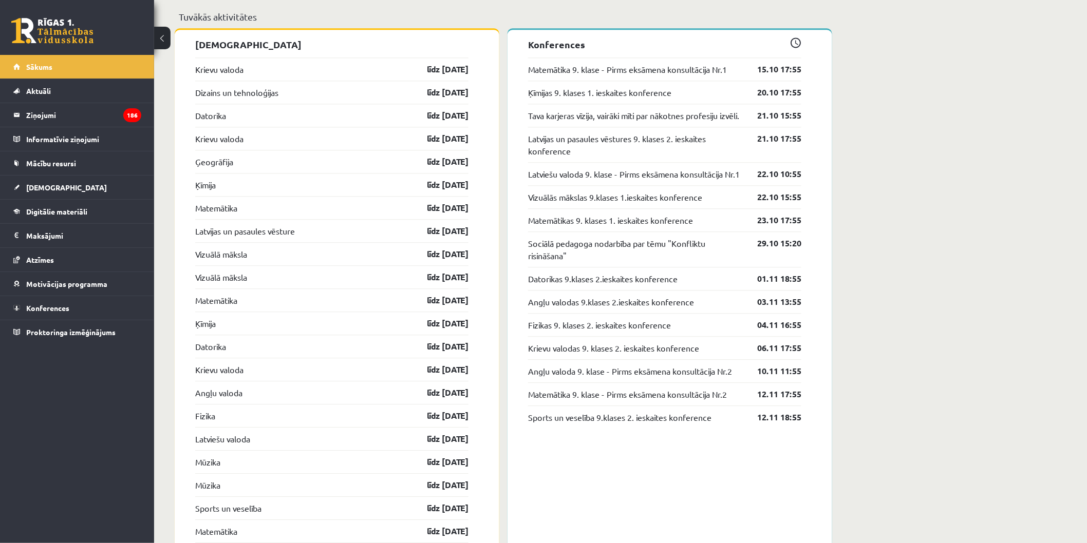
scroll to position [1011, 0]
